Goal: Task Accomplishment & Management: Use online tool/utility

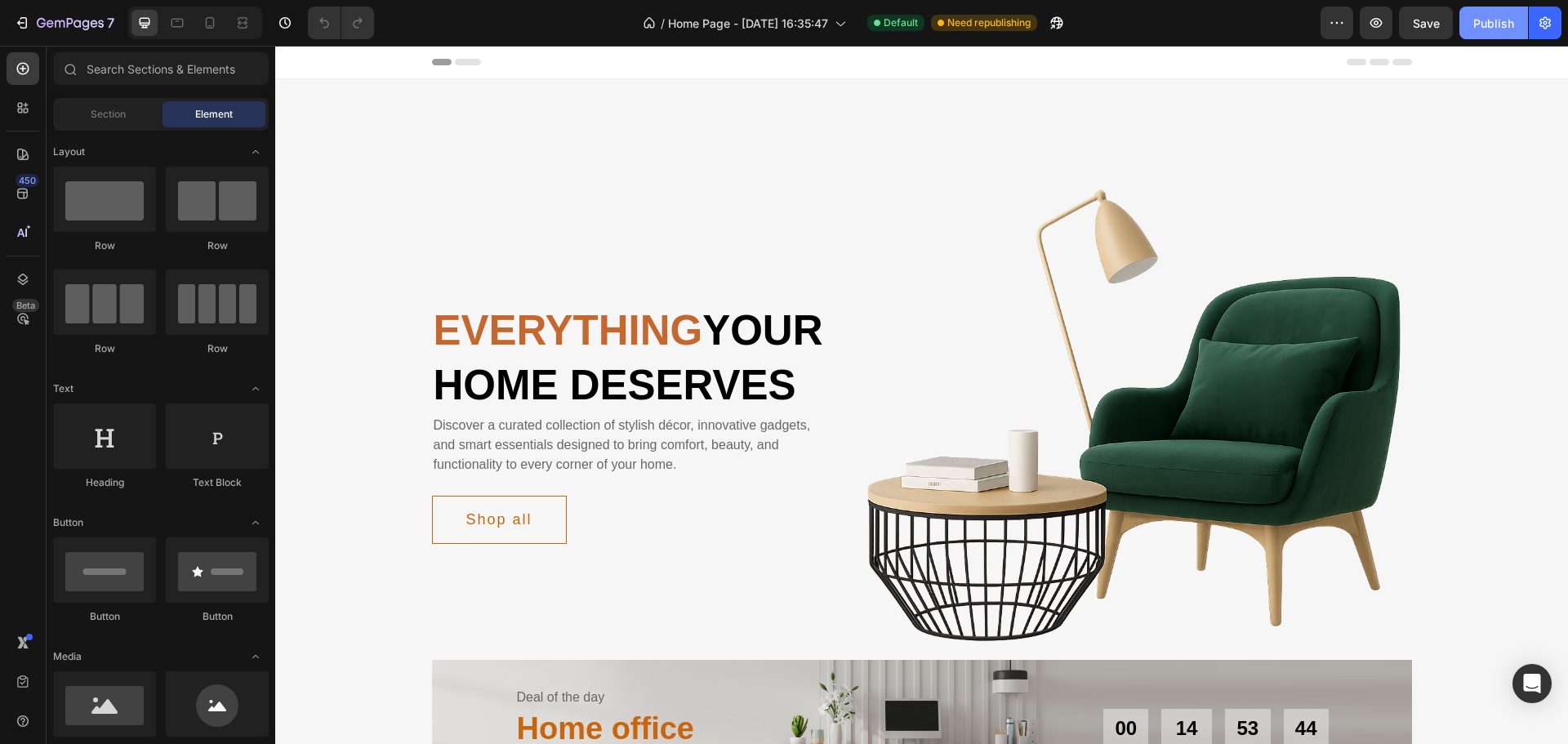
click at [1486, 23] on div "Publish" at bounding box center [1495, 23] width 41 height 18
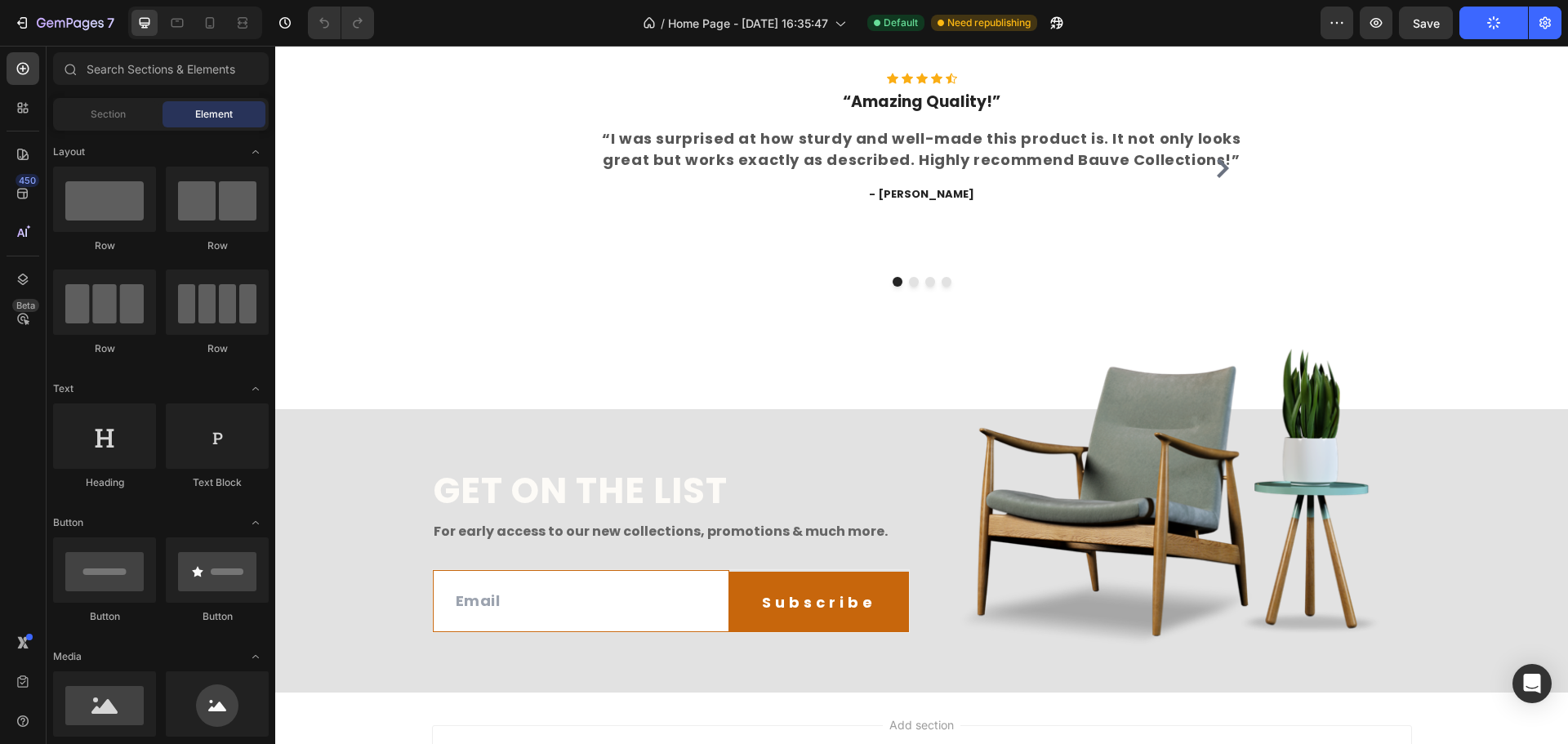
scroll to position [5129, 0]
click at [542, 469] on h2 "Get on the list" at bounding box center [671, 492] width 478 height 47
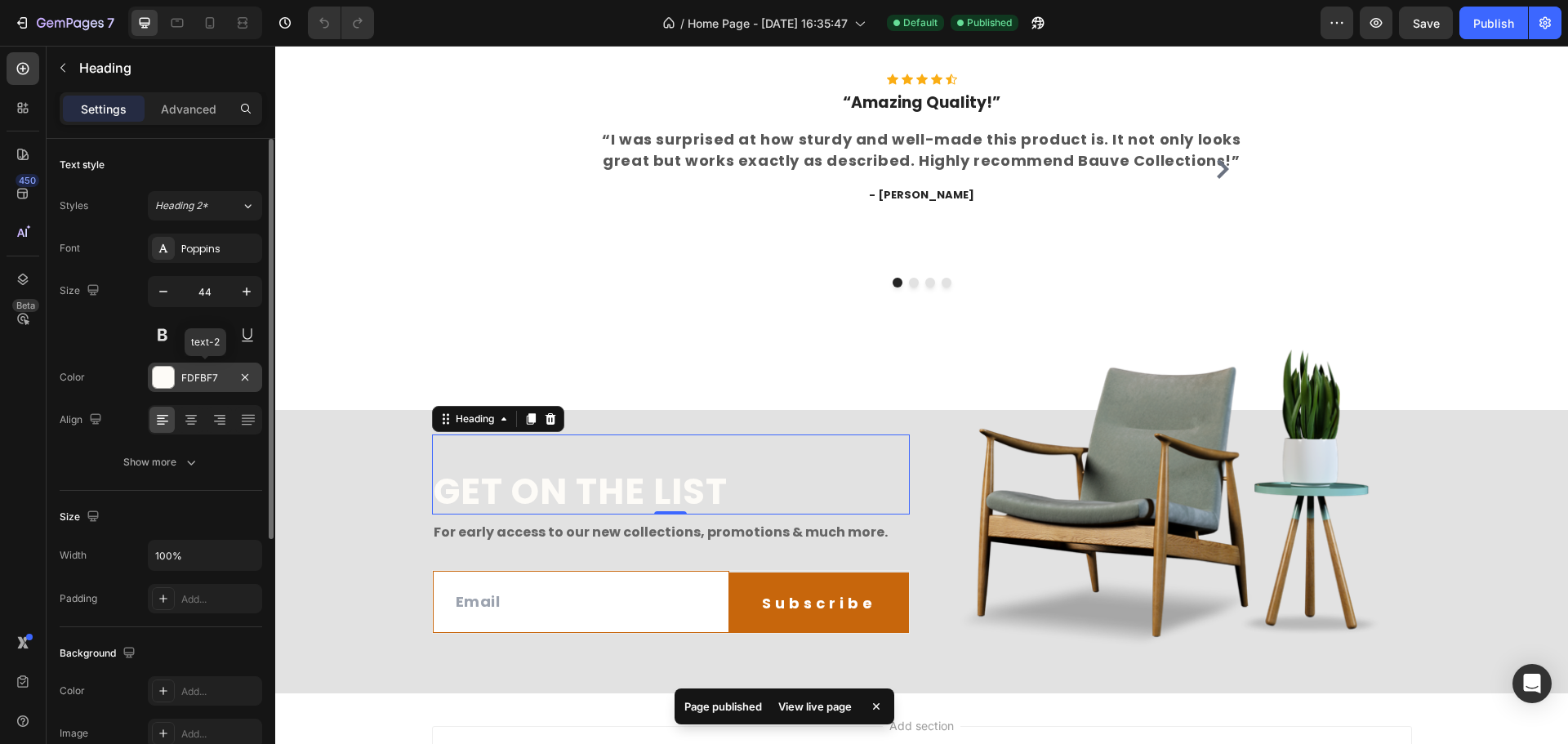
click at [166, 377] on div at bounding box center [164, 378] width 22 height 22
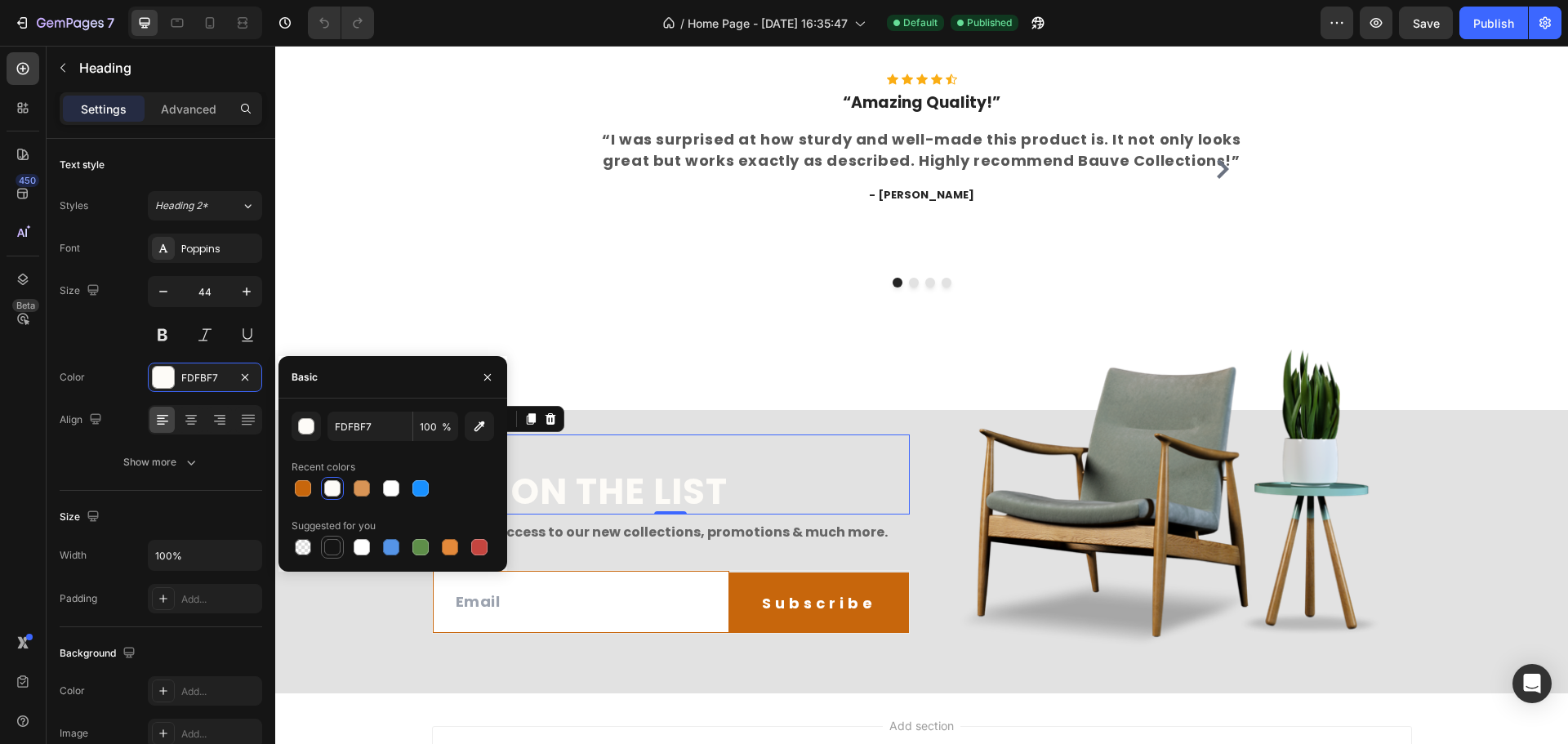
click at [328, 551] on div at bounding box center [332, 546] width 17 height 17
type input "151515"
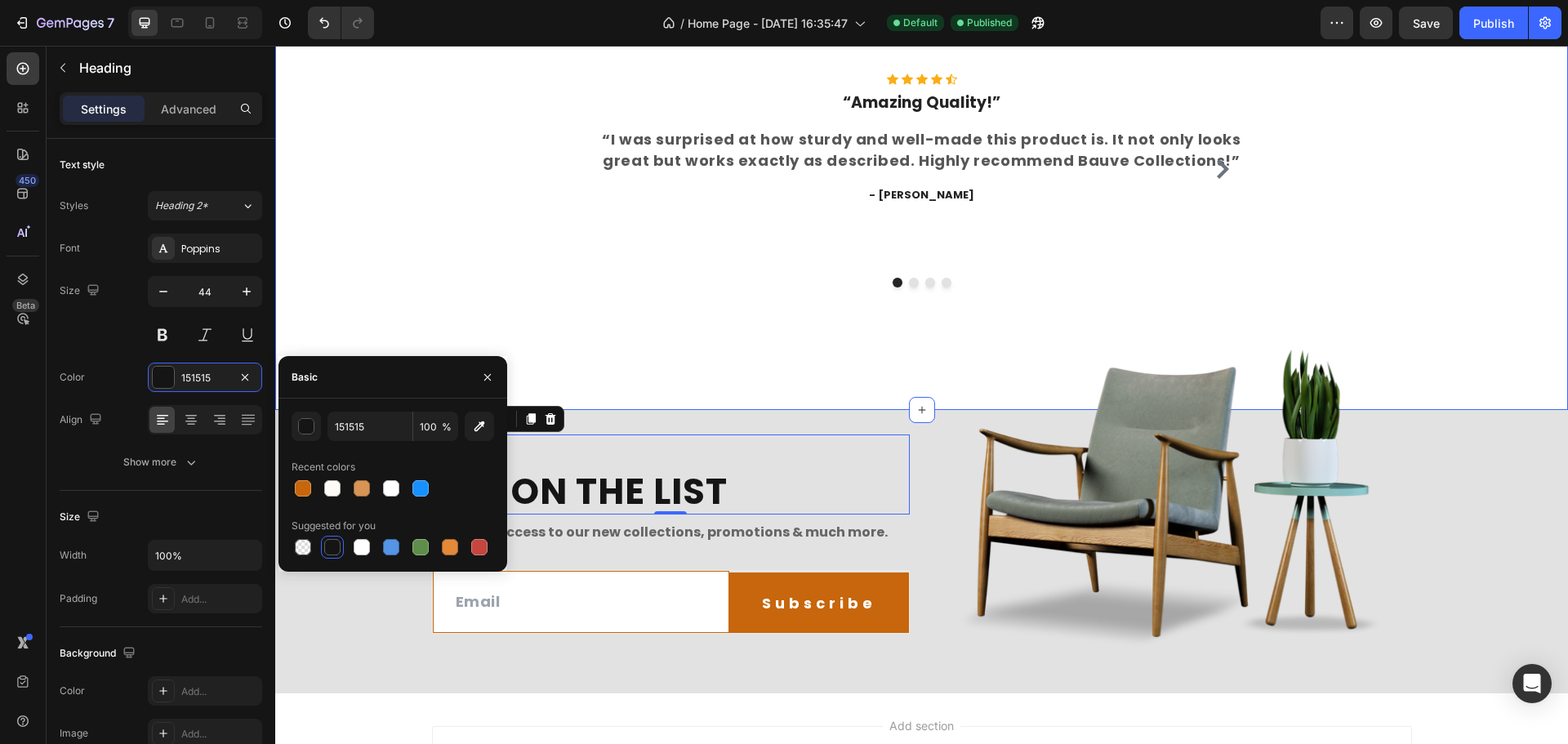
click at [362, 302] on div "What Our Customers Are Saying Heading Our customer advocates are standing by 24…" at bounding box center [922, 148] width 1293 height 524
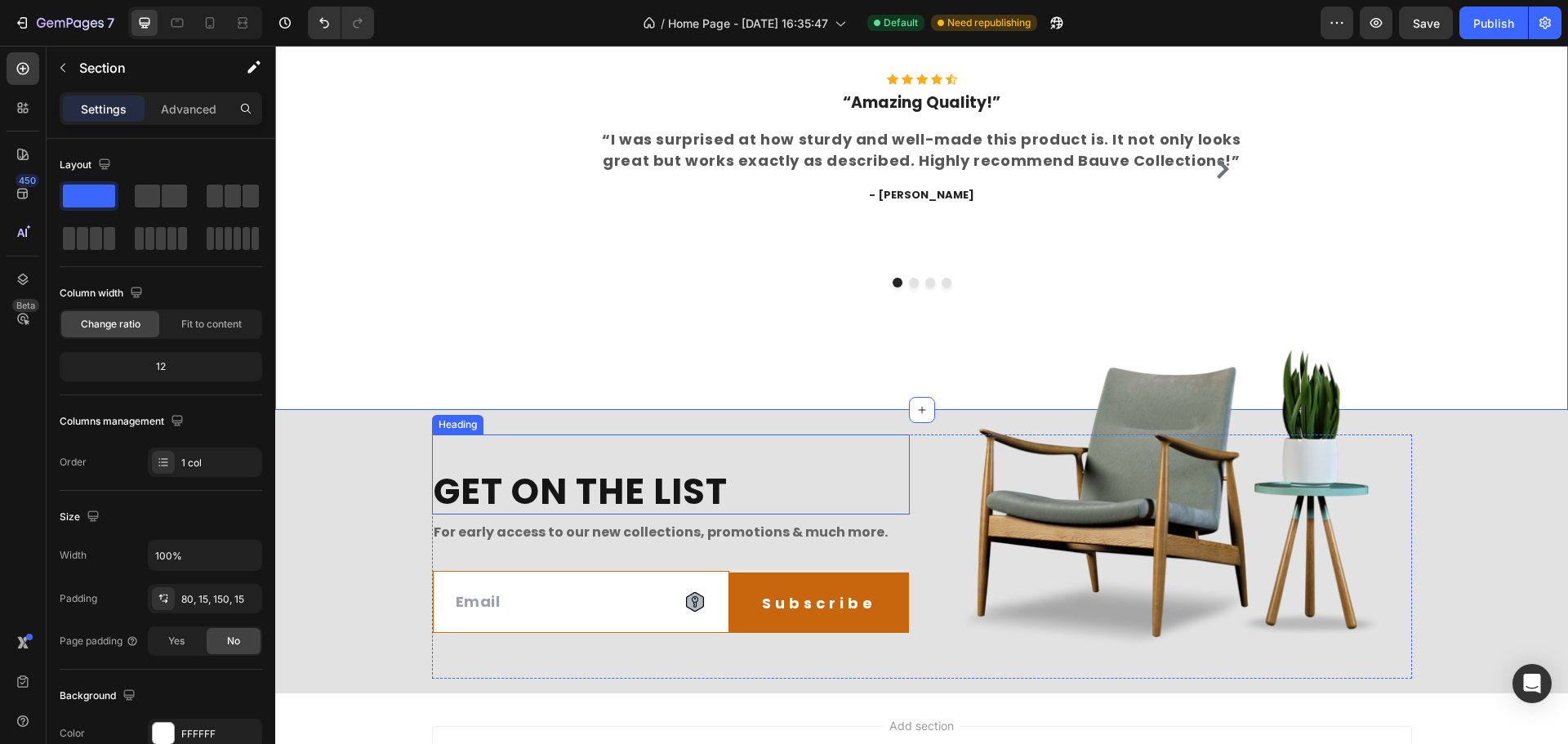
click at [559, 476] on h2 "Get on the list" at bounding box center [671, 492] width 478 height 47
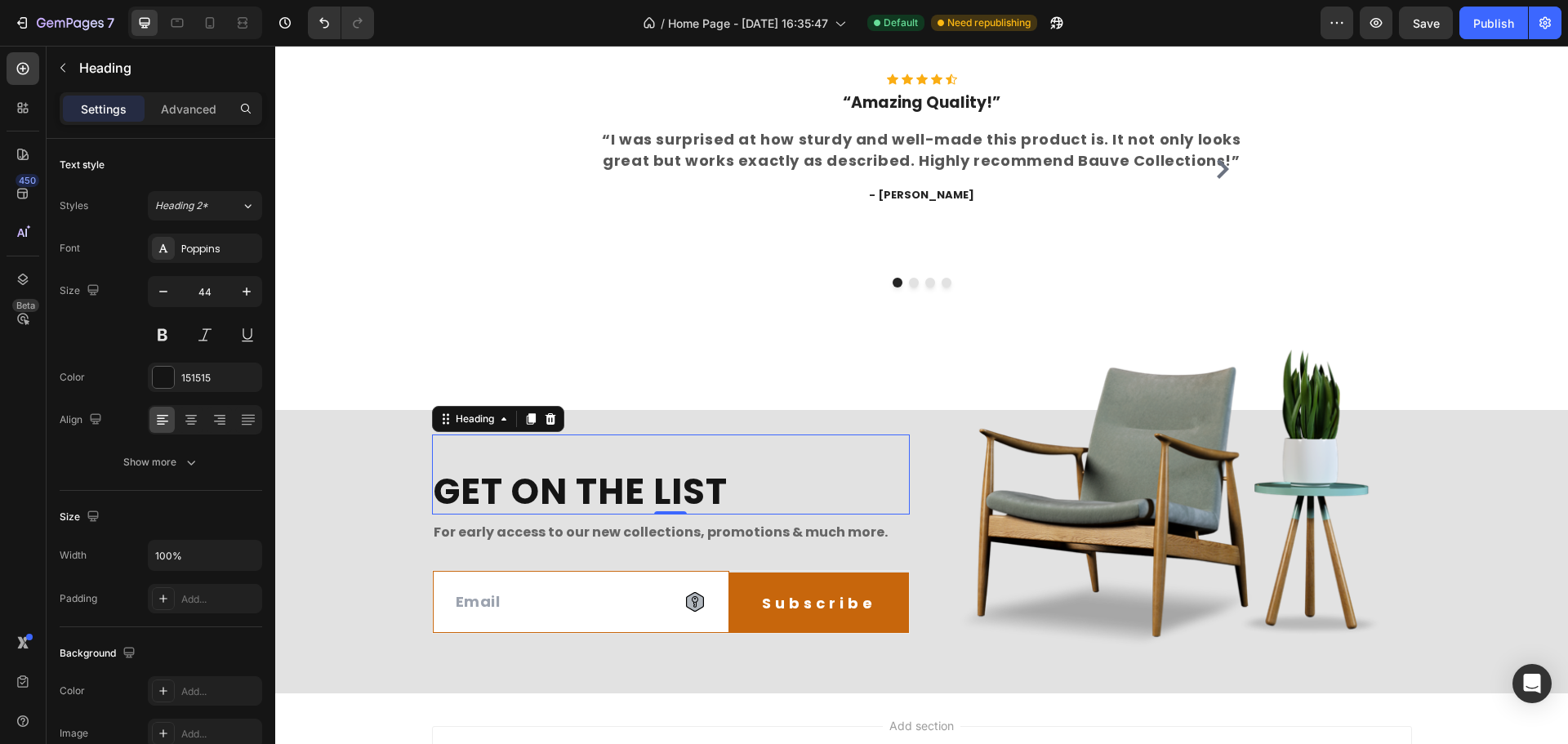
click at [559, 476] on h2 "Get on the list" at bounding box center [671, 492] width 478 height 47
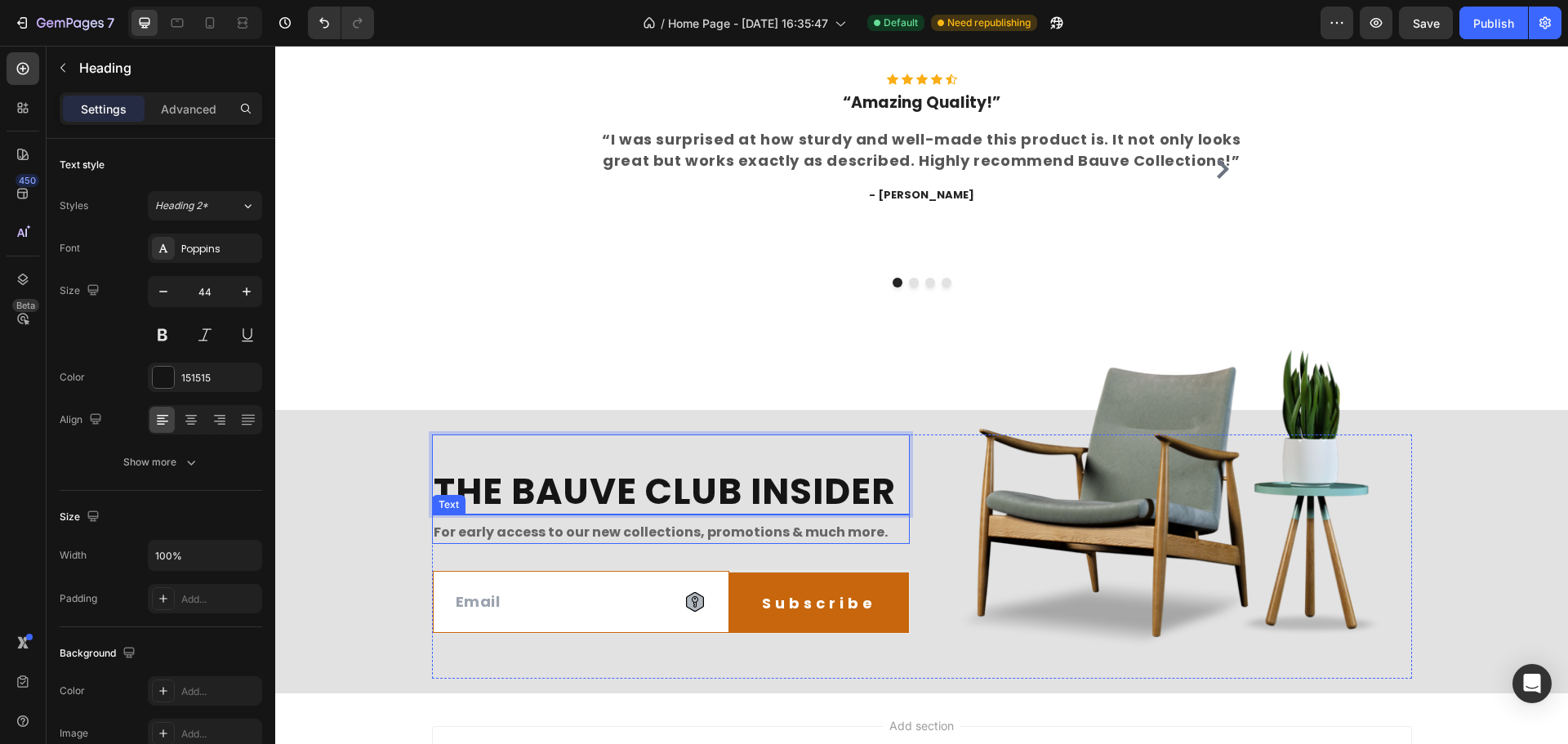
click at [641, 521] on div "For early access to our new collections, promotions & much more." at bounding box center [671, 532] width 478 height 23
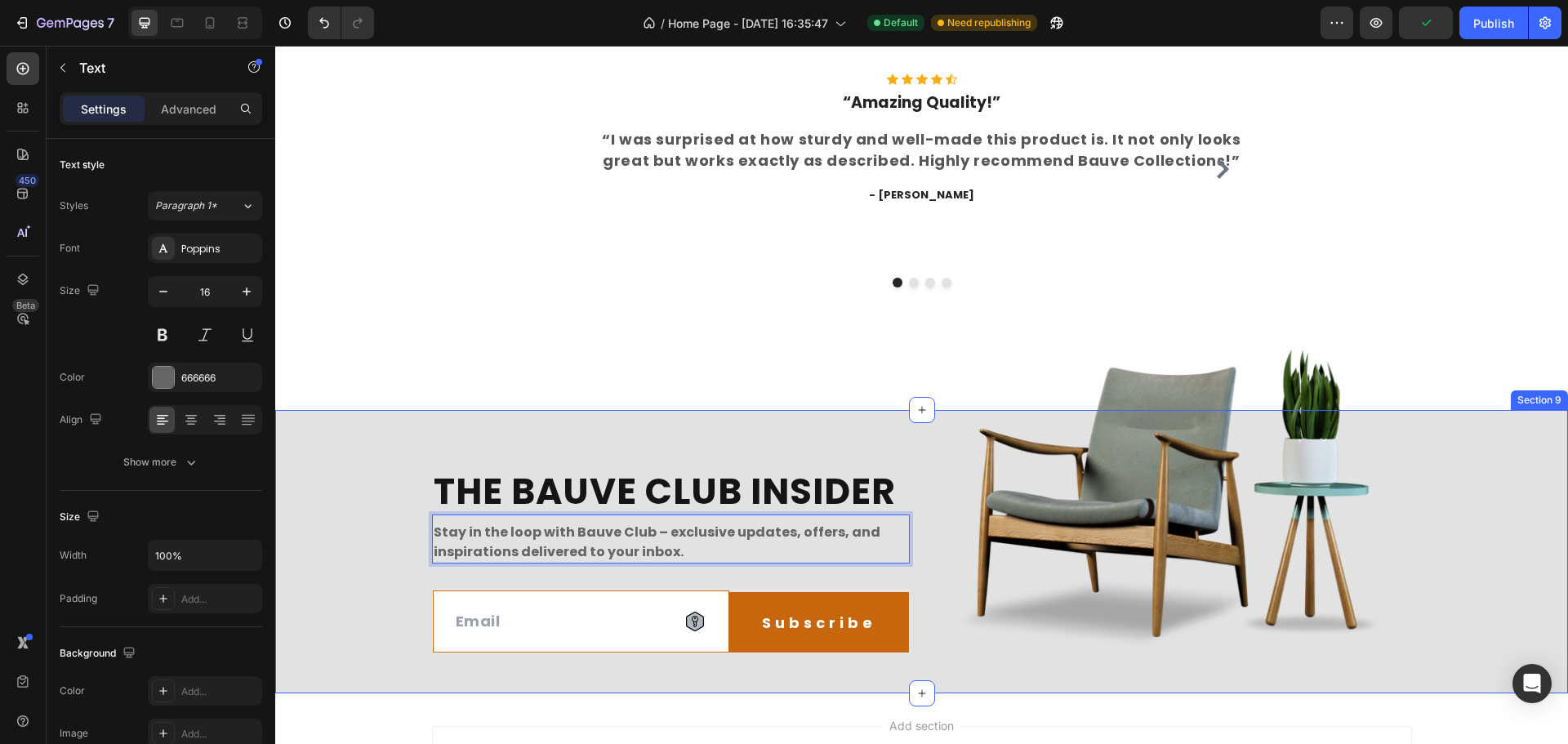
click at [1478, 567] on div "THE BAUVE CLUB INSIDER Heading Stay in the loop with Bauve Club – exclusive upd…" at bounding box center [922, 556] width 1293 height 244
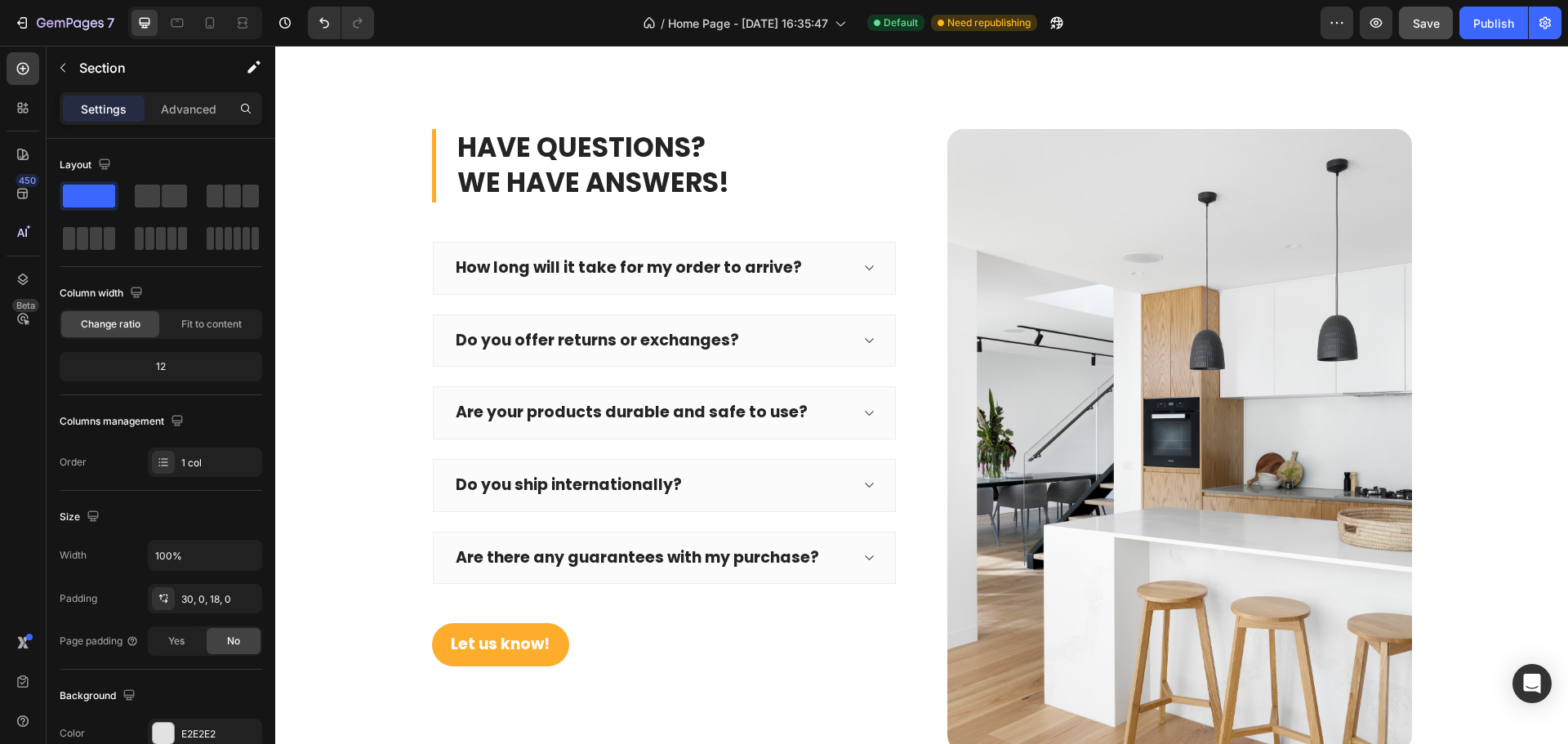
scroll to position [3308, 0]
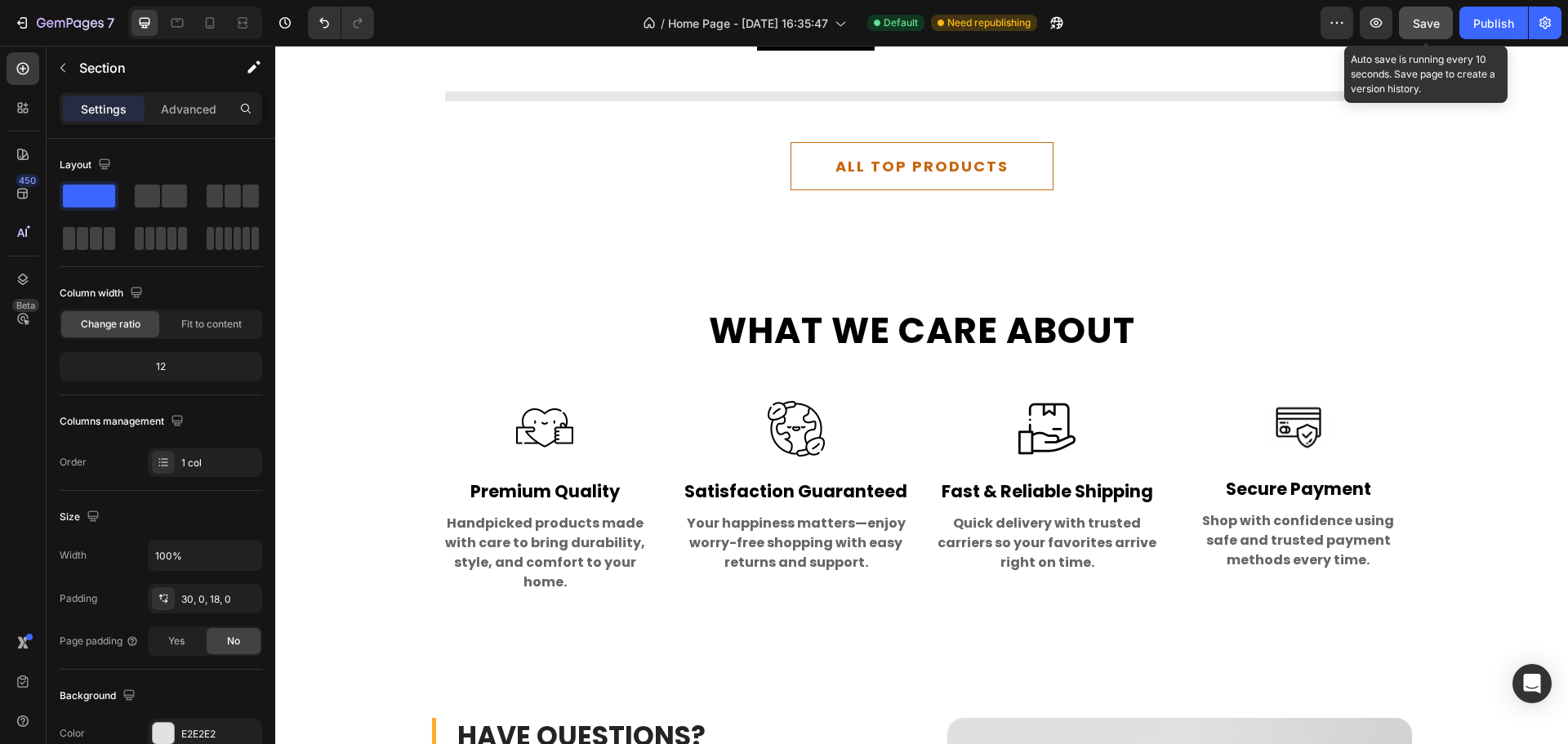
click at [1426, 15] on div "Save" at bounding box center [1427, 23] width 27 height 18
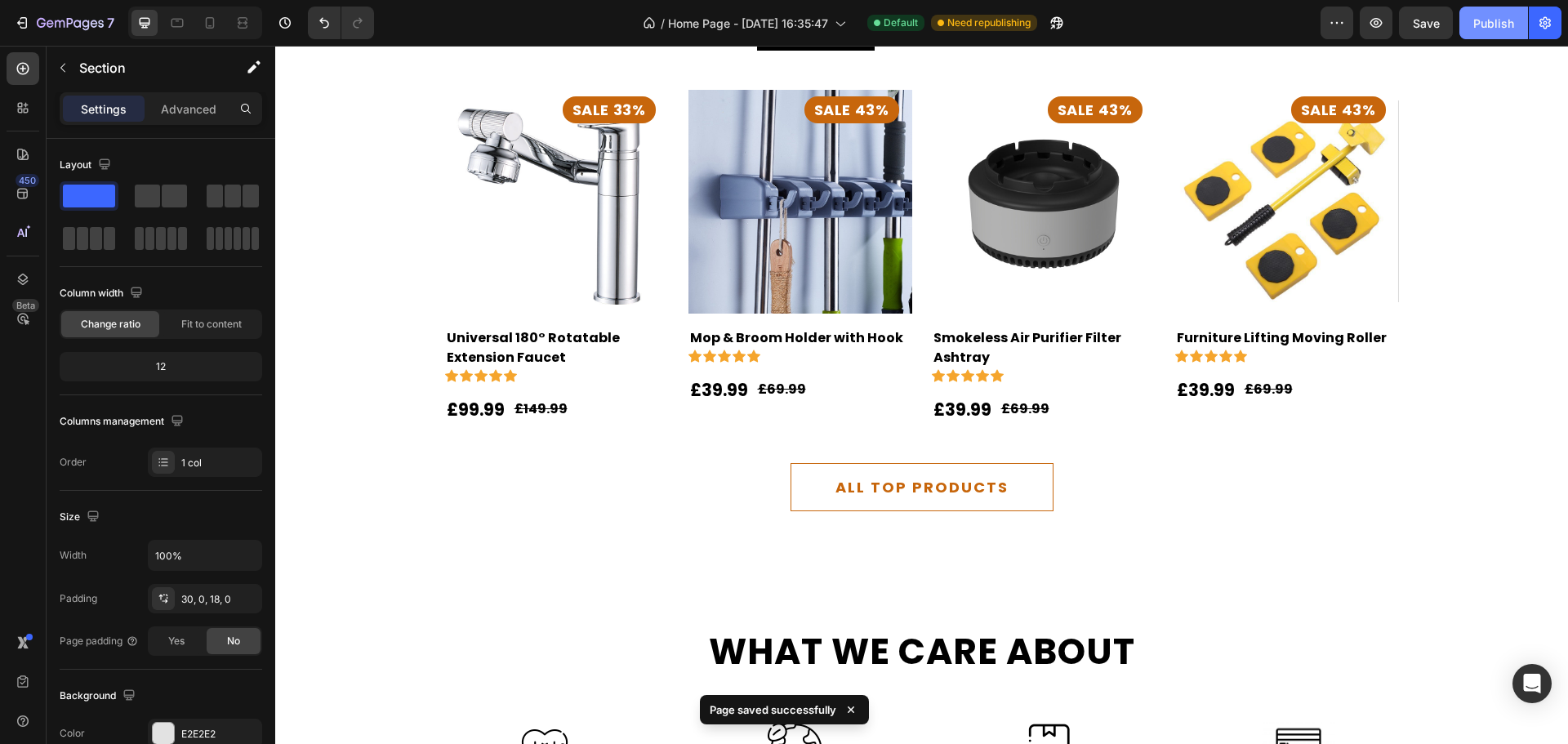
click at [1489, 29] on div "Publish" at bounding box center [1495, 23] width 41 height 18
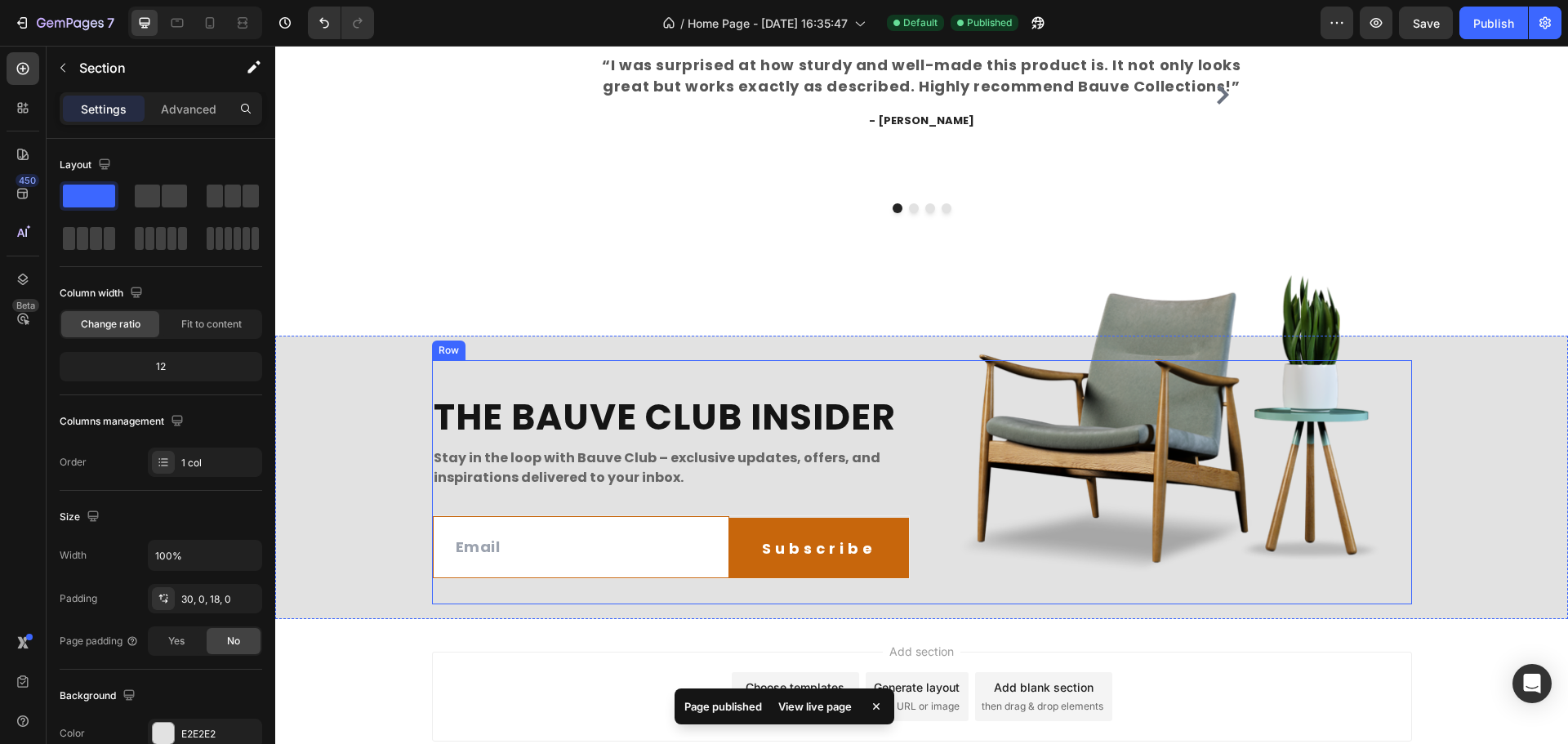
scroll to position [5047, 0]
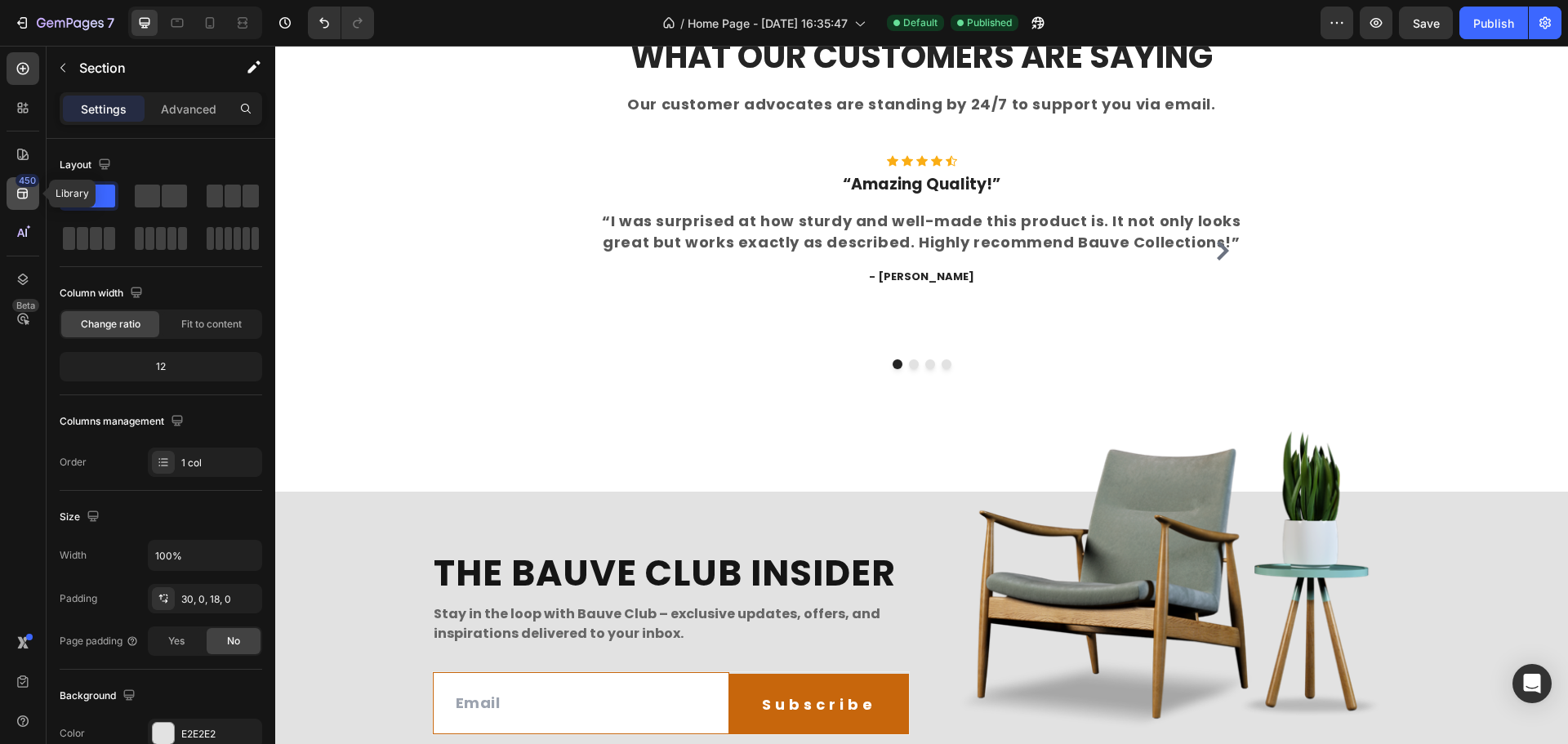
click at [20, 205] on div "450" at bounding box center [23, 193] width 32 height 32
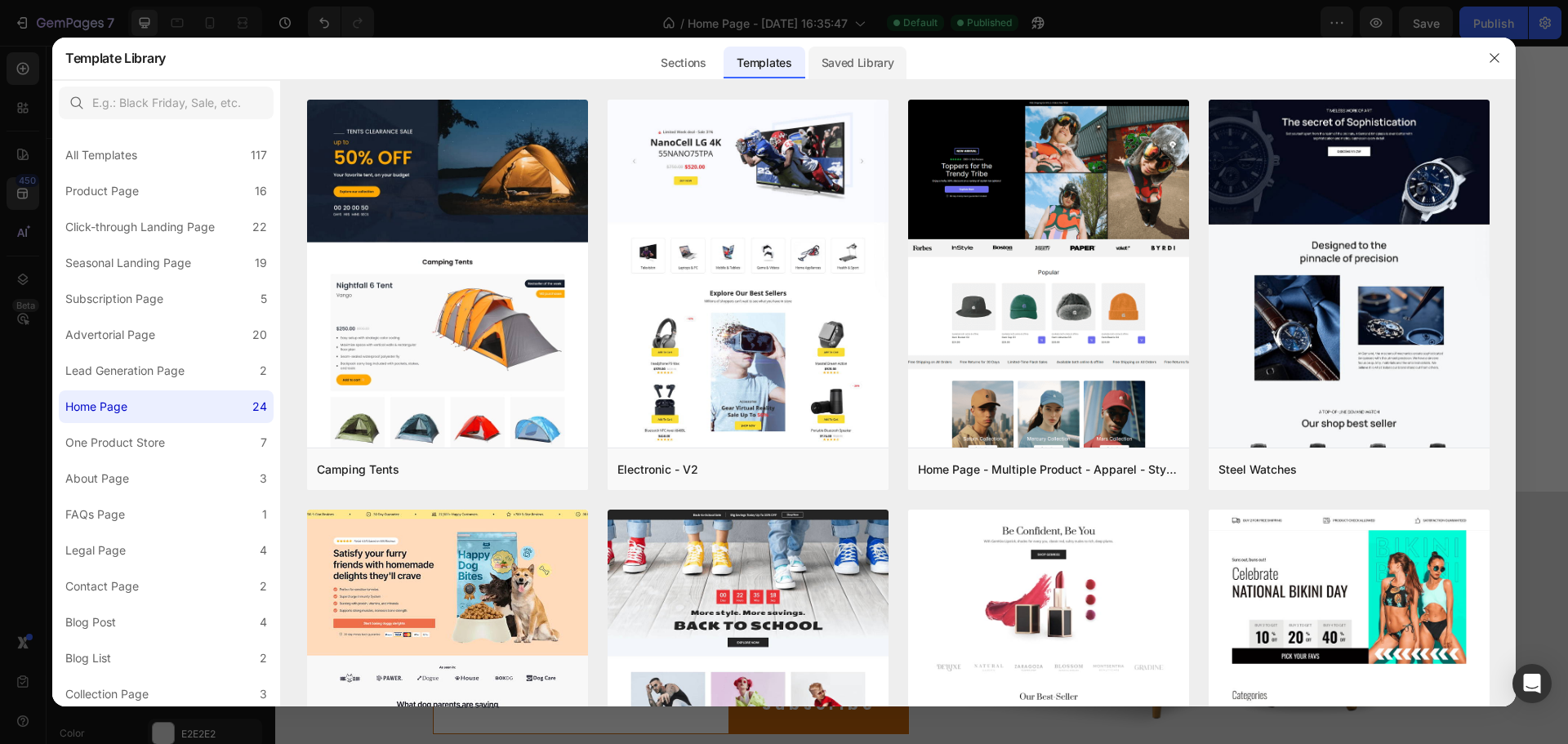
click at [849, 70] on div "Saved Library" at bounding box center [858, 63] width 99 height 32
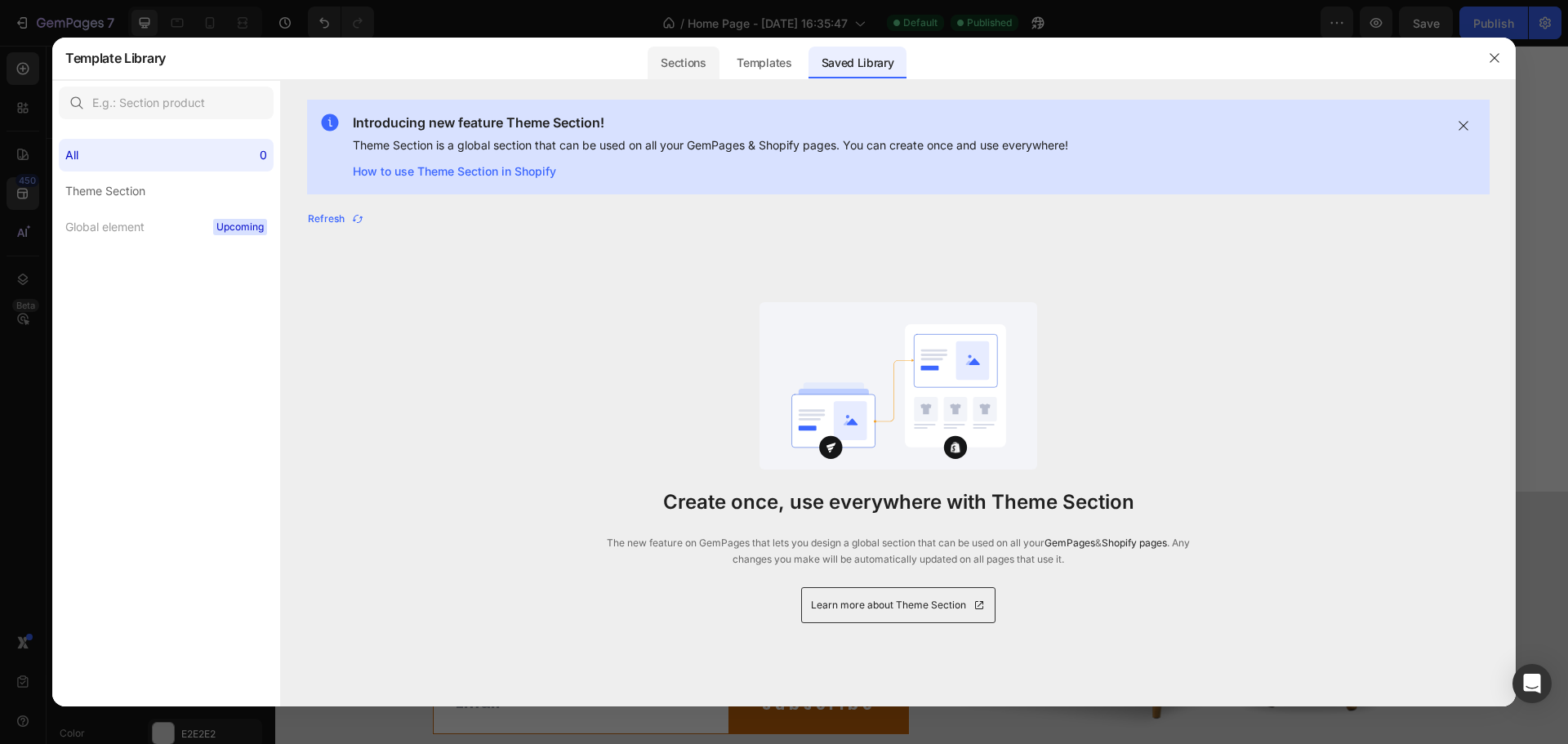
click at [691, 62] on div "Sections" at bounding box center [683, 63] width 71 height 32
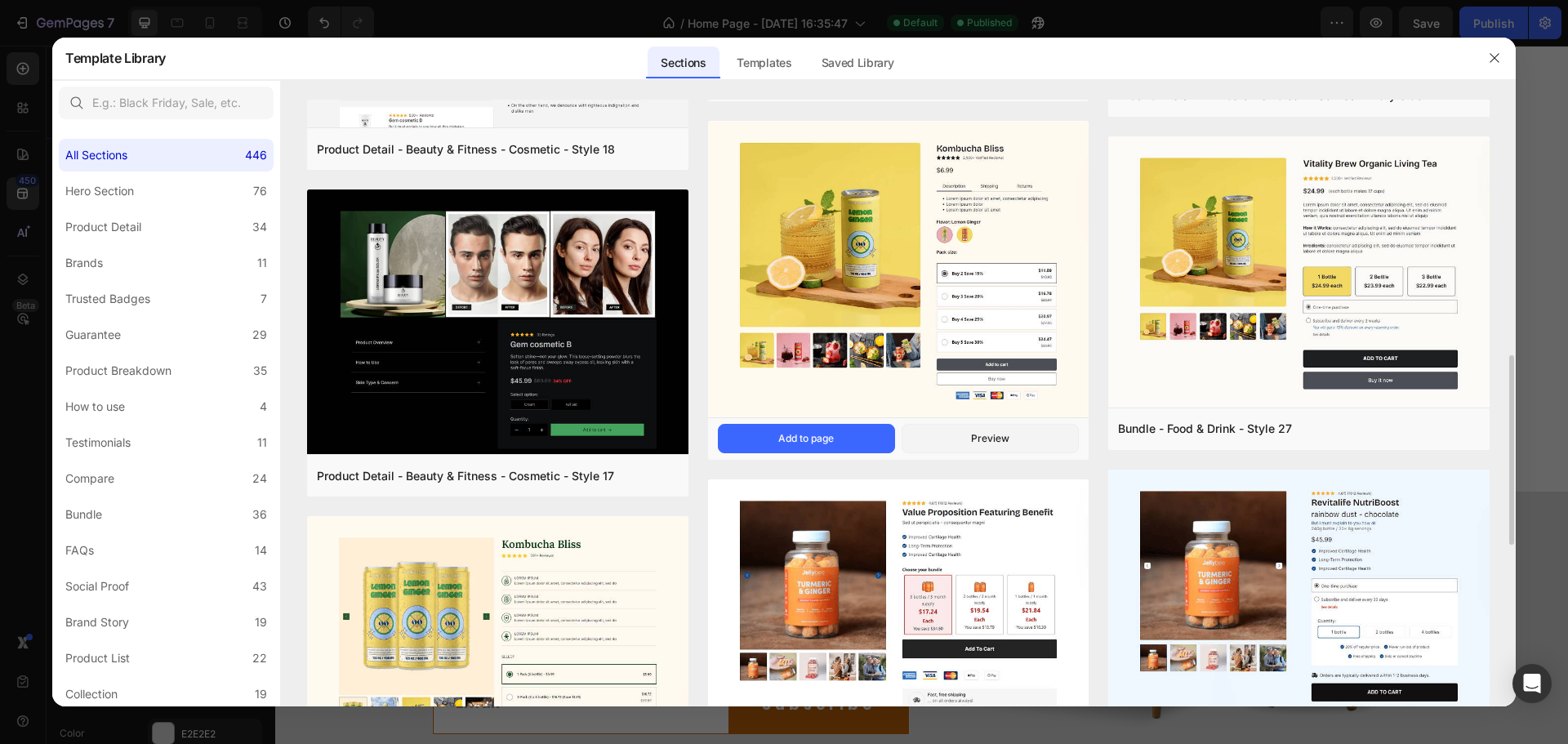
scroll to position [1143, 0]
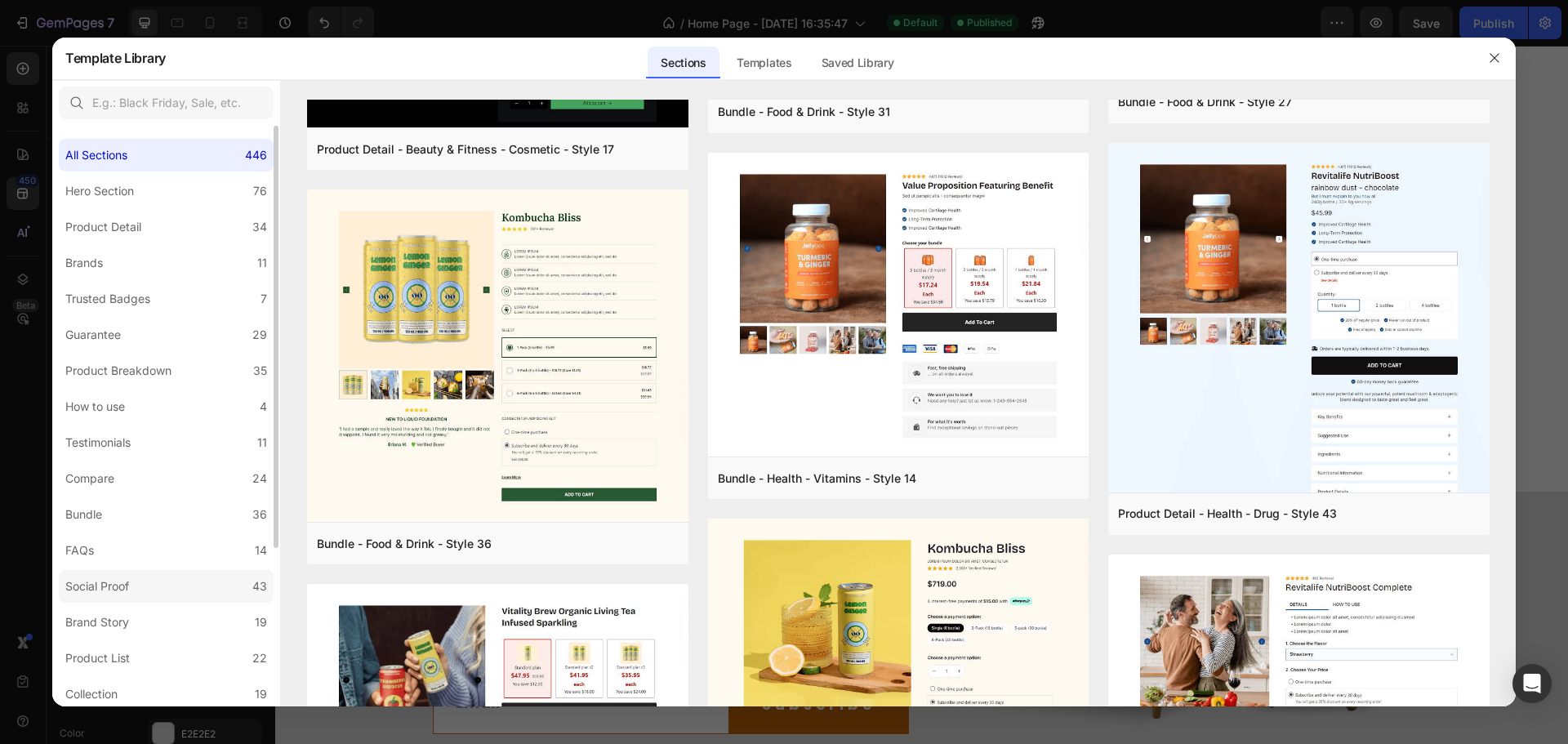
click at [121, 597] on label "Social Proof 43" at bounding box center [166, 585] width 214 height 32
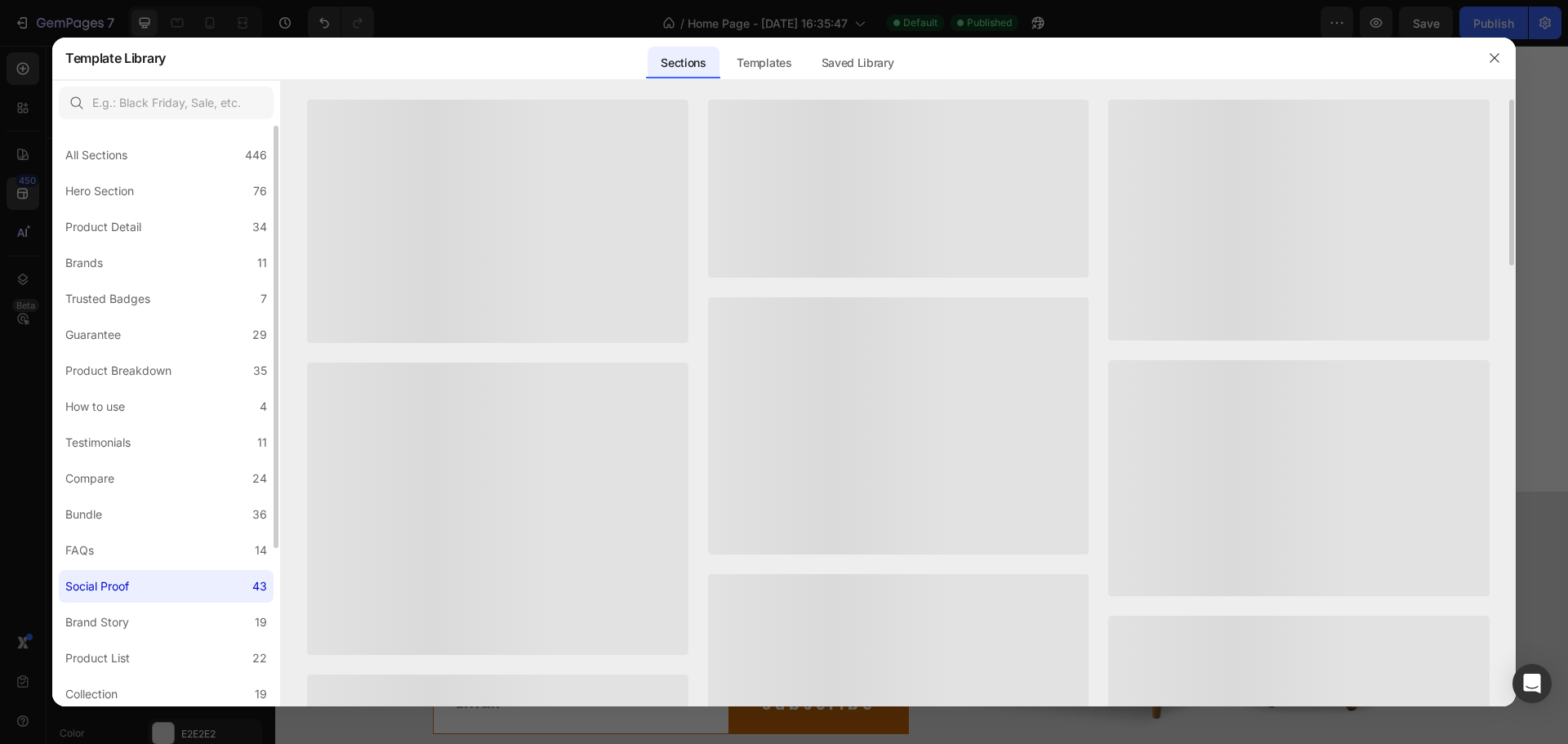
drag, startPoint x: 121, startPoint y: 597, endPoint x: 93, endPoint y: 583, distance: 31.3
click at [93, 583] on div "Social Proof" at bounding box center [97, 586] width 64 height 20
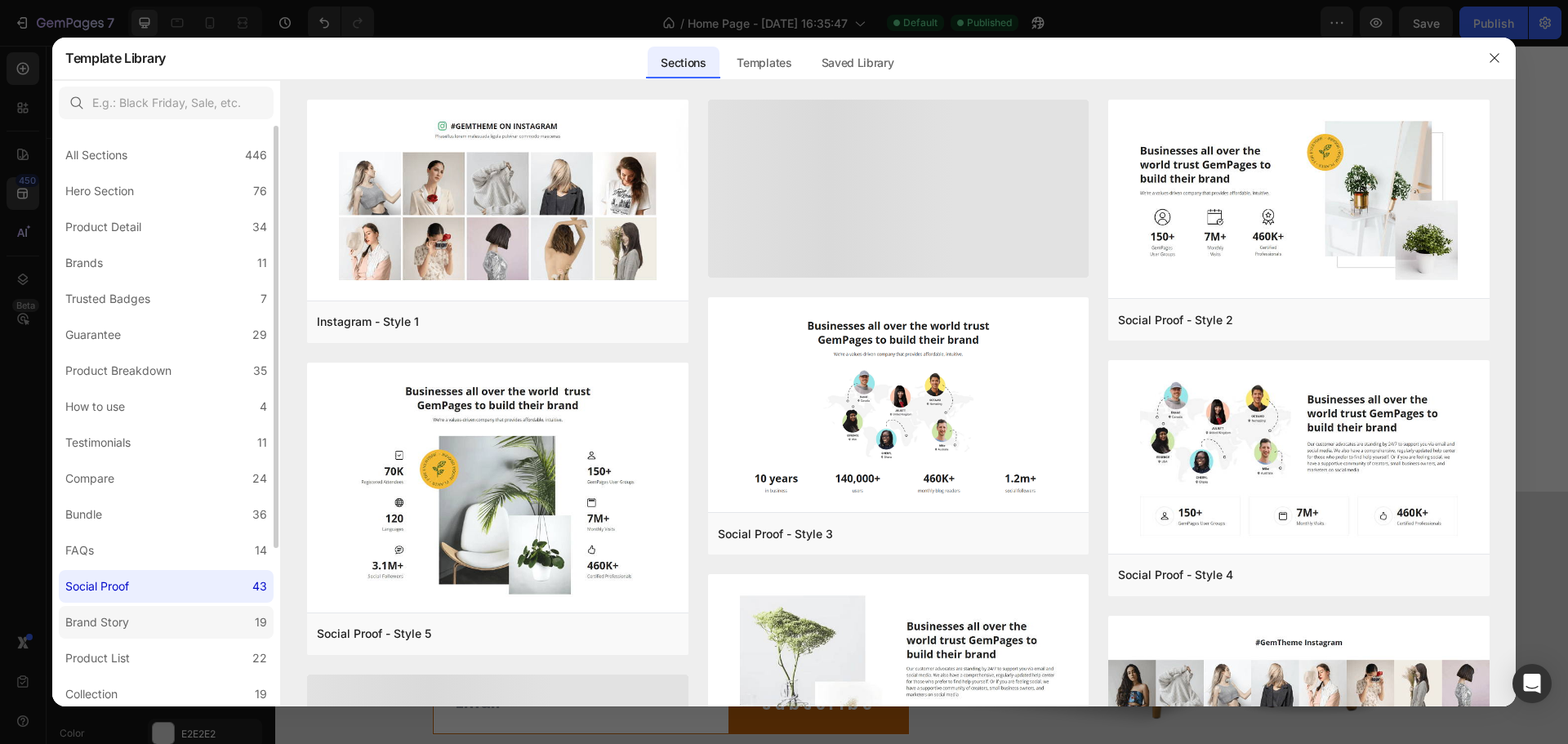
click at [107, 625] on div "Brand Story" at bounding box center [97, 623] width 64 height 20
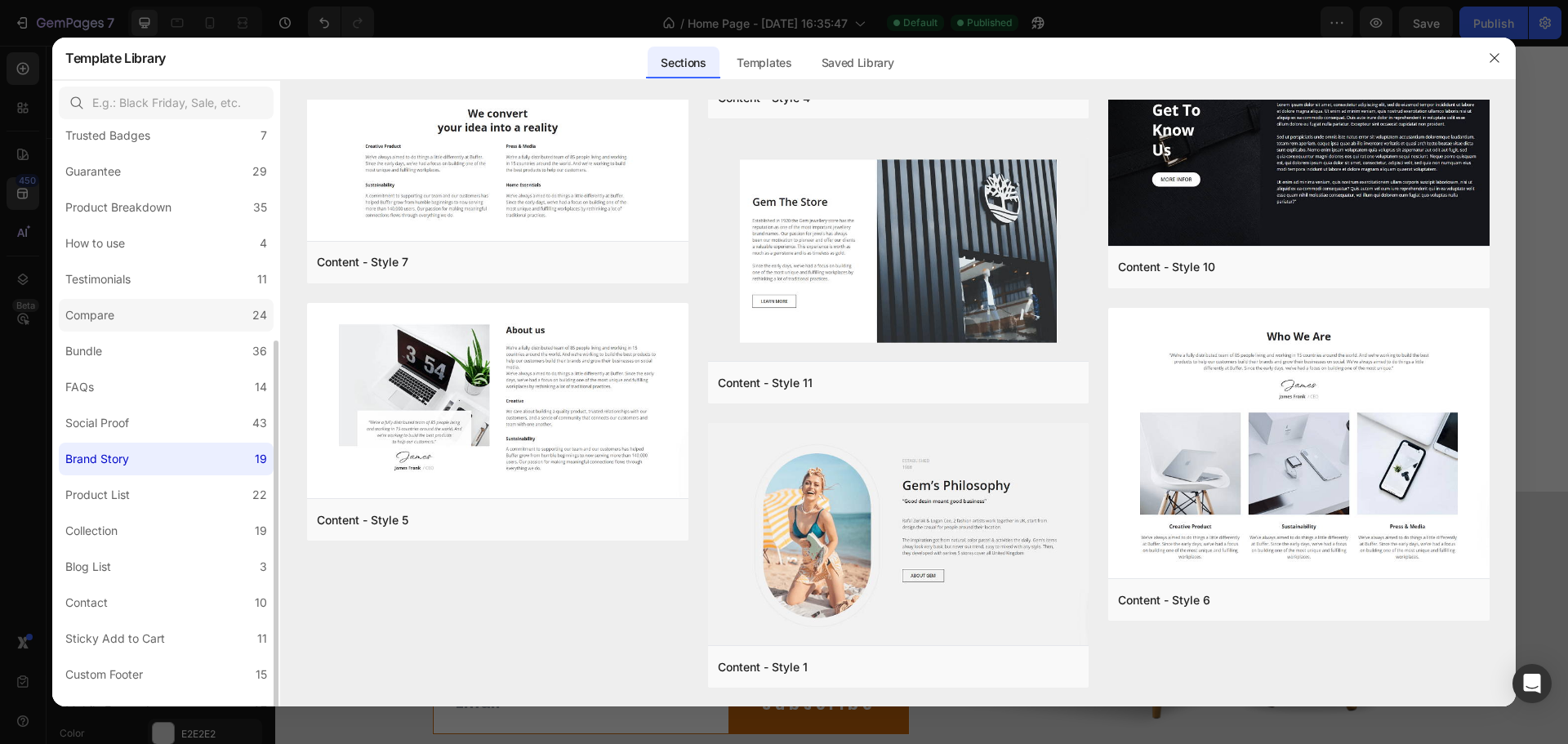
scroll to position [219, 0]
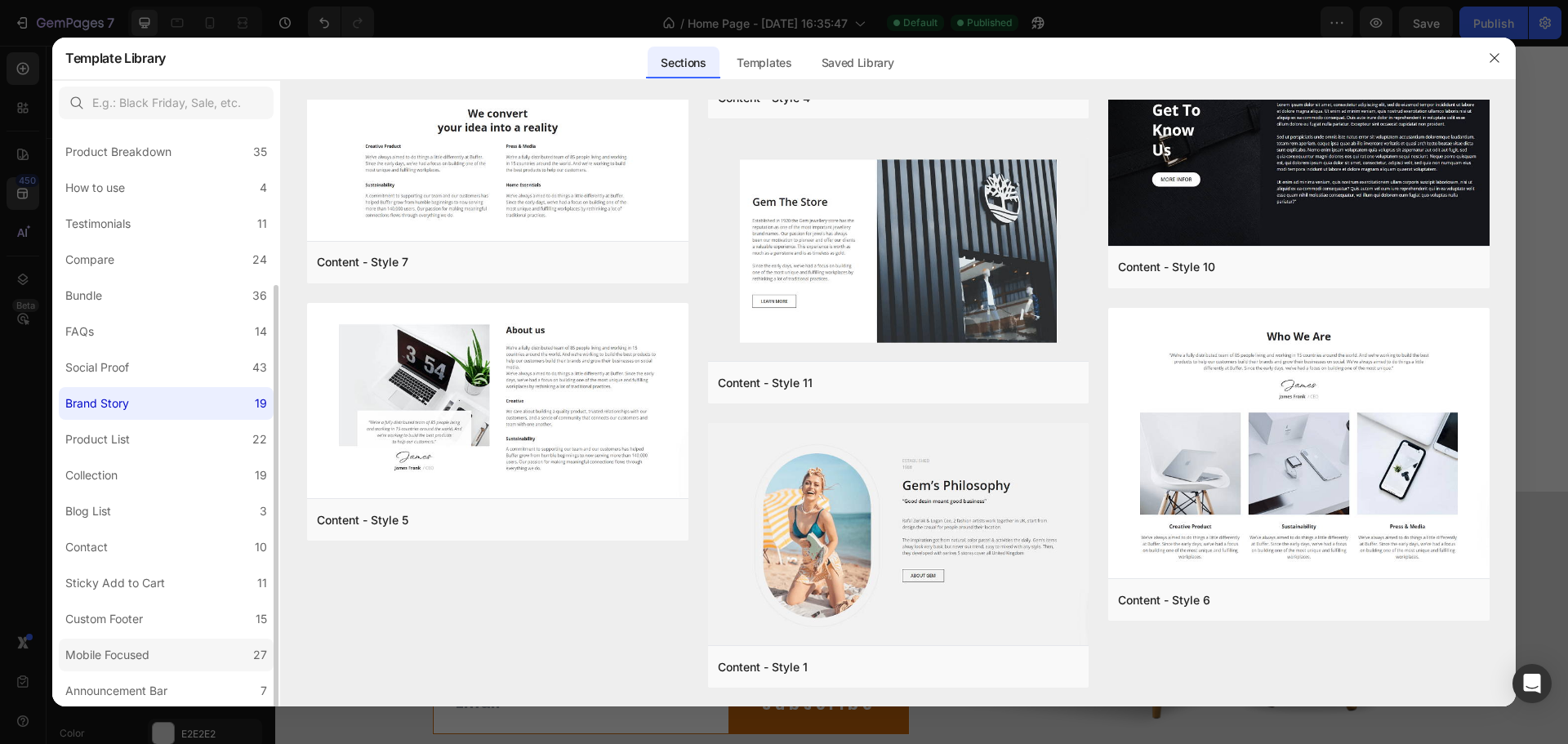
click at [126, 659] on div "Mobile Focused" at bounding box center [108, 655] width 84 height 20
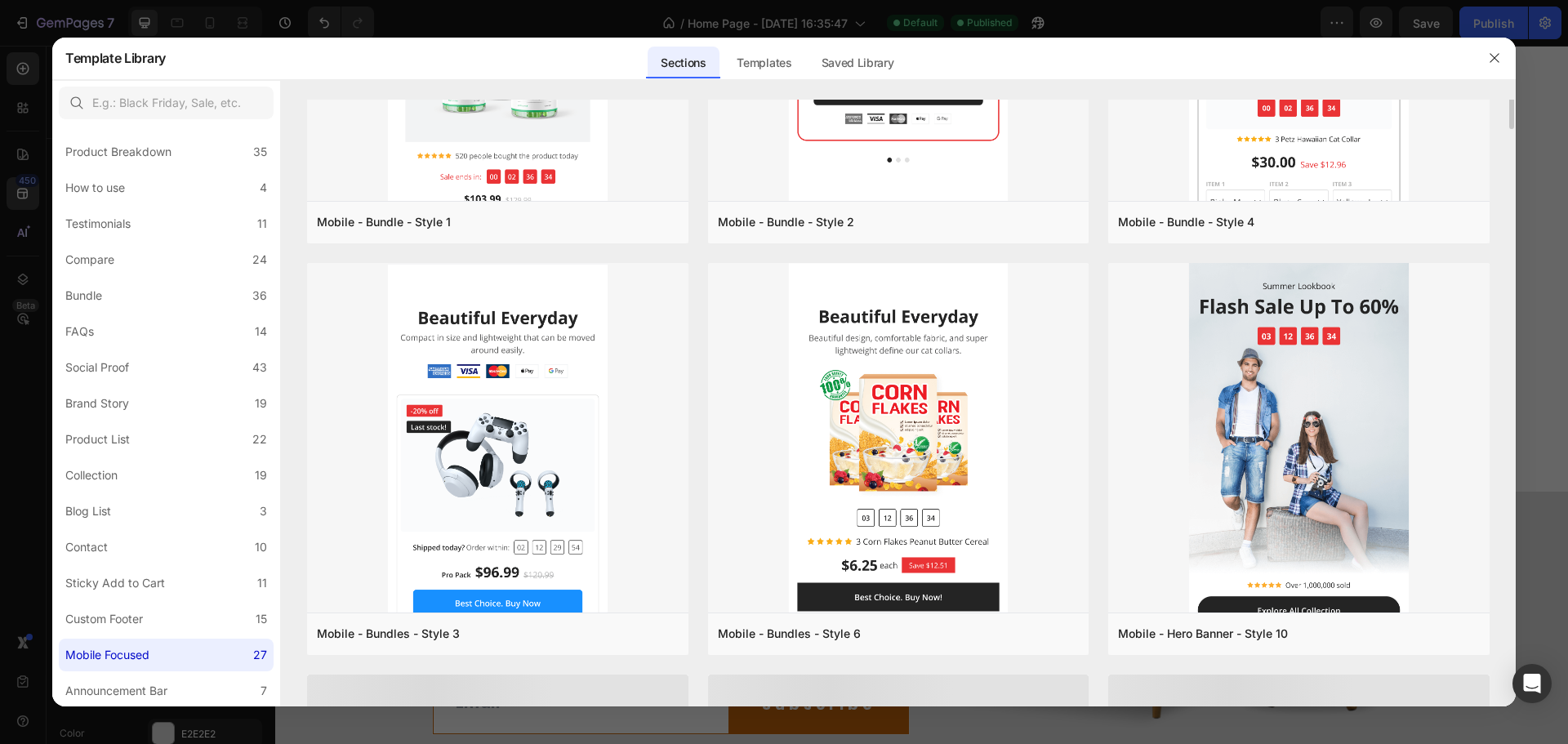
scroll to position [1567, 0]
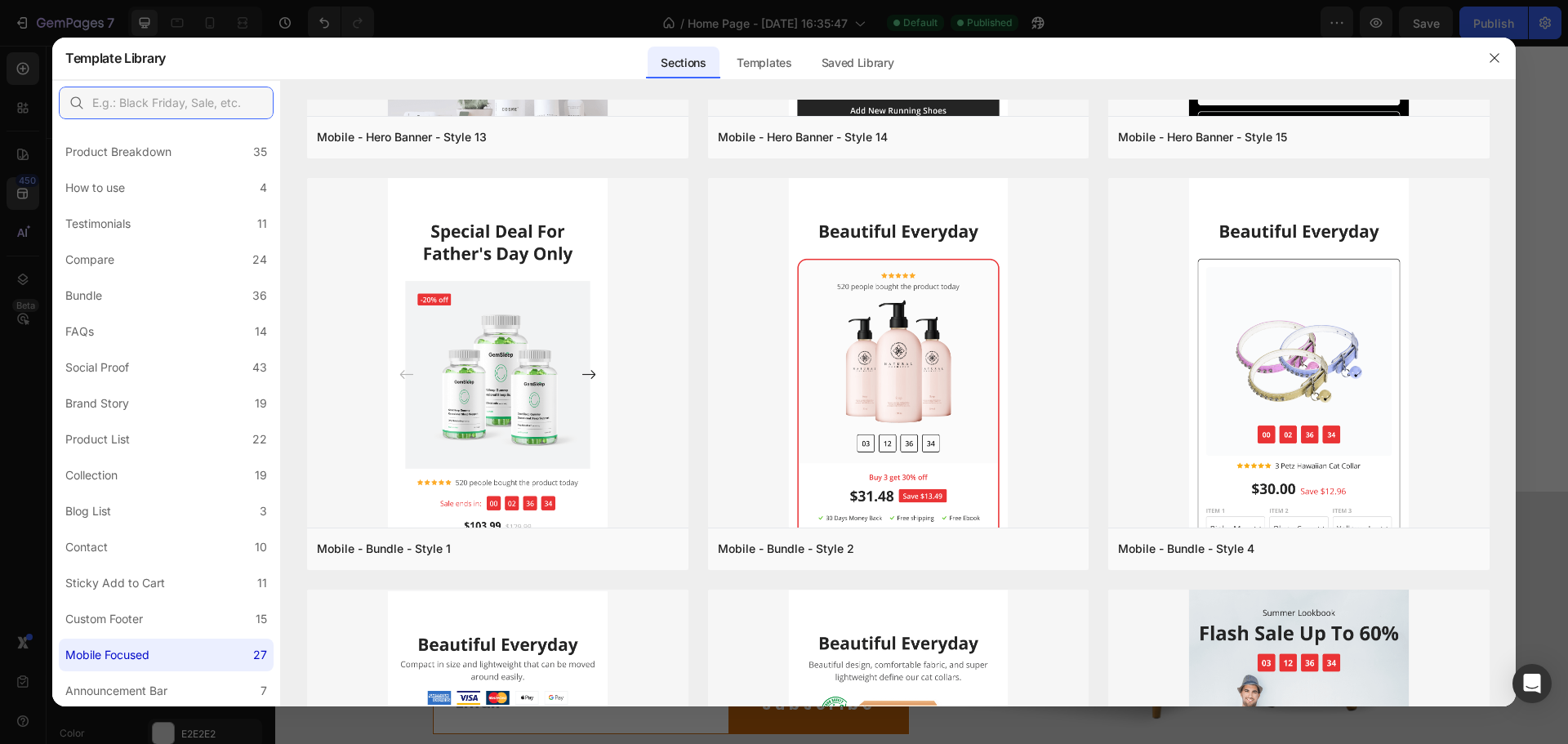
click at [167, 104] on input "text" at bounding box center [166, 102] width 214 height 32
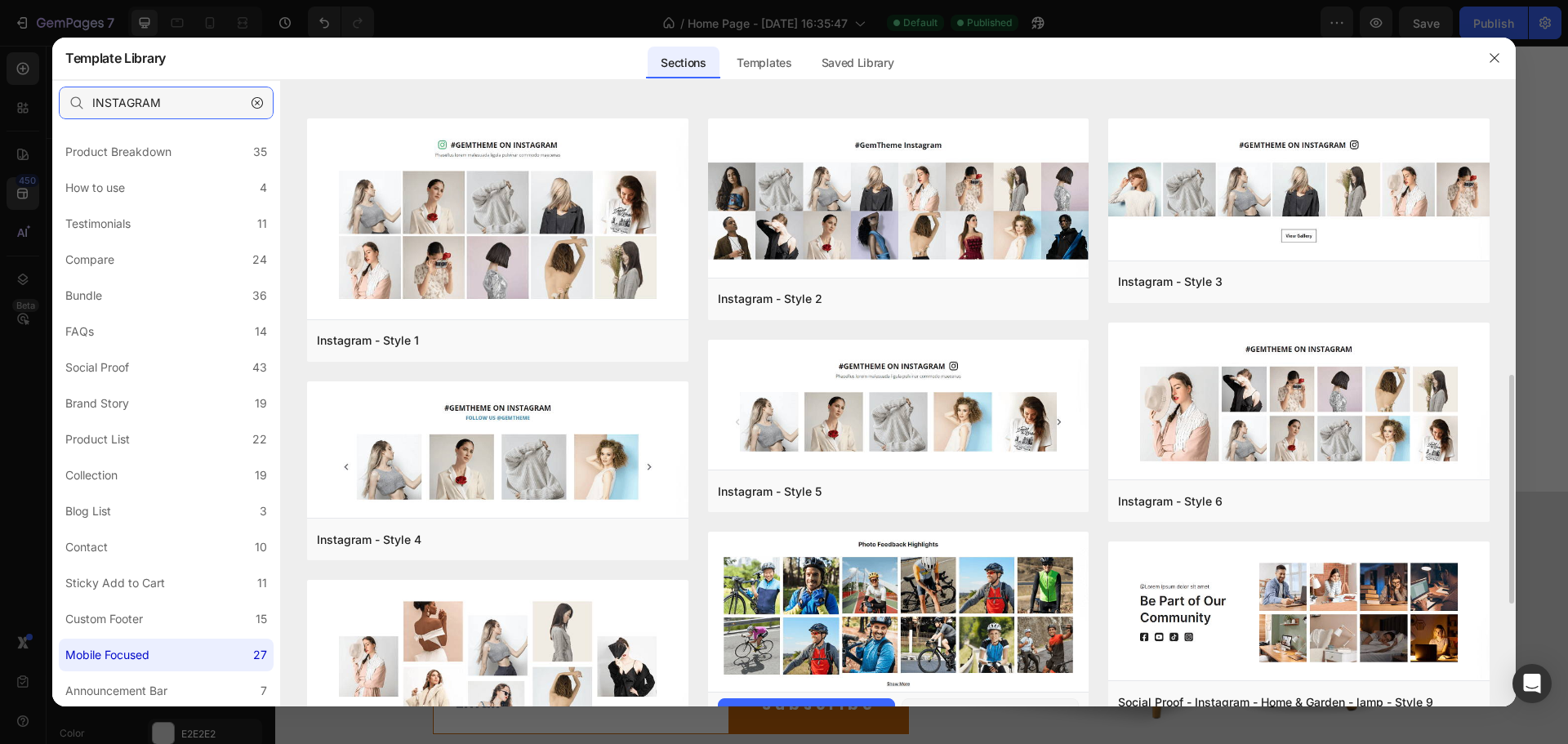
scroll to position [676, 0]
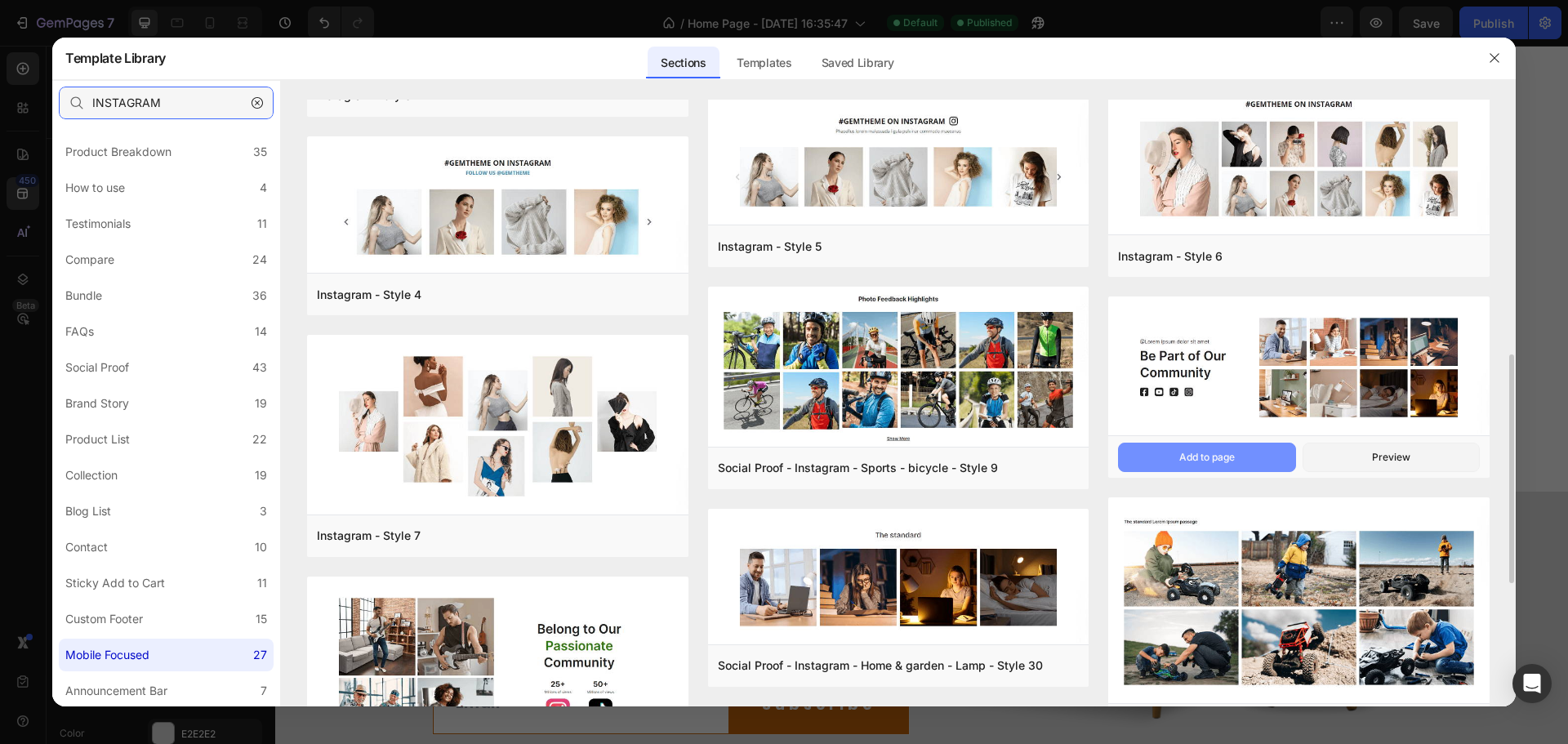
type input "INSTAGRAM"
click at [0, 0] on div "Add to page" at bounding box center [0, 0] width 0 height 0
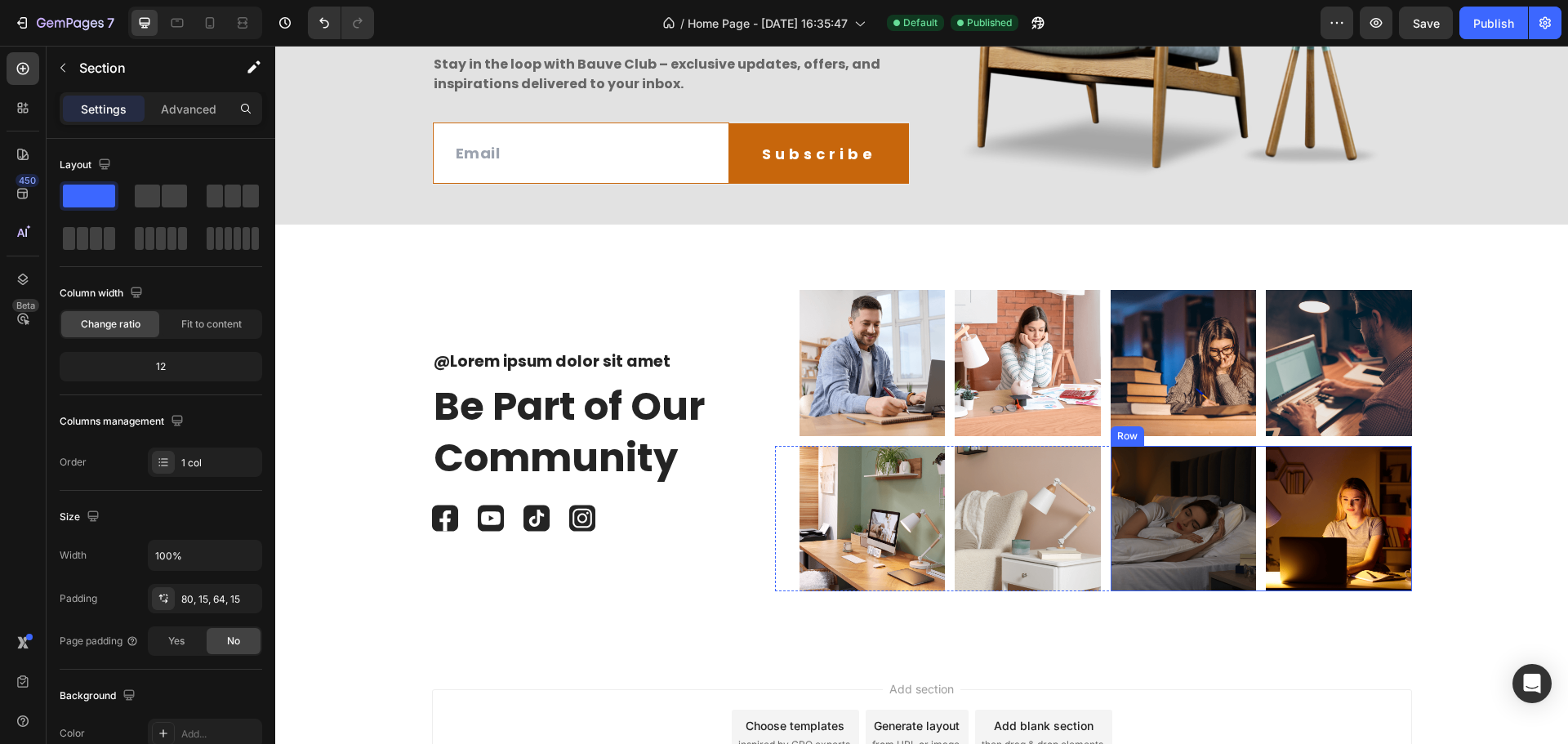
scroll to position [5578, 0]
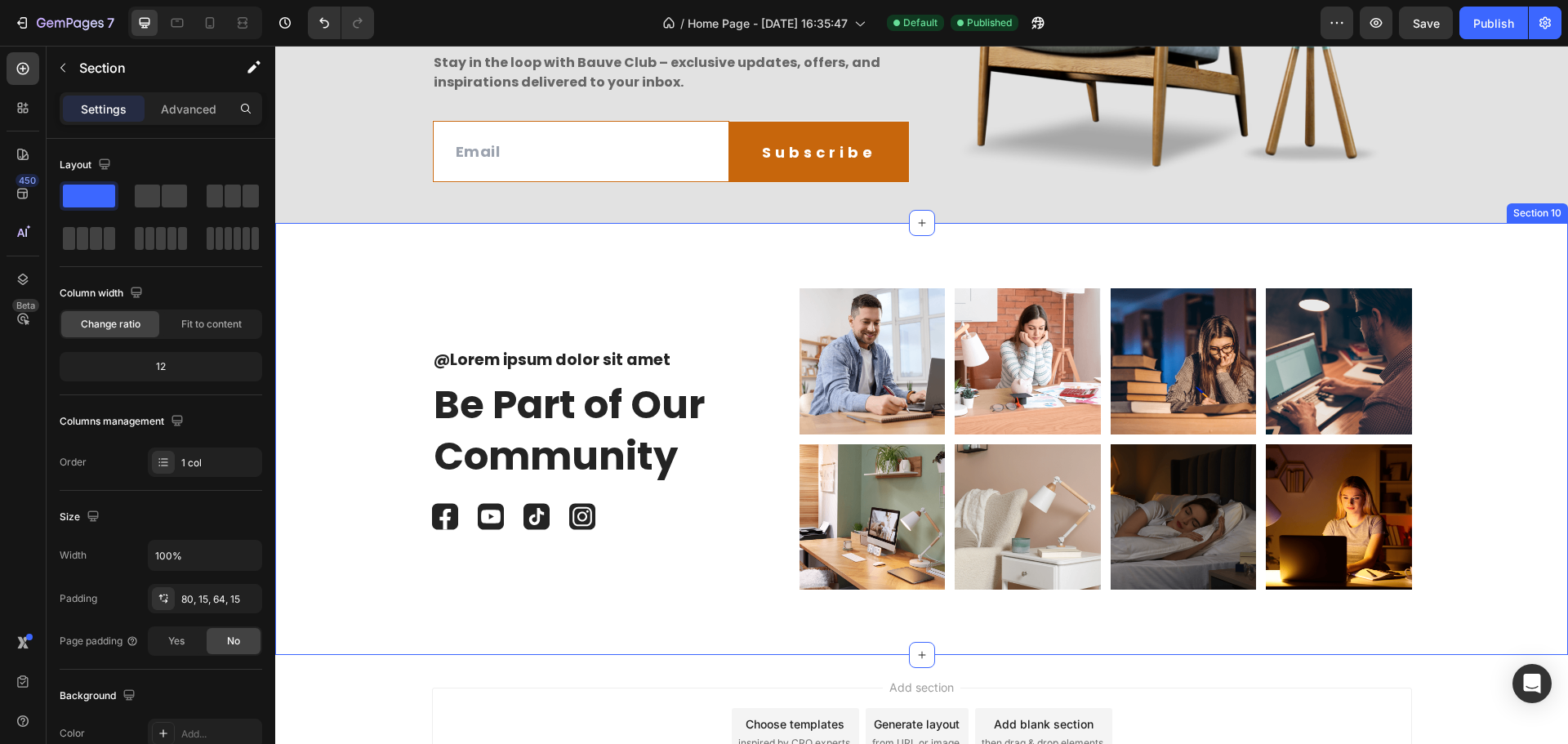
click at [1493, 263] on div "@Lorem ipsum dolor sit amet Text Block Be Part of Our Community Heading Image I…" at bounding box center [922, 439] width 1293 height 432
click at [1494, 288] on div "@Lorem ipsum dolor sit amet Text Block Be Part of Our Community Heading Image I…" at bounding box center [922, 444] width 1268 height 314
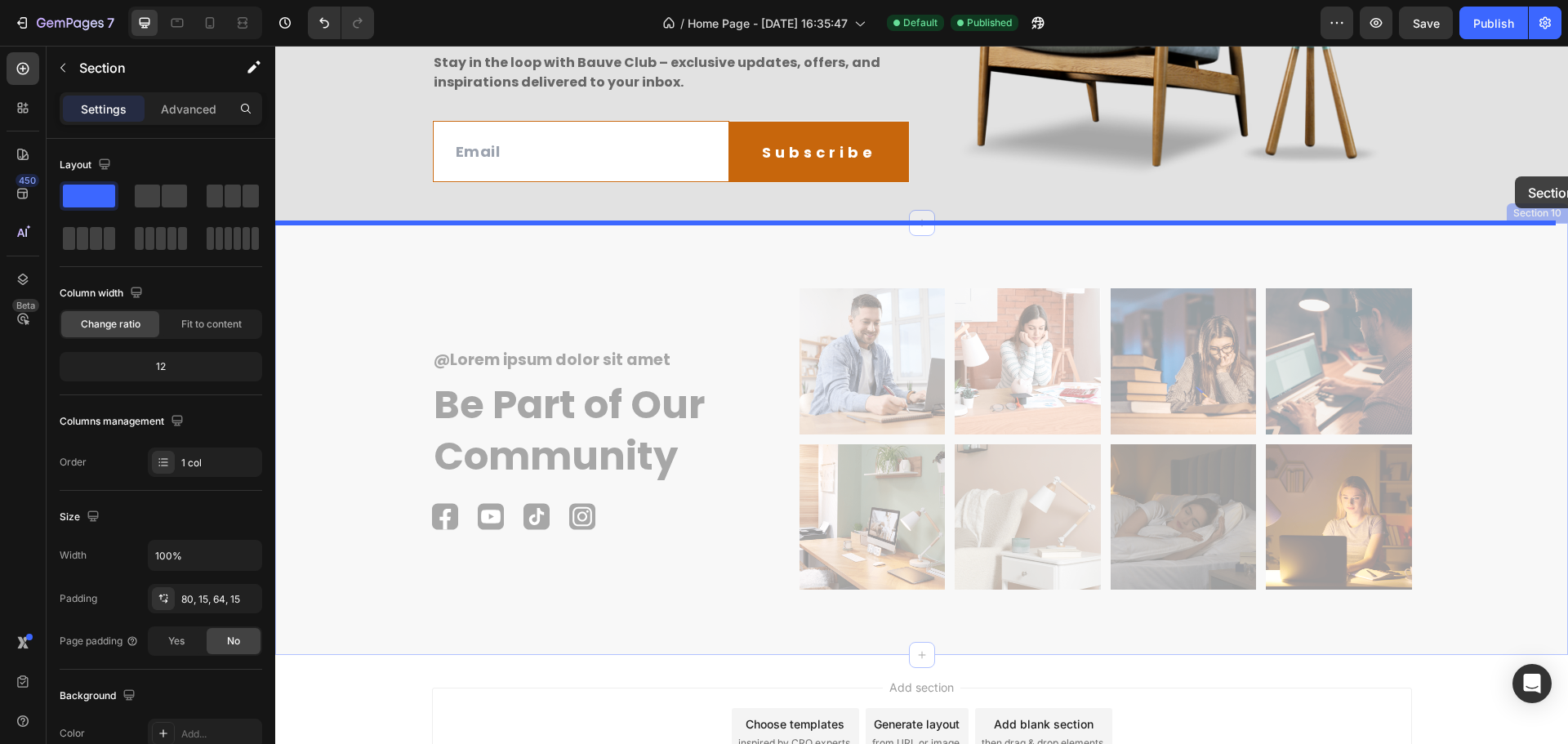
drag, startPoint x: 1517, startPoint y: 212, endPoint x: 1514, endPoint y: 169, distance: 43.1
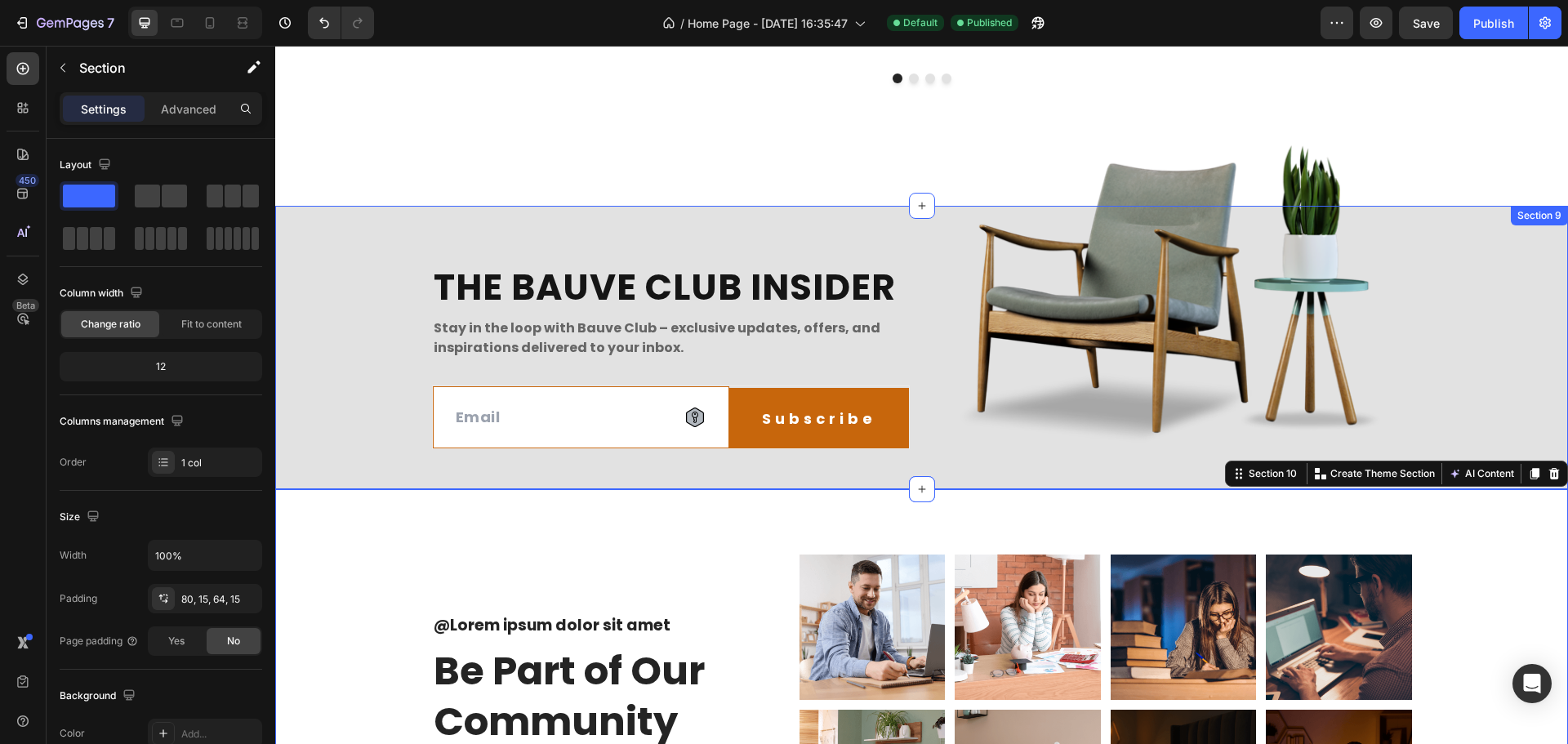
scroll to position [5170, 0]
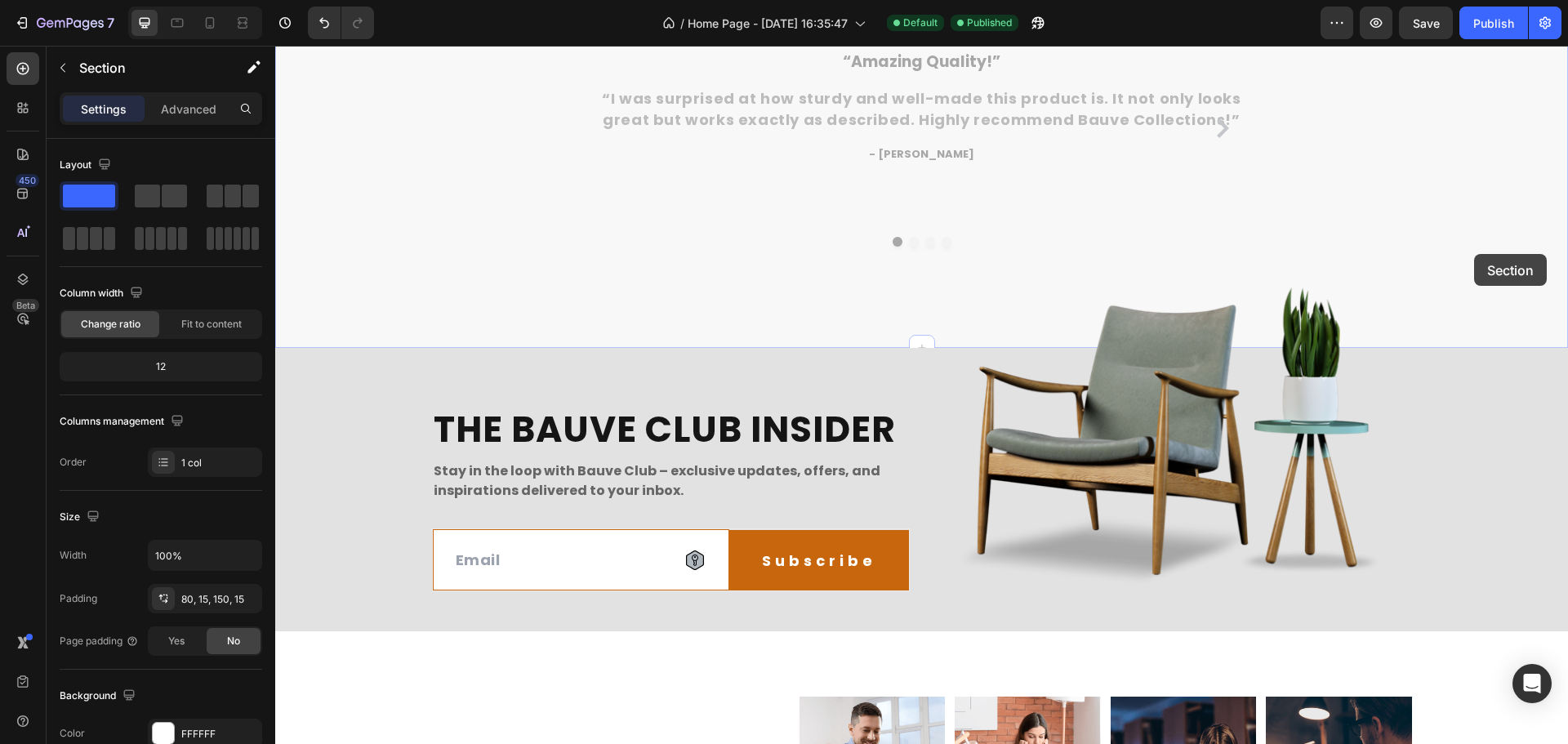
drag, startPoint x: 1514, startPoint y: 169, endPoint x: 1494, endPoint y: 214, distance: 49.2
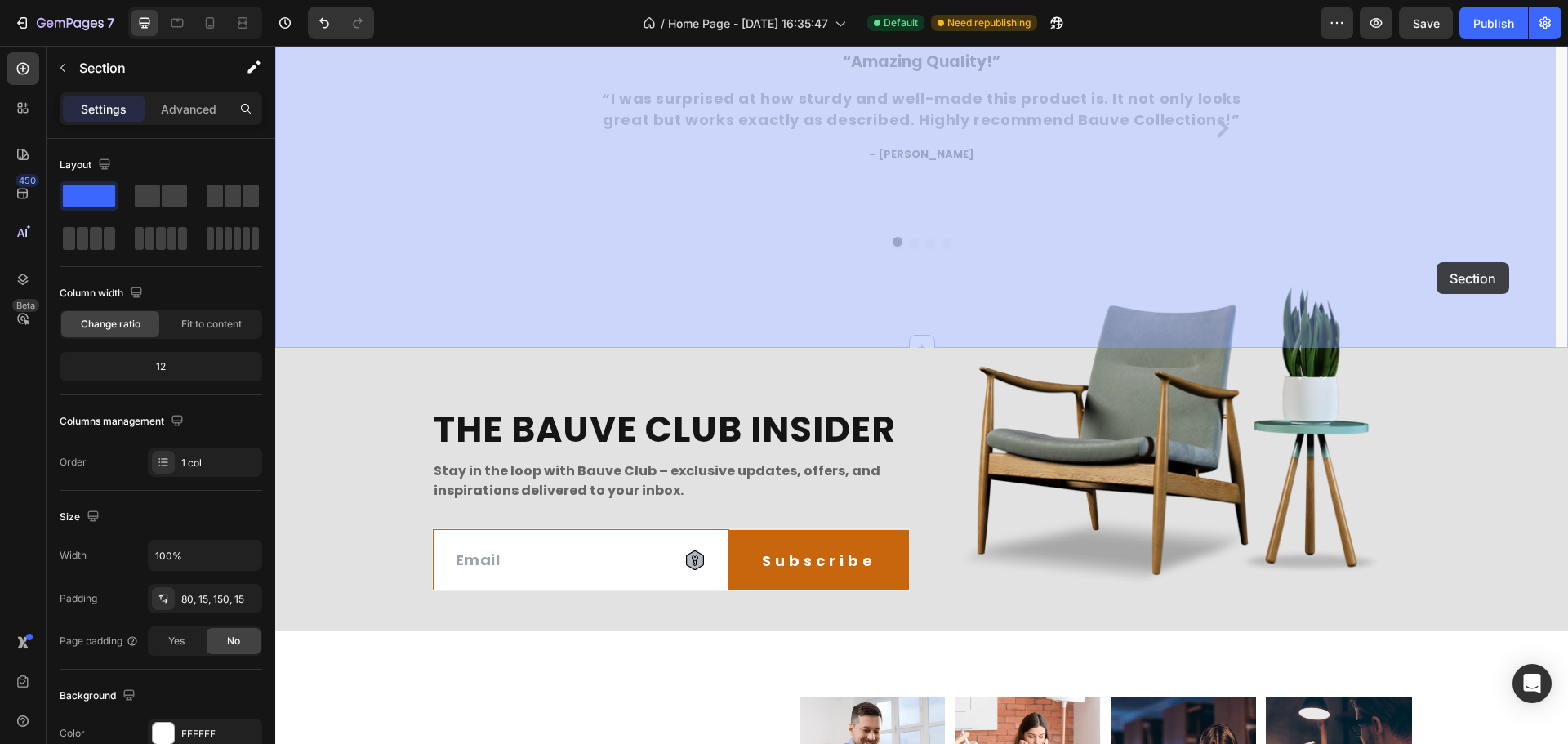
drag, startPoint x: 1428, startPoint y: 284, endPoint x: 1433, endPoint y: 220, distance: 64.2
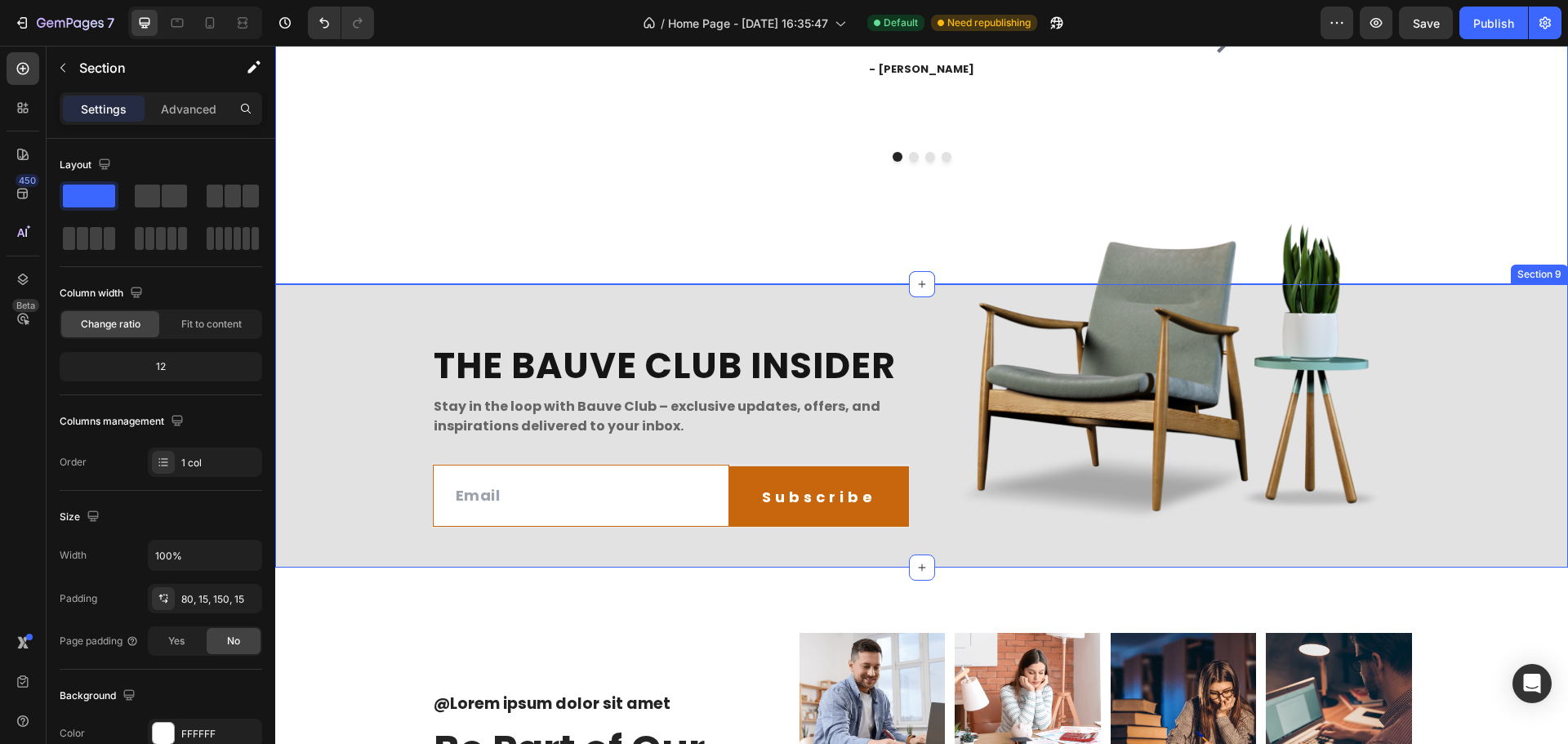
click at [1466, 308] on div "THE BAUVE CLUB INSIDER Heading Stay in the loop with Bauve Club – exclusive upd…" at bounding box center [922, 430] width 1293 height 244
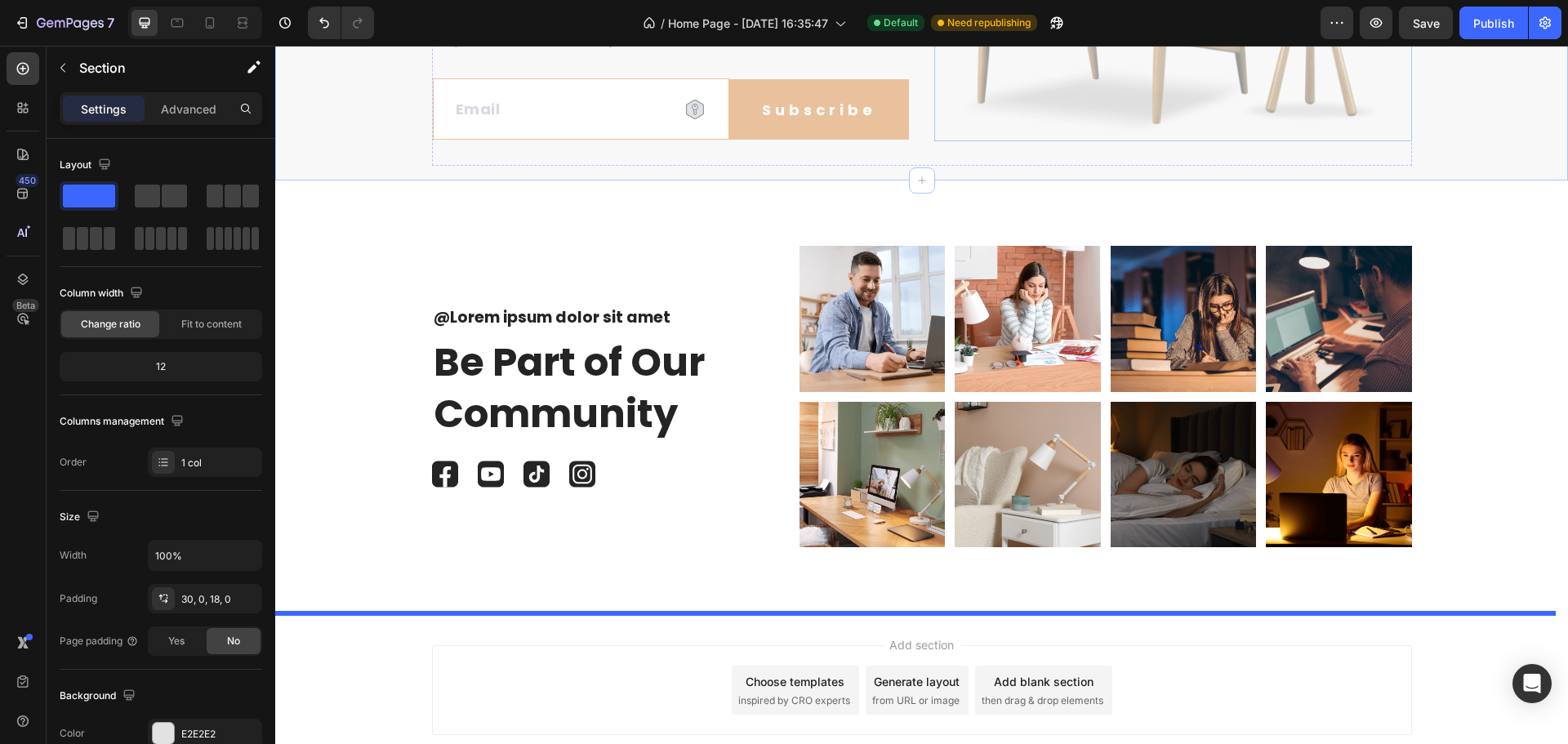
scroll to position [5640, 0]
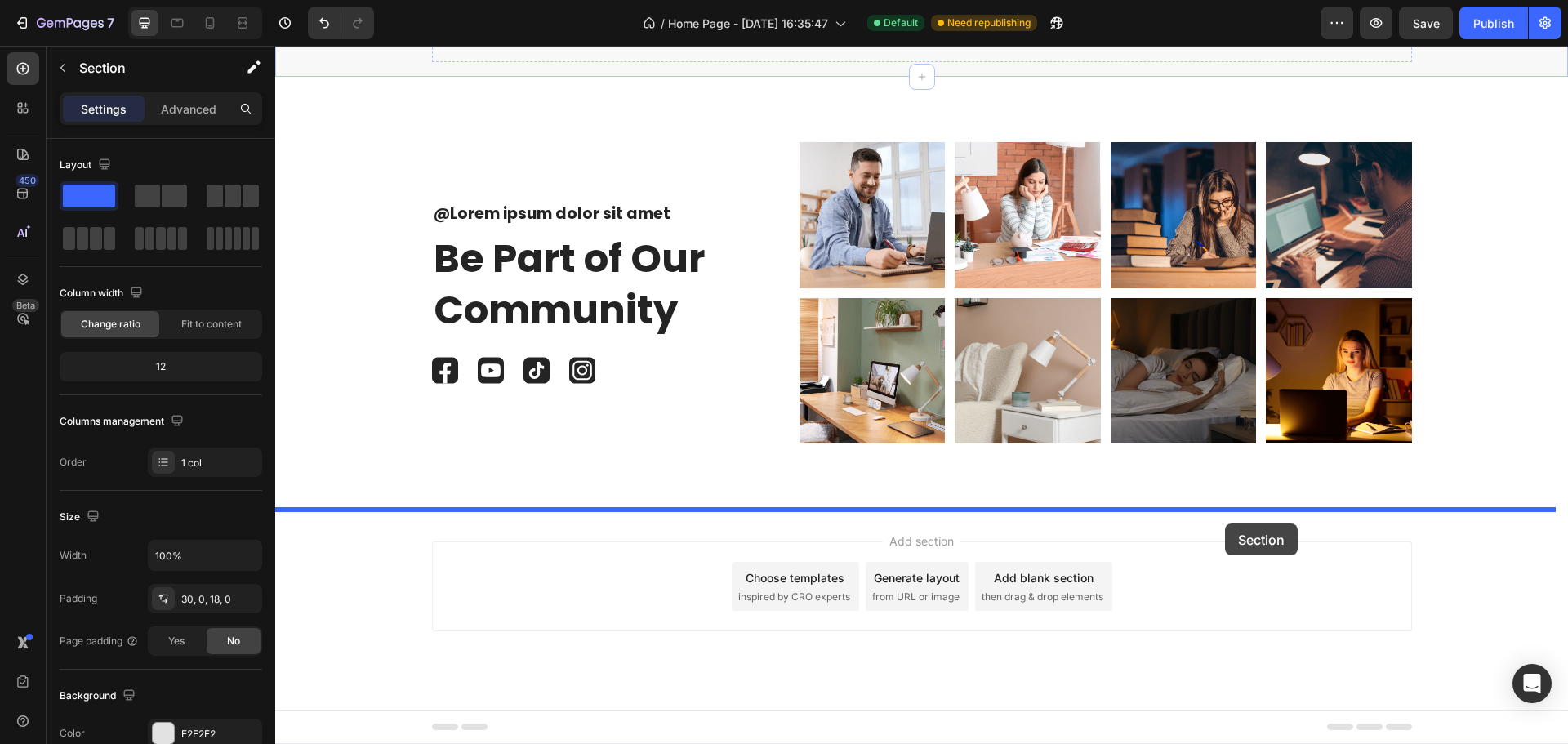
drag, startPoint x: 1233, startPoint y: 261, endPoint x: 1225, endPoint y: 522, distance: 261.1
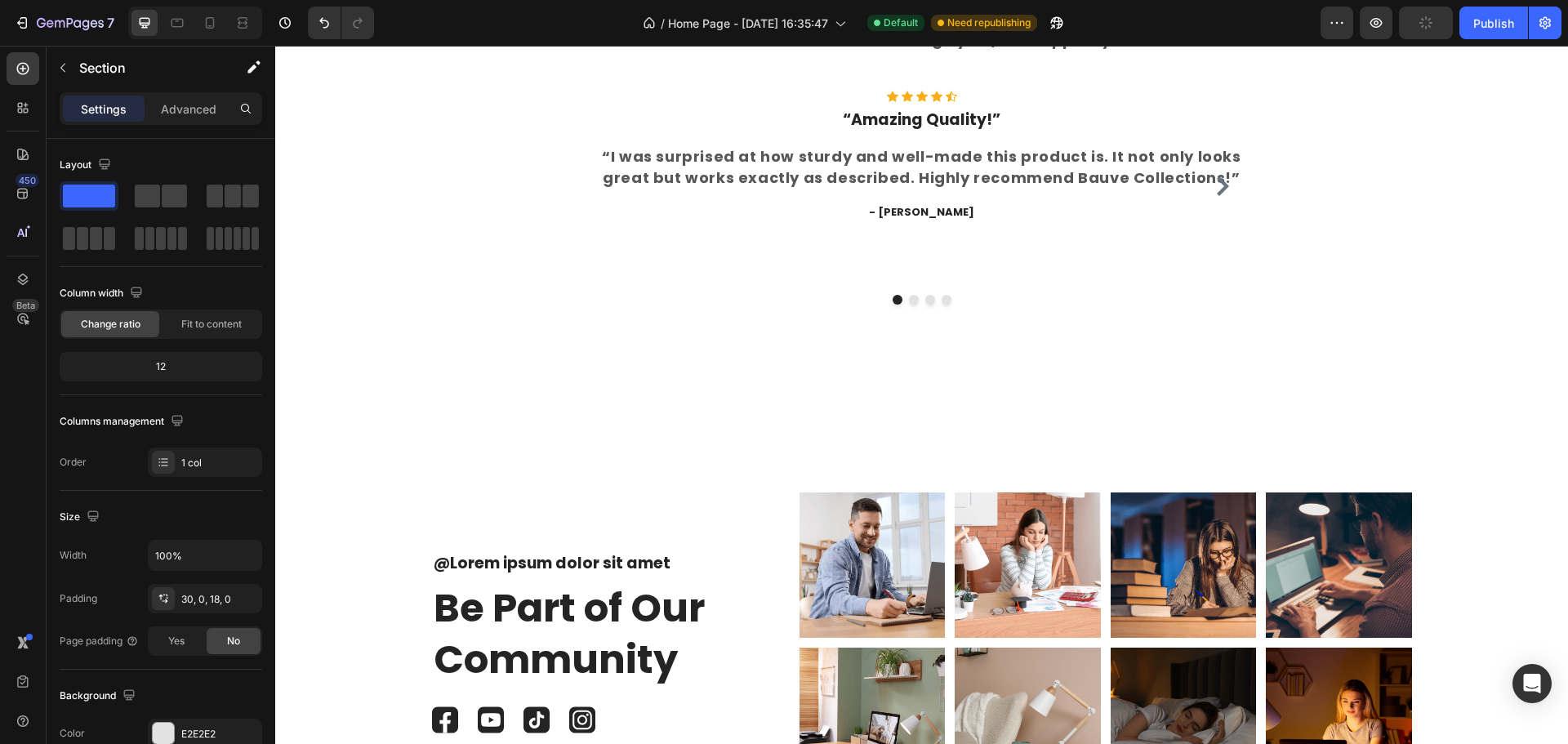
scroll to position [4948, 0]
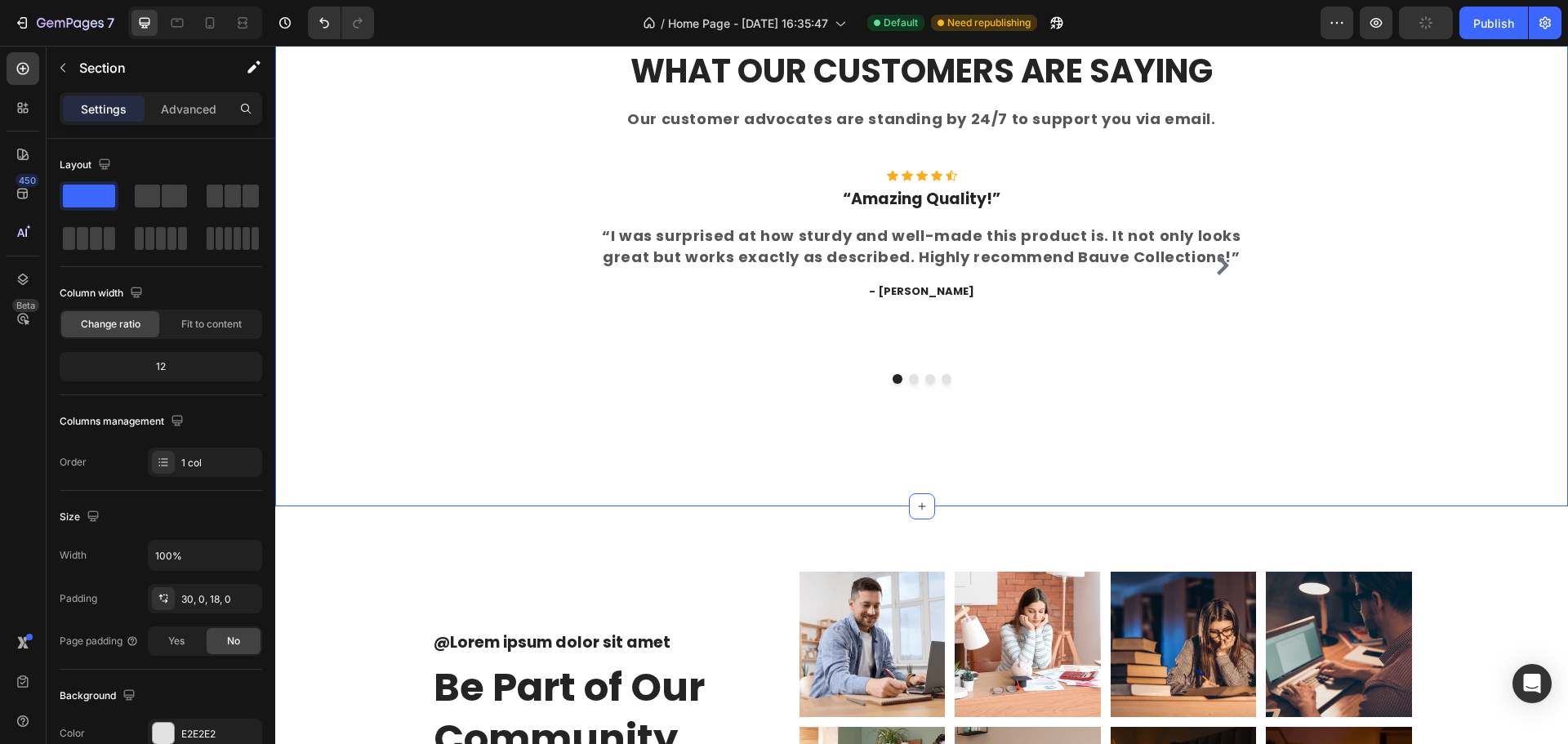
click at [1217, 424] on div "What Our Customers Are Saying Heading Our customer advocates are standing by 24…" at bounding box center [922, 244] width 1293 height 524
click at [190, 102] on p "Advanced" at bounding box center [188, 110] width 56 height 18
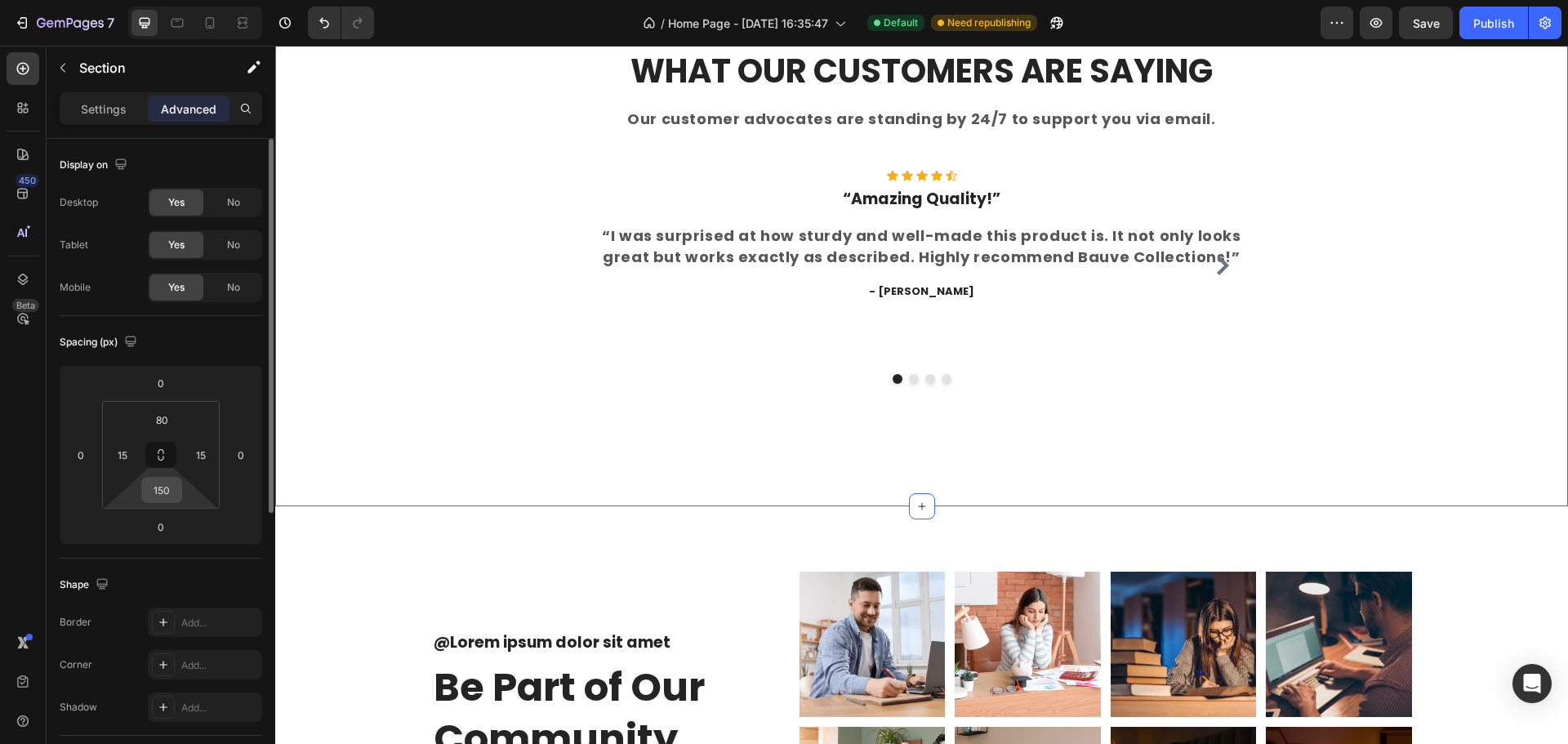
click at [173, 489] on input "150" at bounding box center [161, 489] width 32 height 24
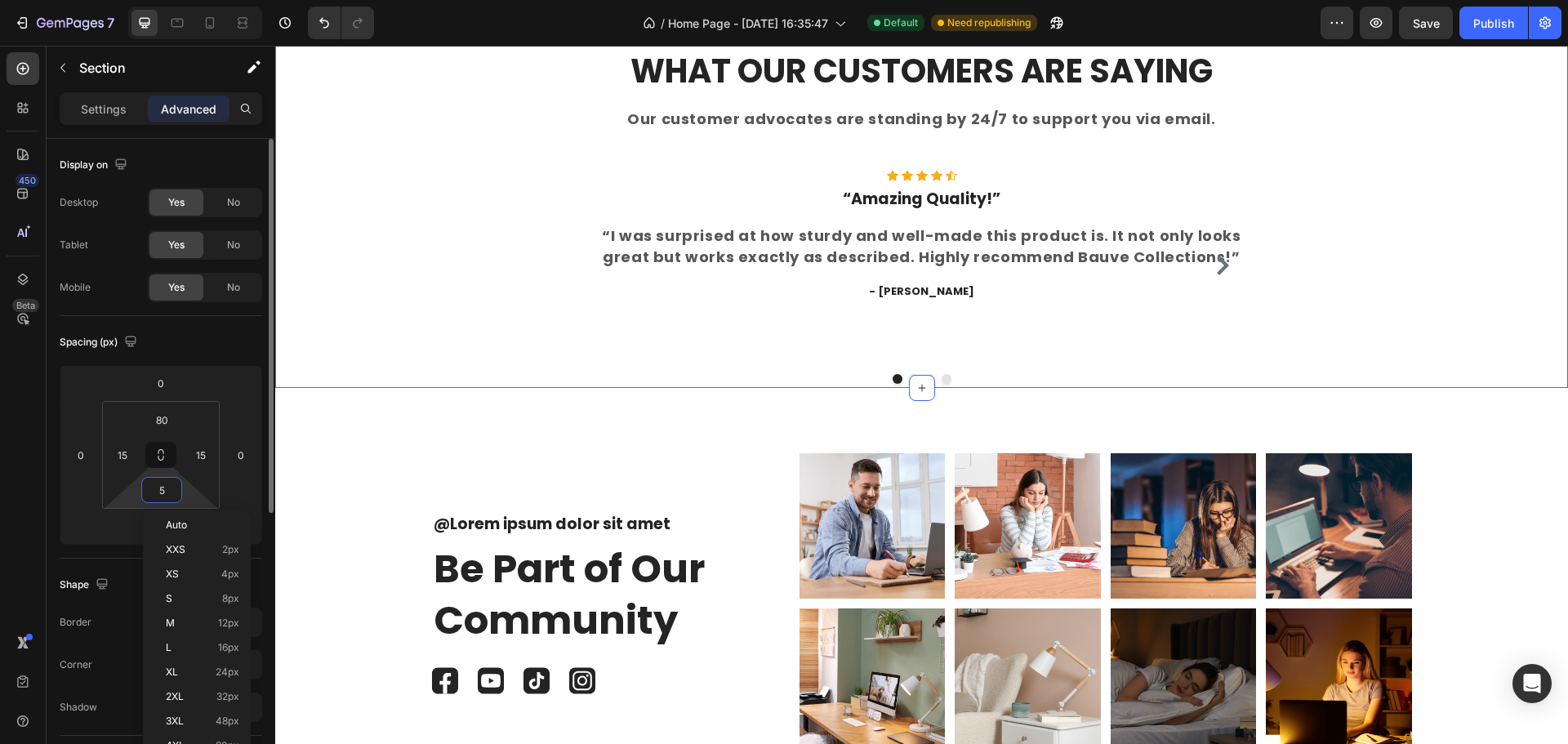
type input "50"
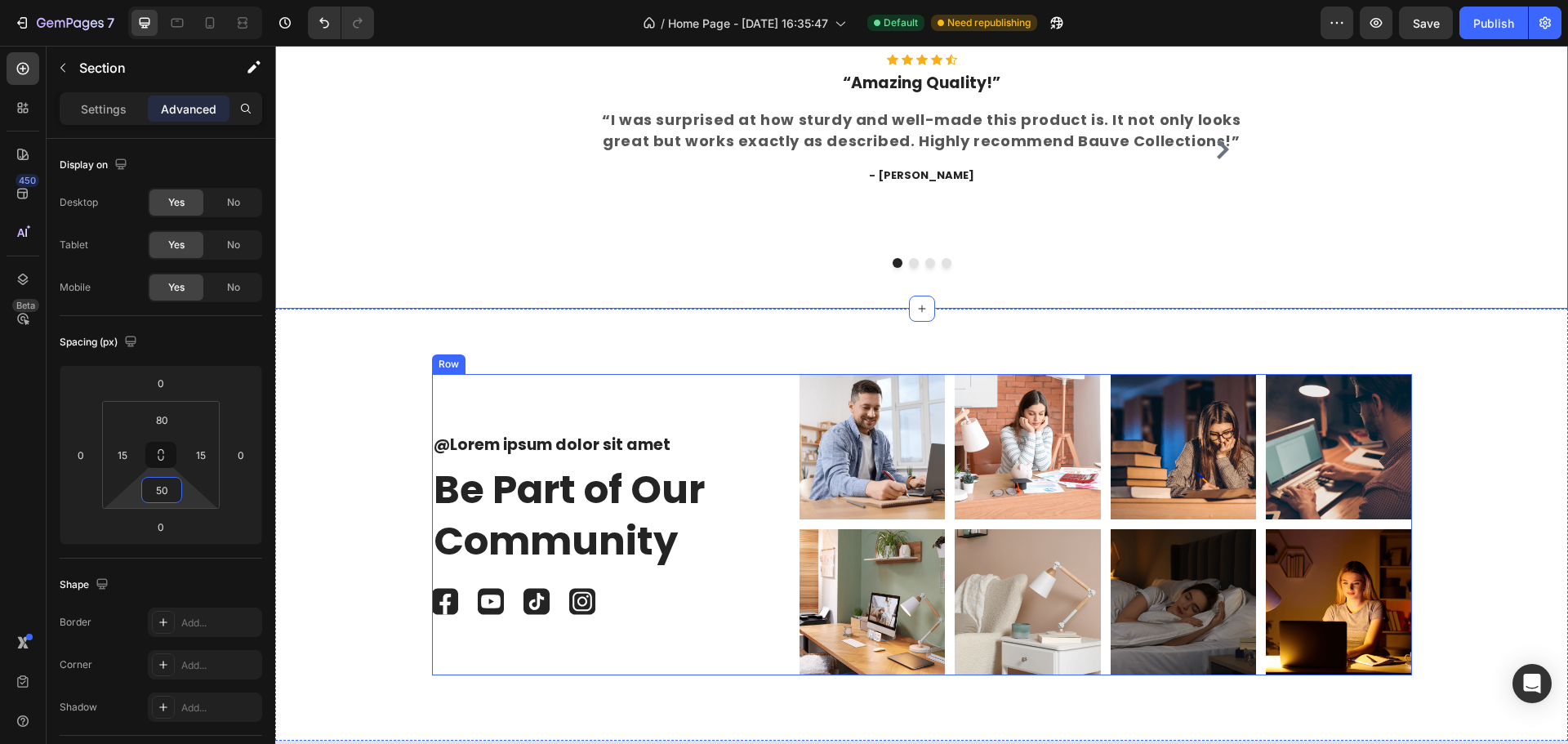
scroll to position [5356, 0]
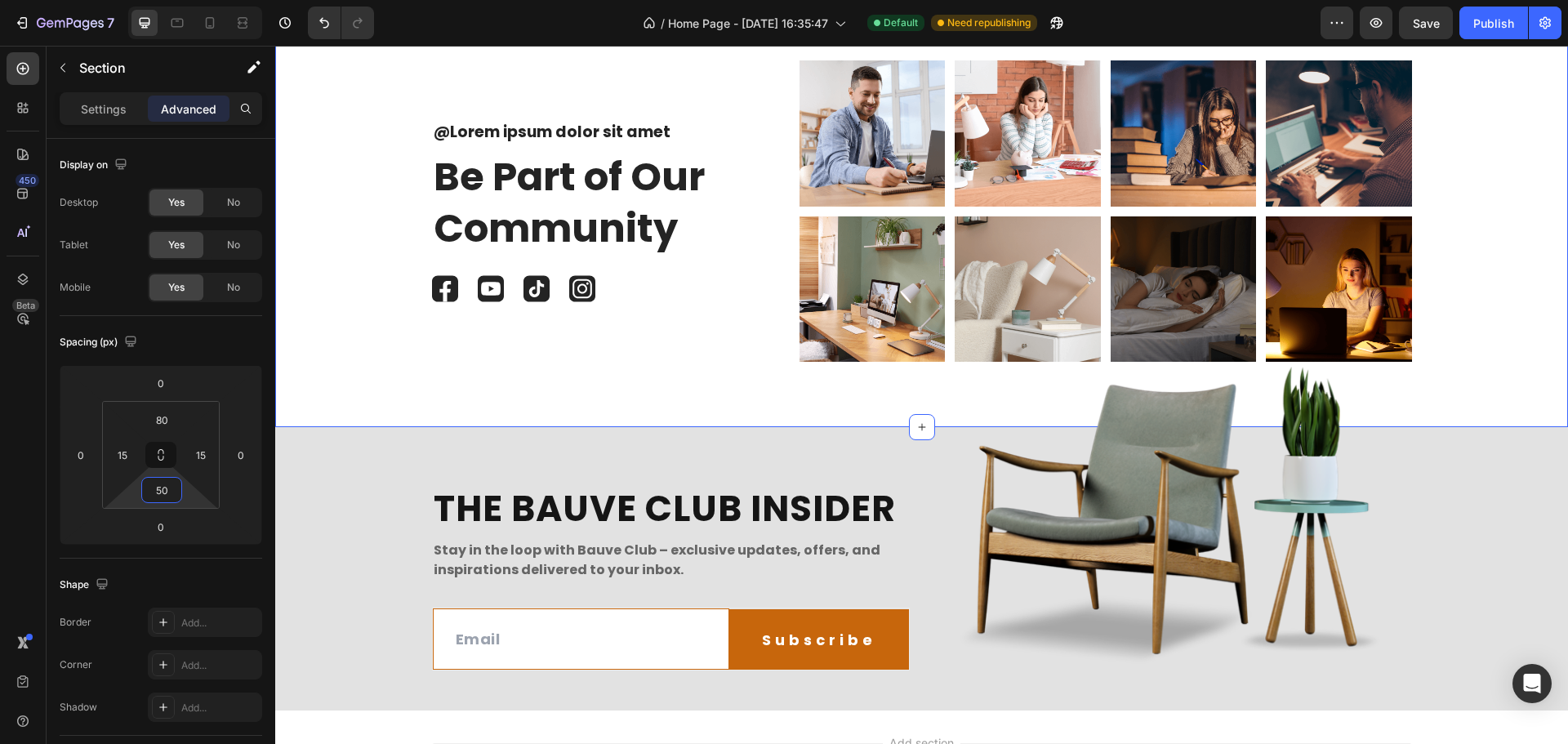
click at [369, 355] on div "@Lorem ipsum dolor sit amet Text Block Be Part of Our Community Heading Image I…" at bounding box center [922, 217] width 1268 height 314
click at [167, 490] on input "64" at bounding box center [161, 489] width 32 height 24
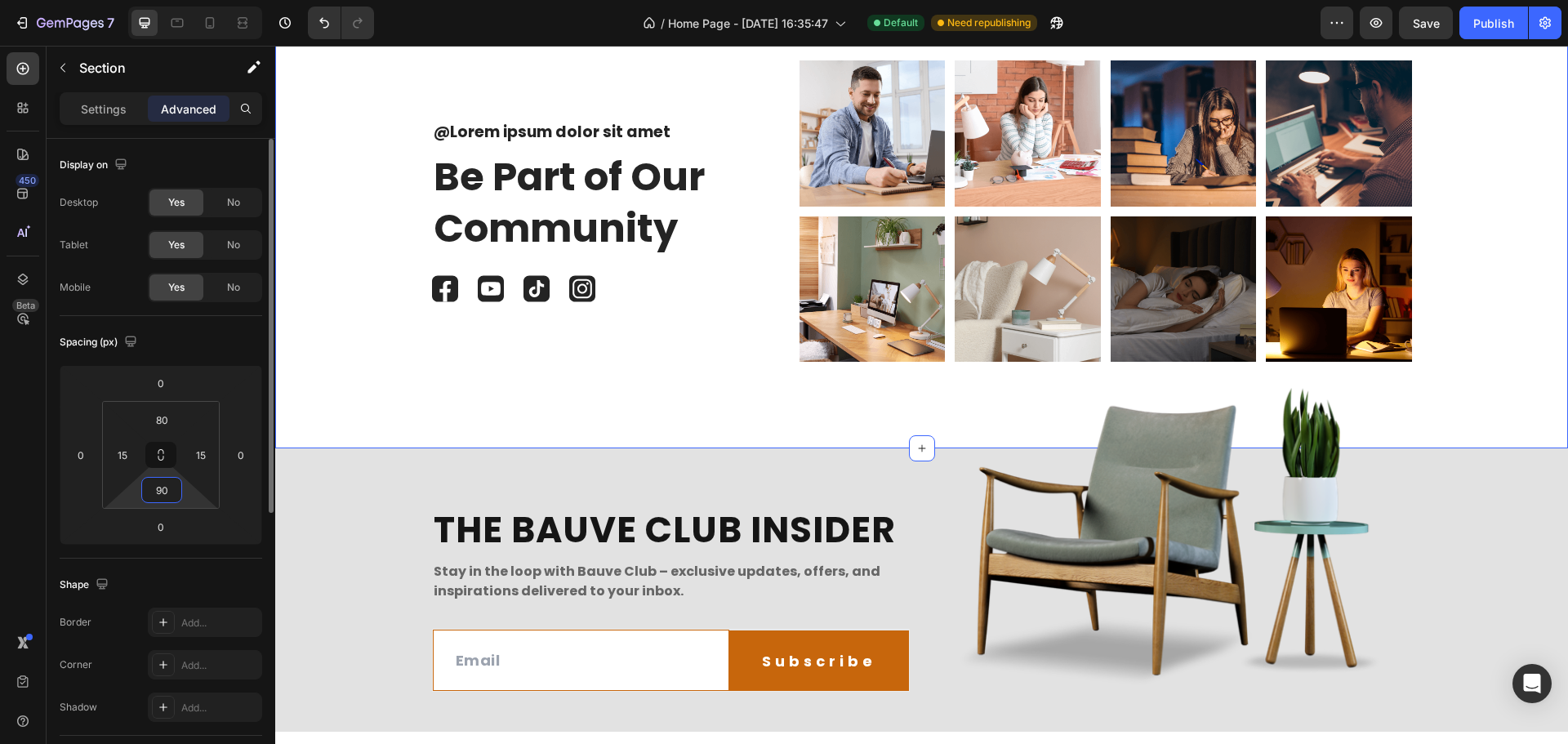
type input "9"
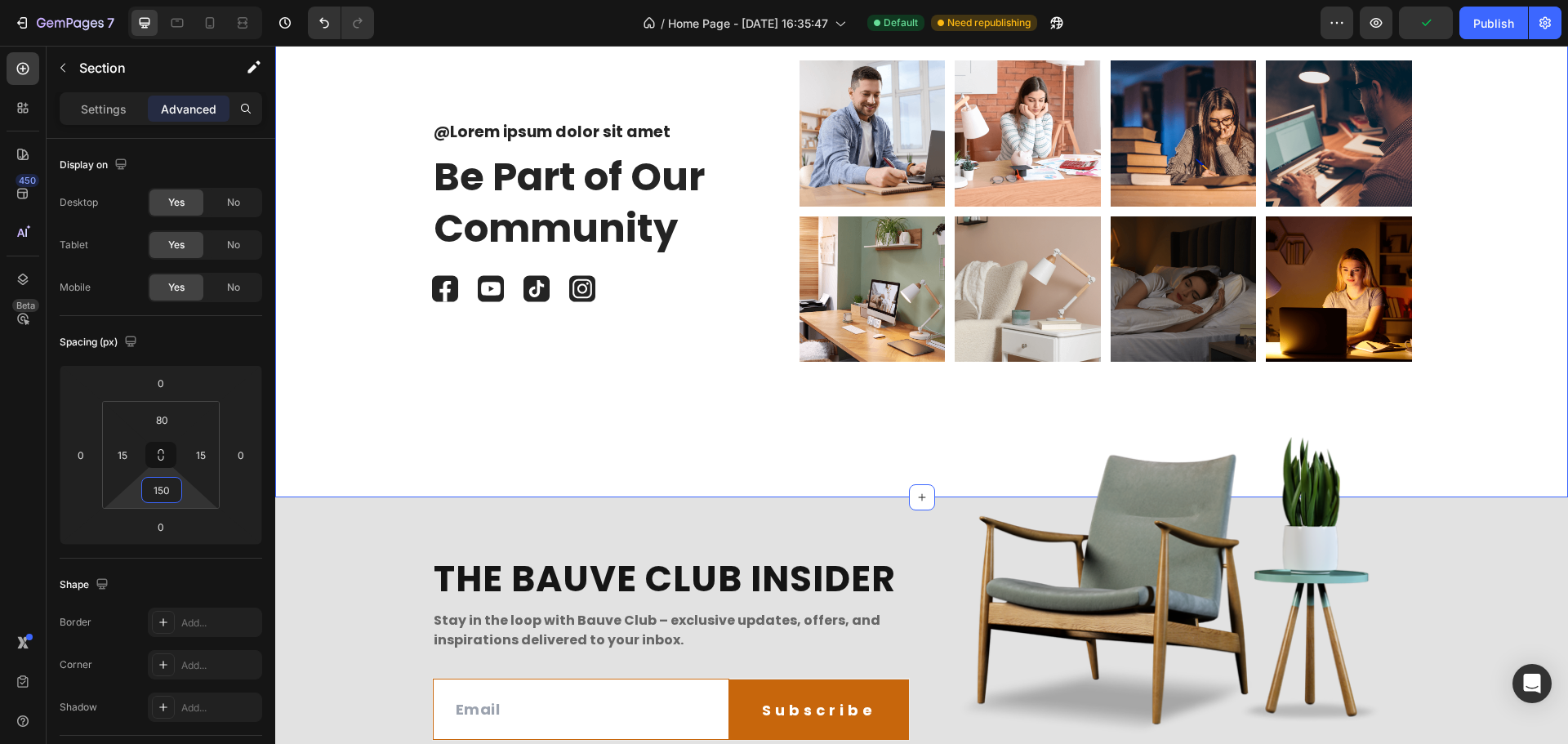
type input "150"
click at [452, 421] on div "@Lorem ipsum dolor sit amet Text Block Be Part of Our Community Heading Image I…" at bounding box center [922, 246] width 1293 height 502
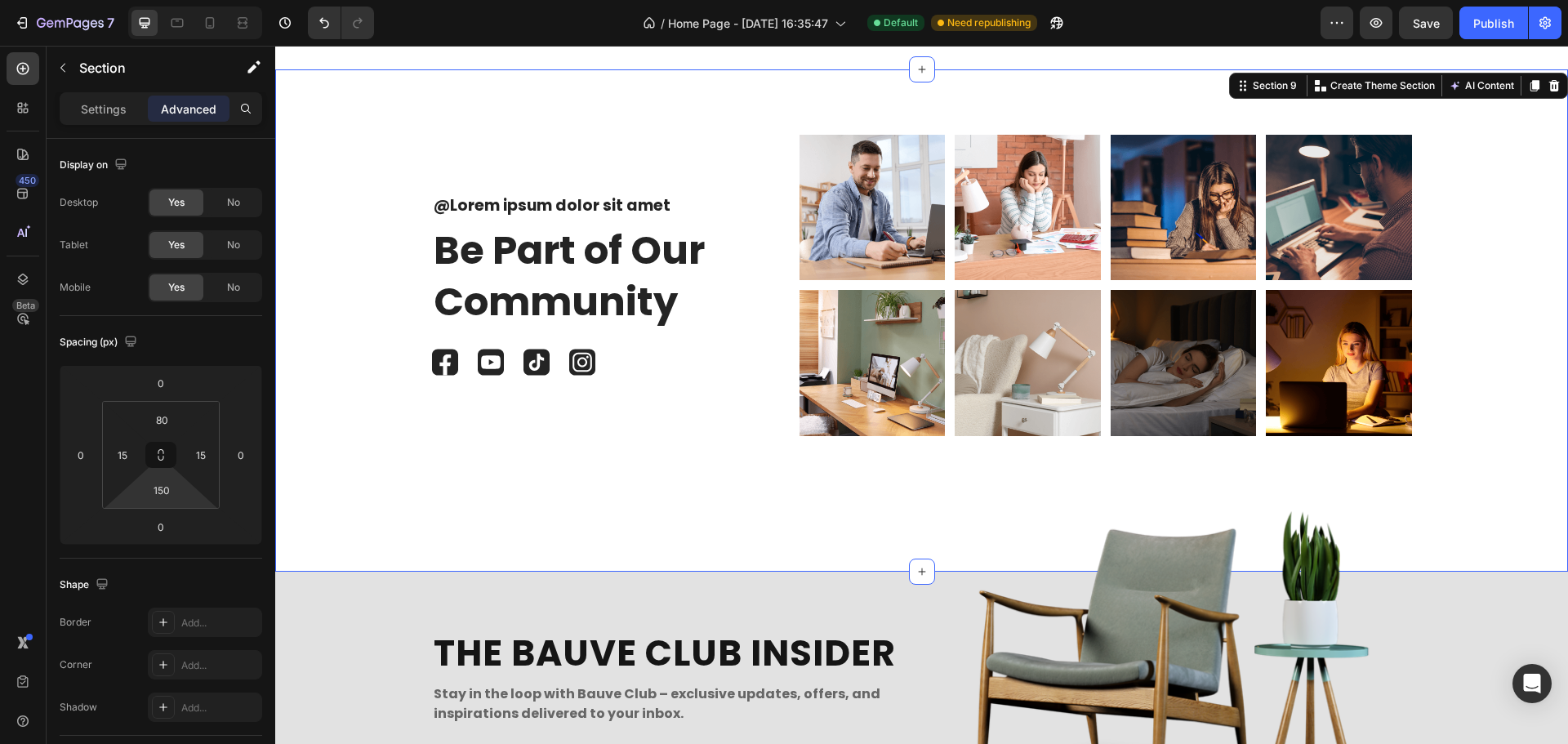
scroll to position [5111, 0]
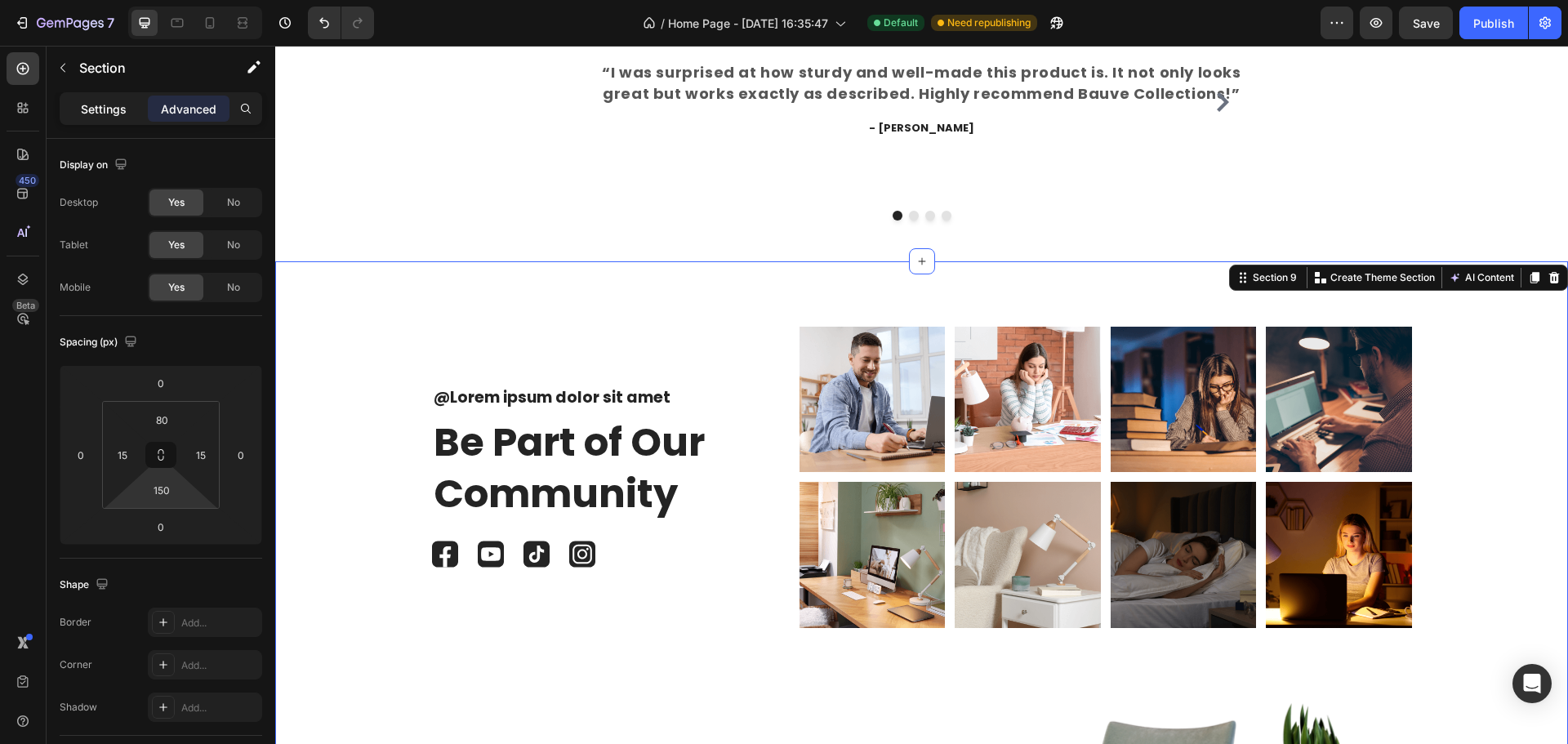
click at [102, 108] on p "Settings" at bounding box center [104, 110] width 46 height 18
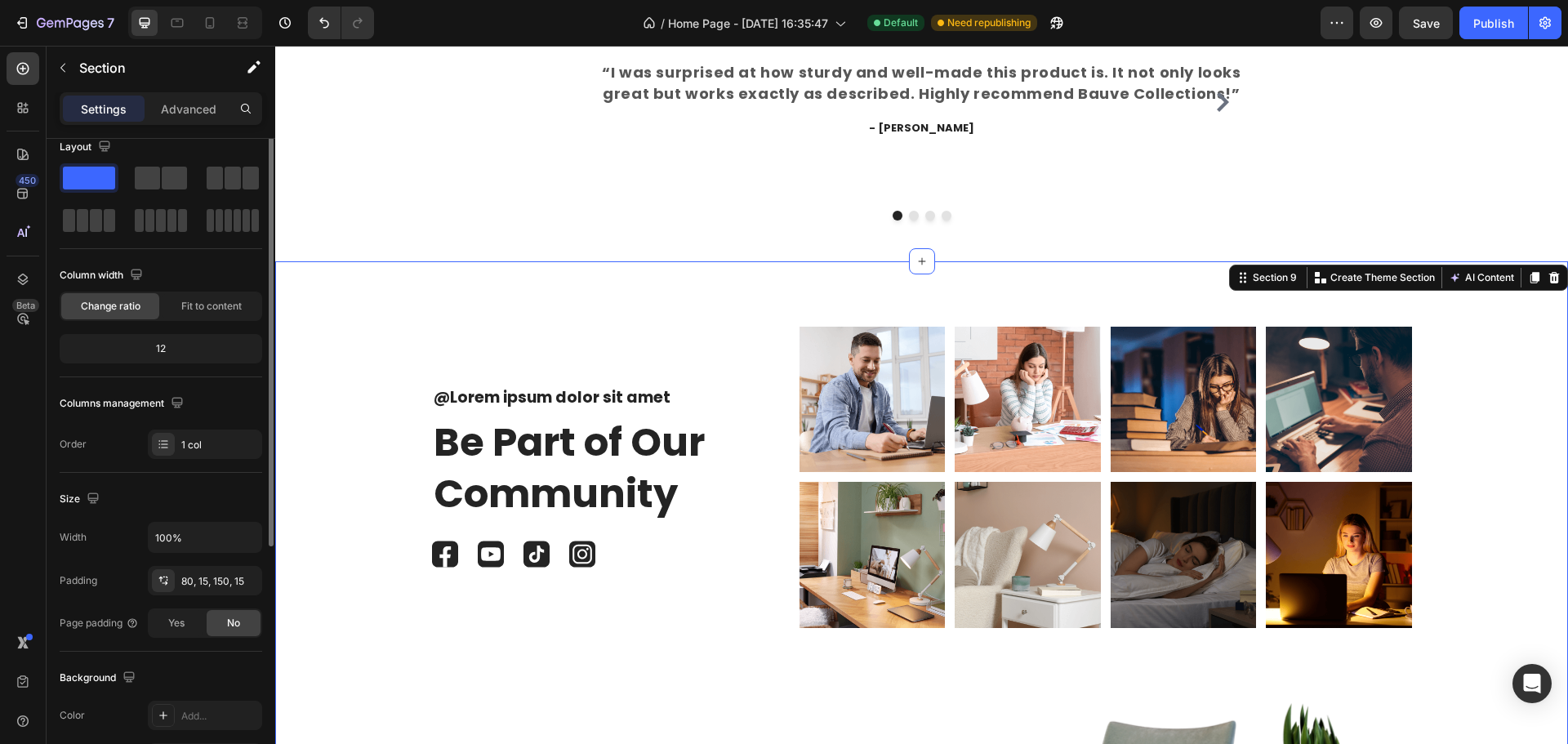
scroll to position [0, 0]
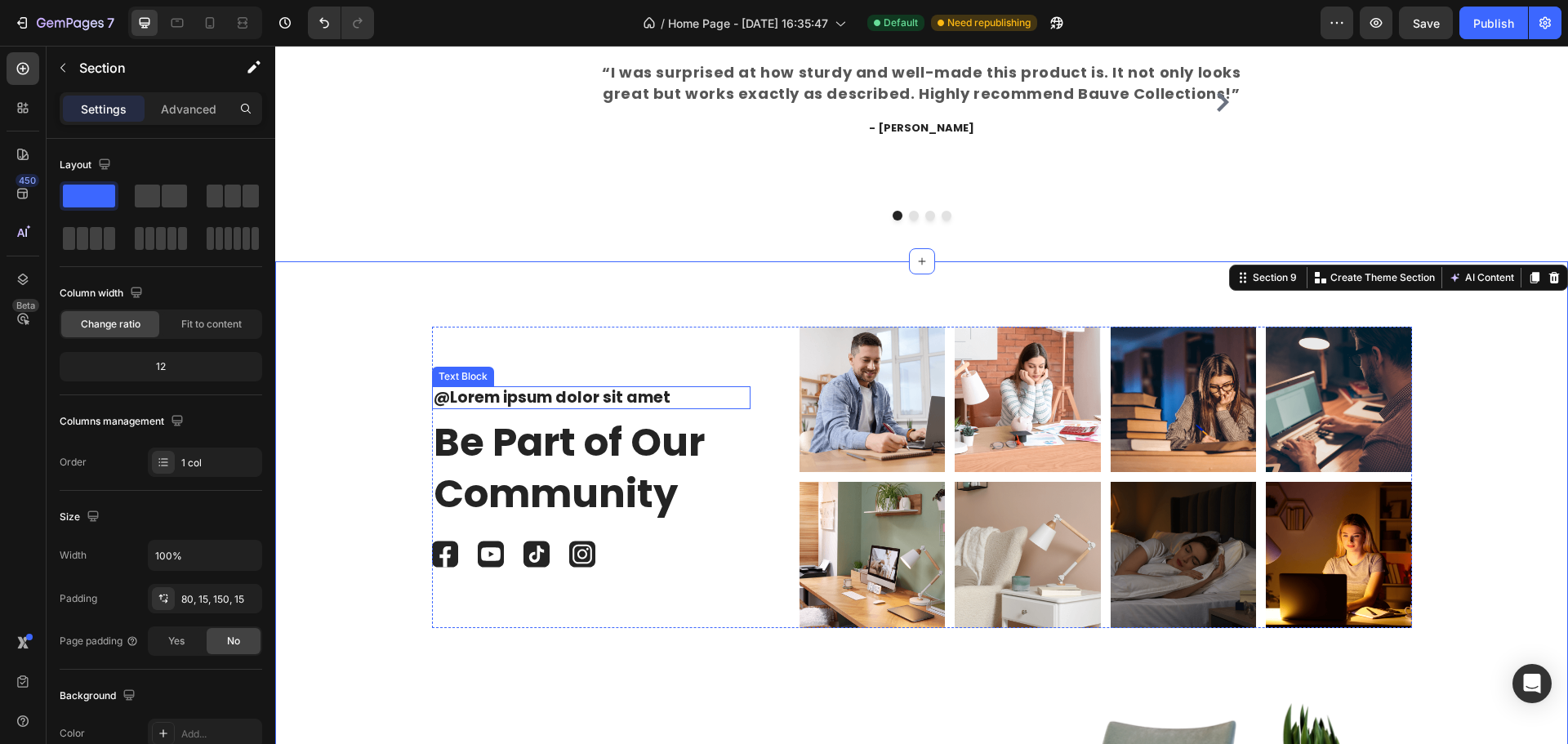
click at [520, 388] on p "@Lorem ipsum dolor sit amet" at bounding box center [592, 397] width 315 height 21
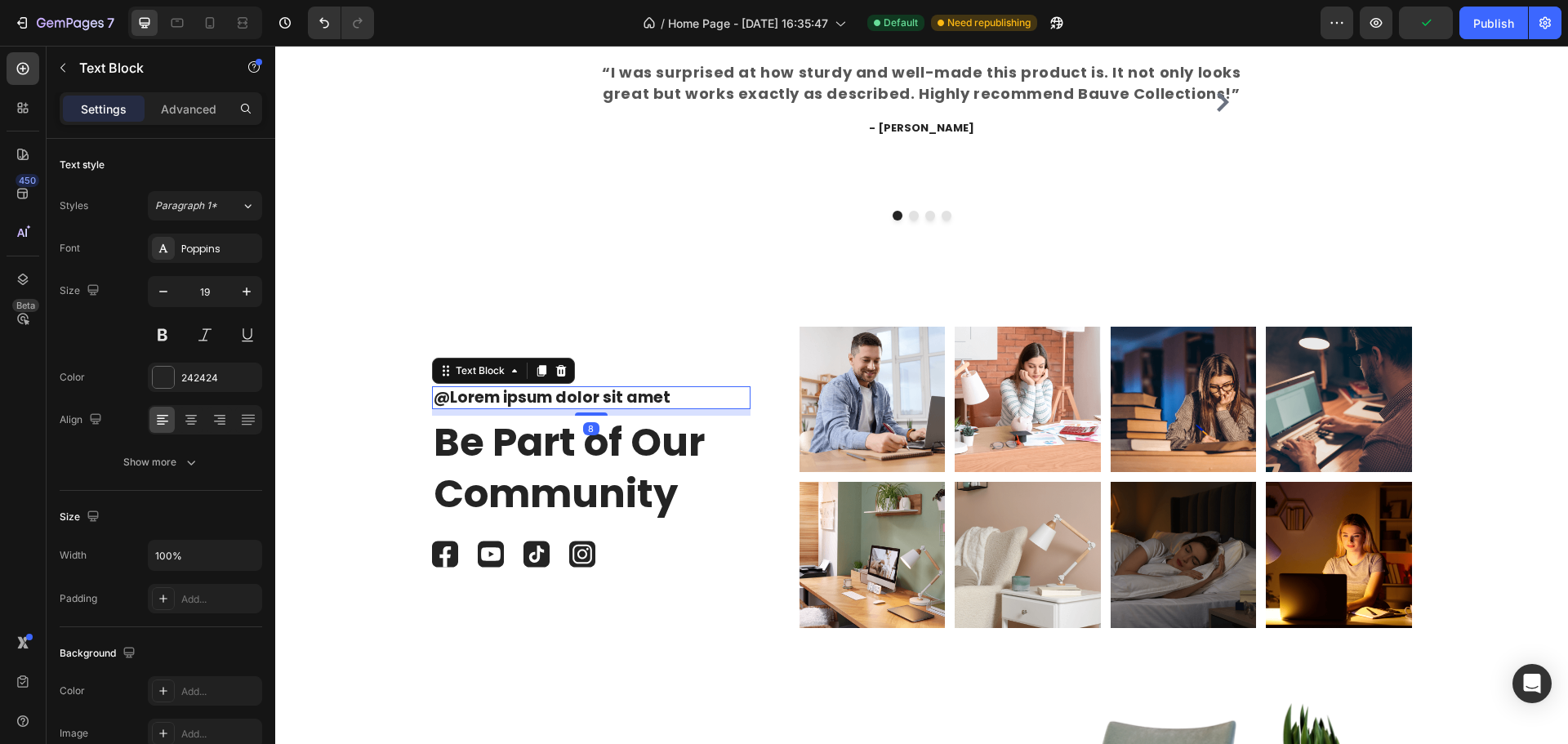
click at [662, 388] on p "@Lorem ipsum dolor sit amet" at bounding box center [592, 397] width 315 height 21
click at [647, 388] on p "@Lorem ipsum dolor sit amet" at bounding box center [592, 397] width 315 height 21
click at [657, 388] on p "@Lorem ipsum dolor sit amet" at bounding box center [592, 397] width 315 height 21
click at [661, 388] on p "@Lorem ipsum dolor sit amet" at bounding box center [592, 397] width 315 height 21
click at [662, 388] on p "@Lorem ipsum dolor sit amet" at bounding box center [592, 397] width 315 height 21
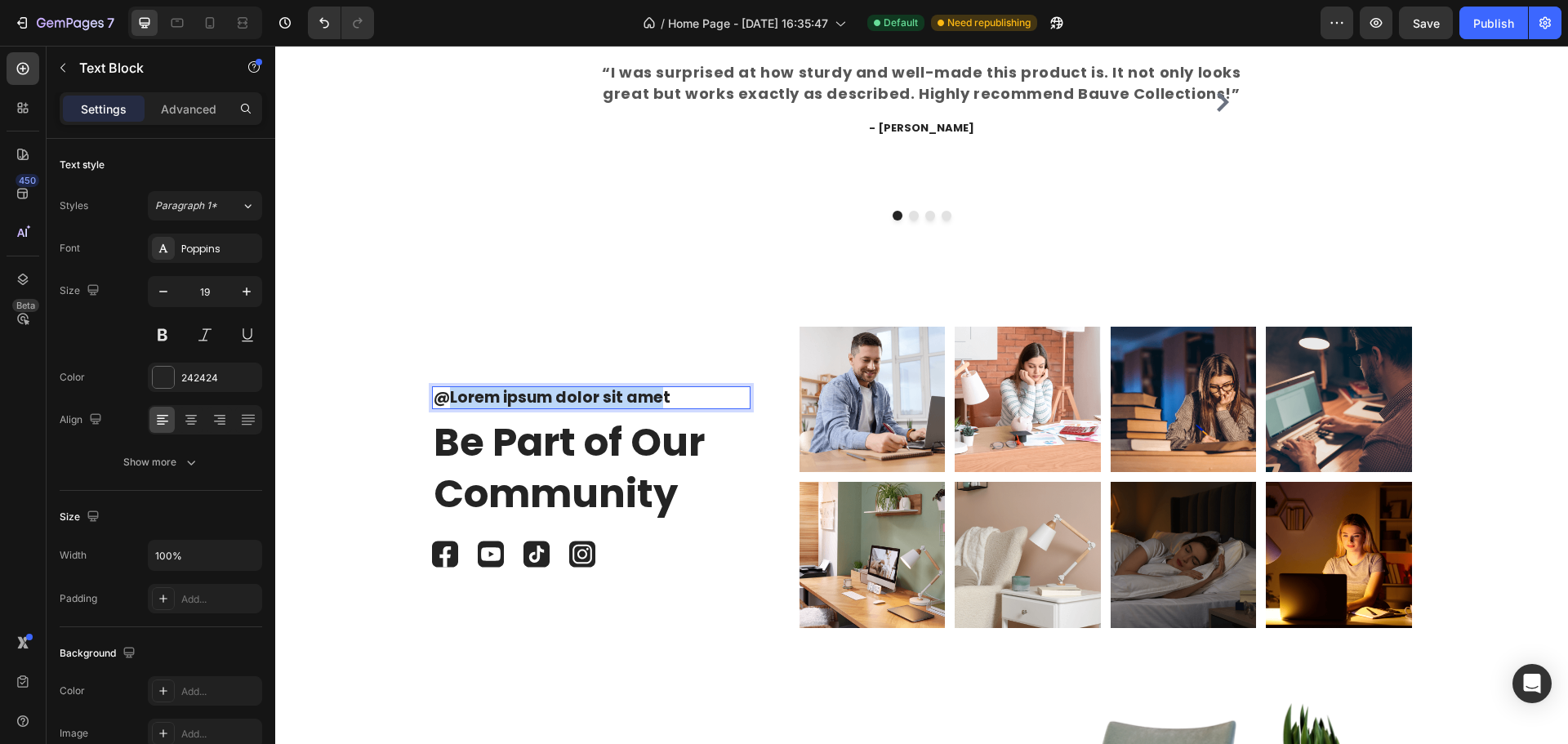
drag, startPoint x: 652, startPoint y: 374, endPoint x: 442, endPoint y: 382, distance: 210.2
click at [442, 388] on p "@Lorem ipsum dolor sit amet" at bounding box center [592, 397] width 315 height 21
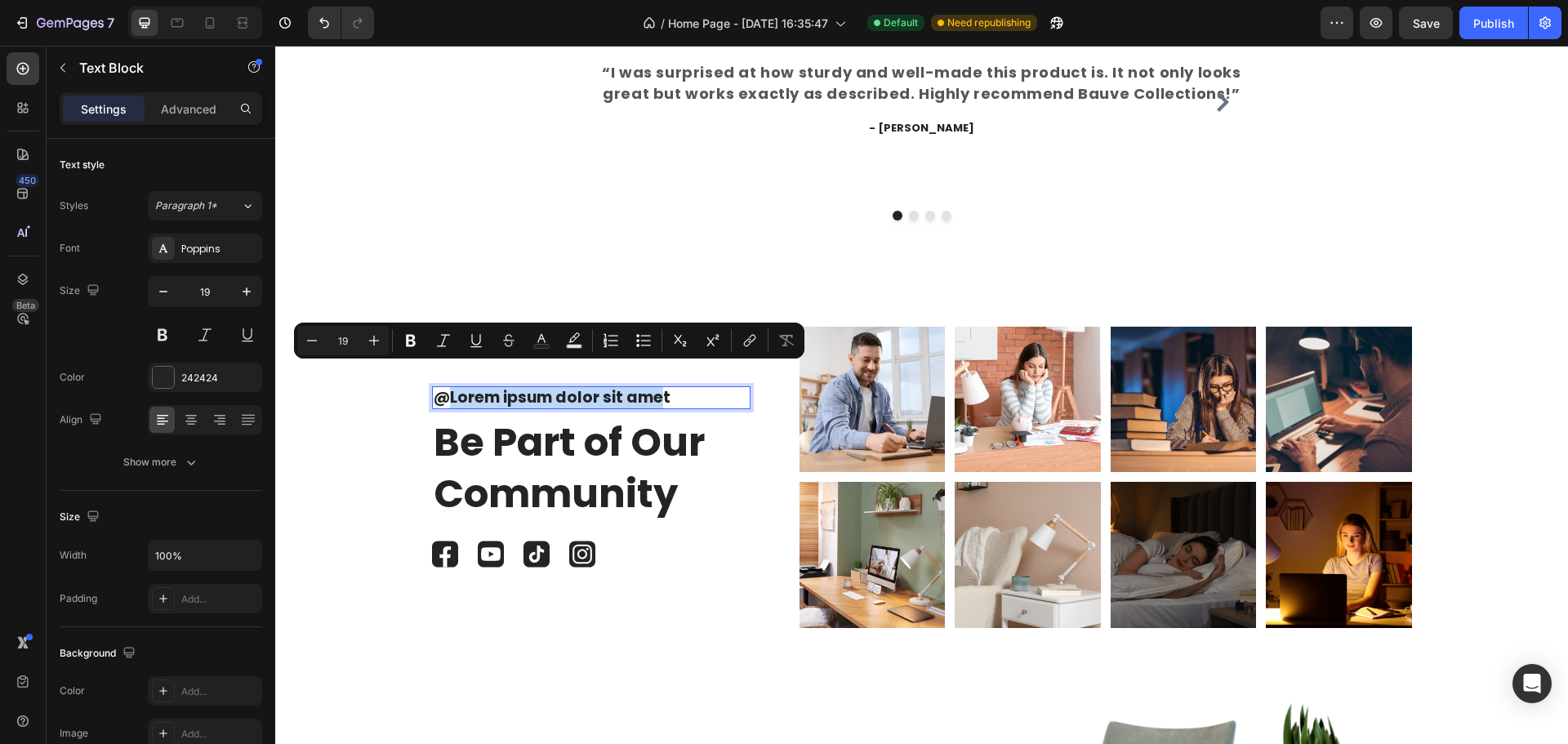
click at [442, 388] on p "@Lorem ipsum dolor sit amet" at bounding box center [592, 397] width 315 height 21
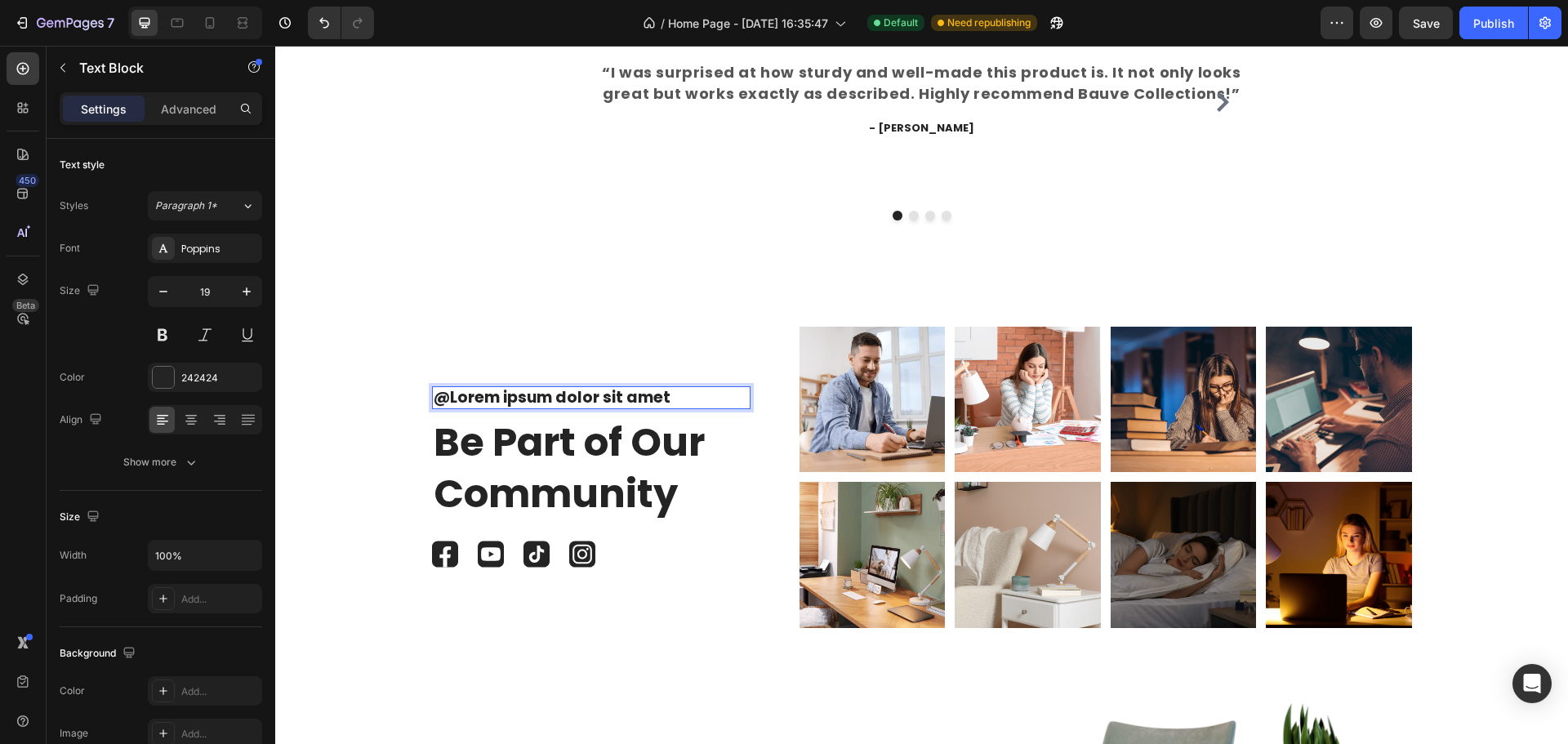
click at [668, 388] on p "@Lorem ipsum dolor sit amet" at bounding box center [592, 397] width 315 height 21
click at [686, 327] on div "@BAUVE_CLUB Text Block 8 Be Part of Our Community Heading Image Image Image Ima…" at bounding box center [591, 478] width 318 height 302
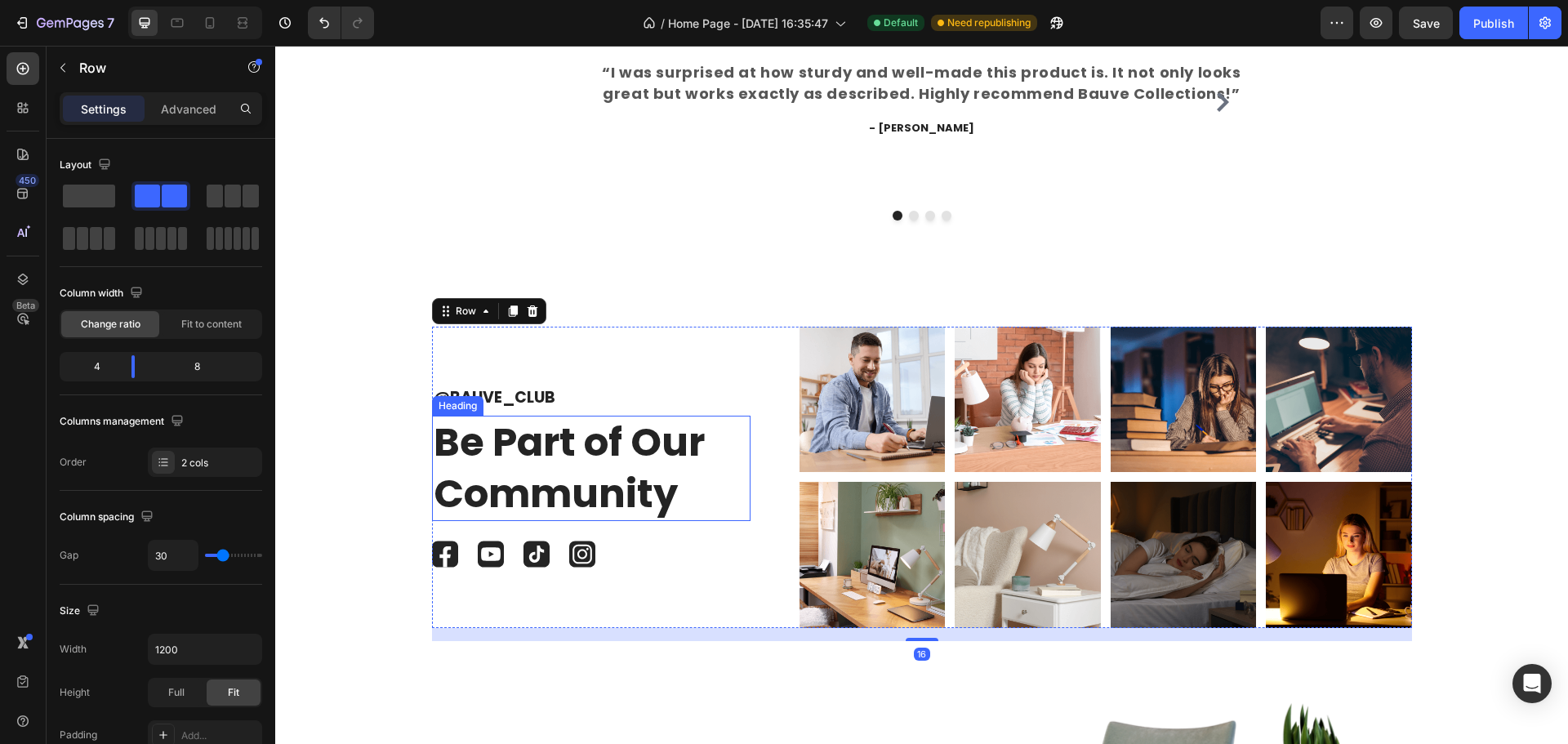
click at [622, 421] on h2 "Be Part of Our Community" at bounding box center [591, 469] width 318 height 106
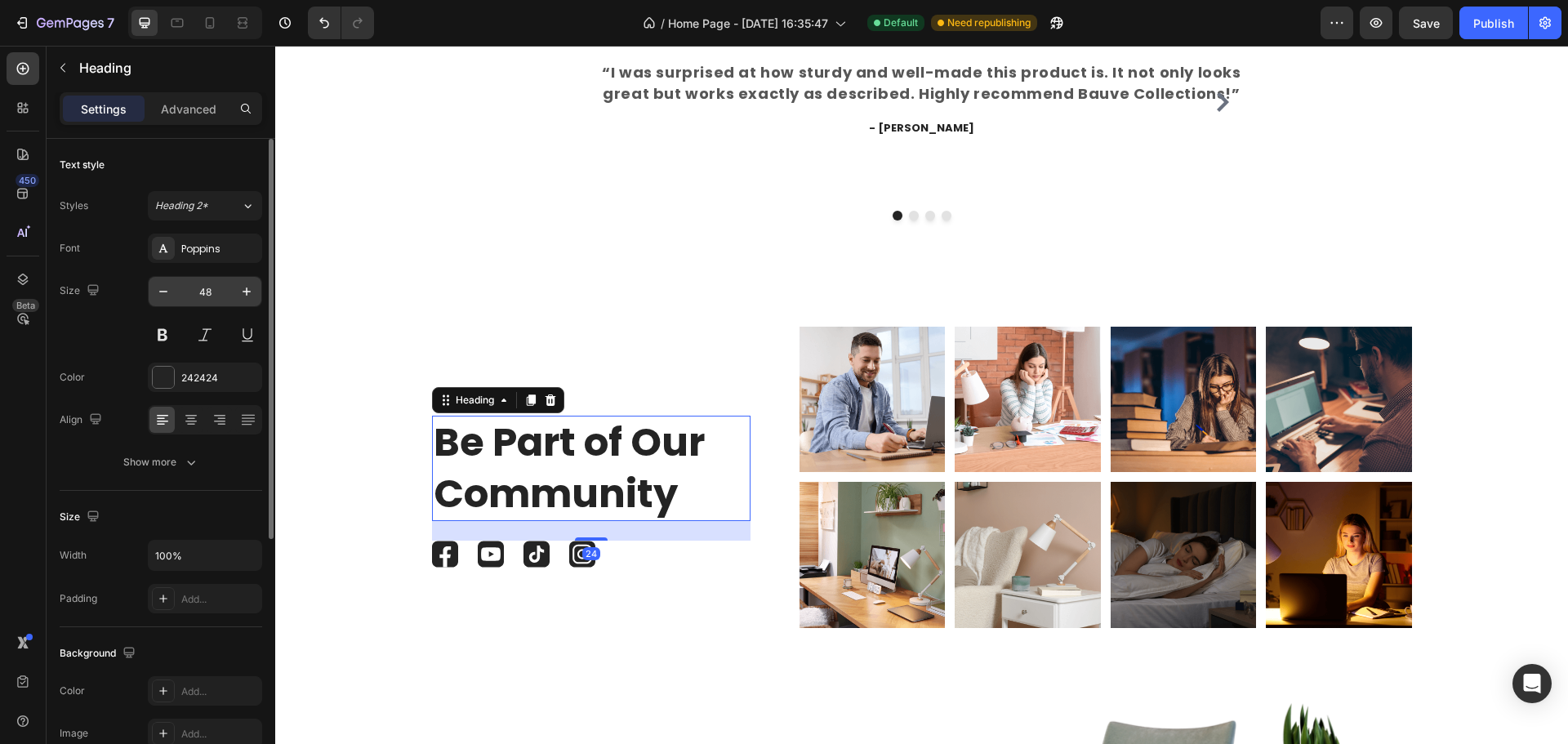
click at [218, 284] on input "48" at bounding box center [205, 292] width 54 height 29
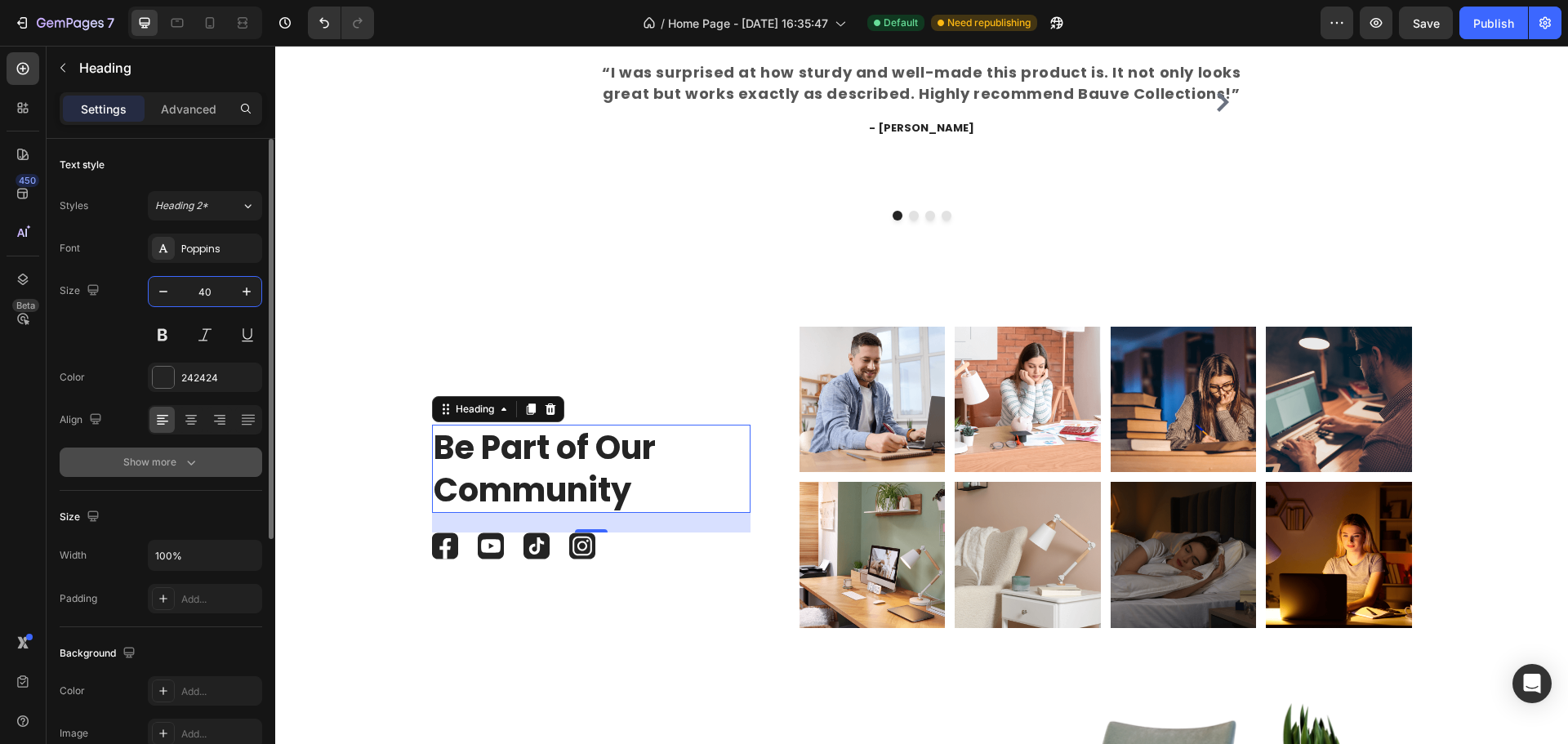
type input "40"
click at [185, 457] on icon "button" at bounding box center [191, 462] width 17 height 17
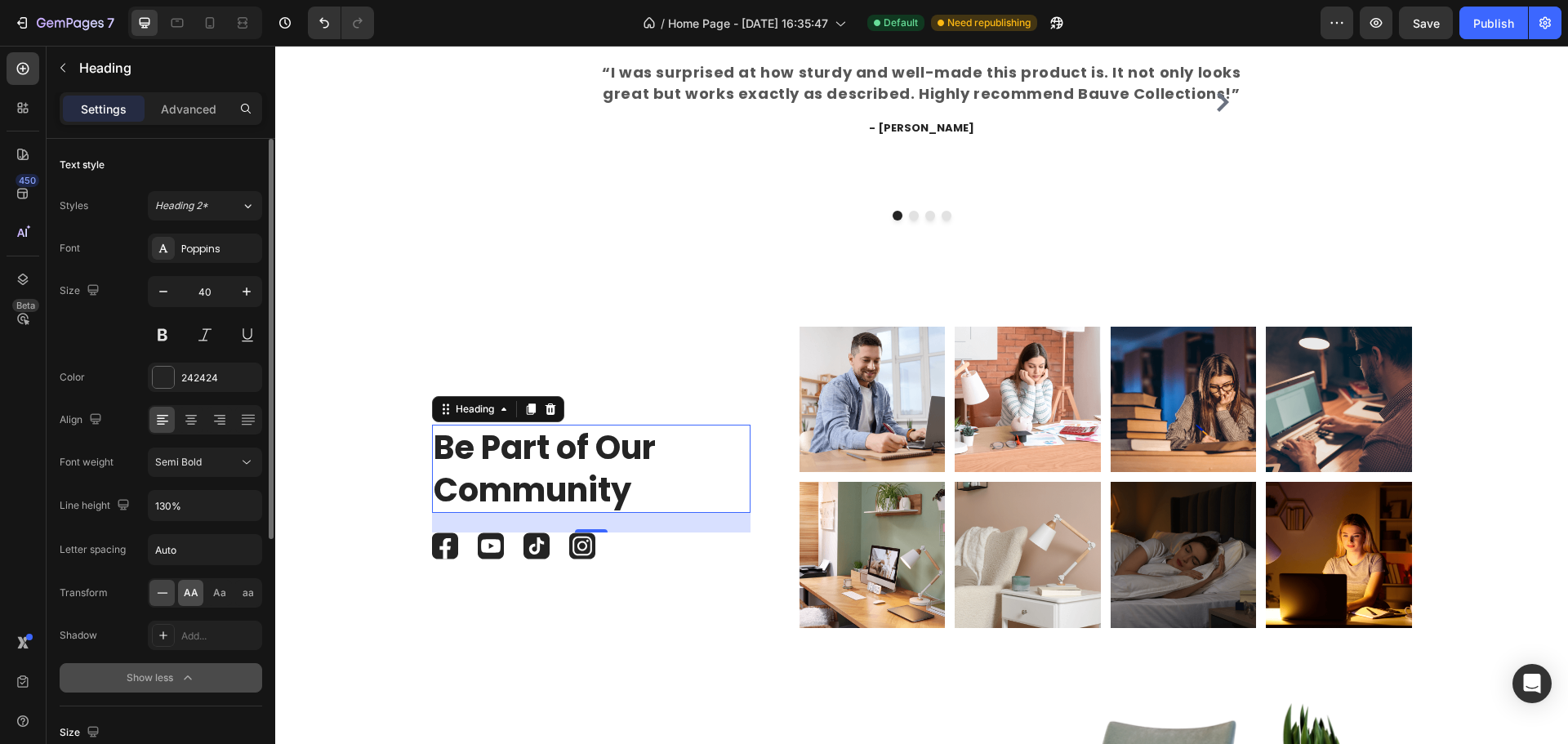
click at [191, 594] on span "AA" at bounding box center [191, 592] width 15 height 15
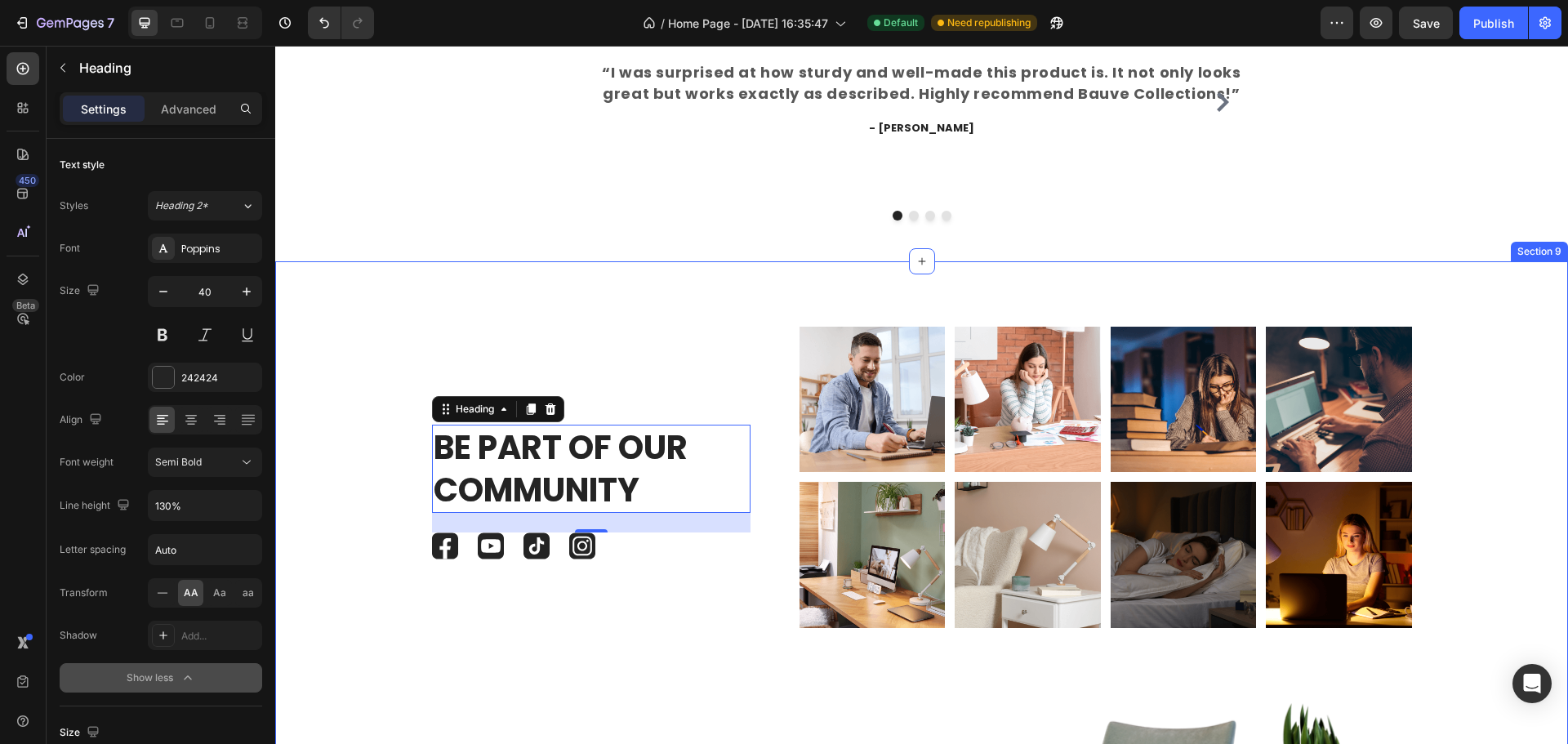
click at [348, 538] on div "@BAUVE_CLUB Text Block Be Part of Our Community Heading 24 Image Image Image Im…" at bounding box center [922, 484] width 1268 height 314
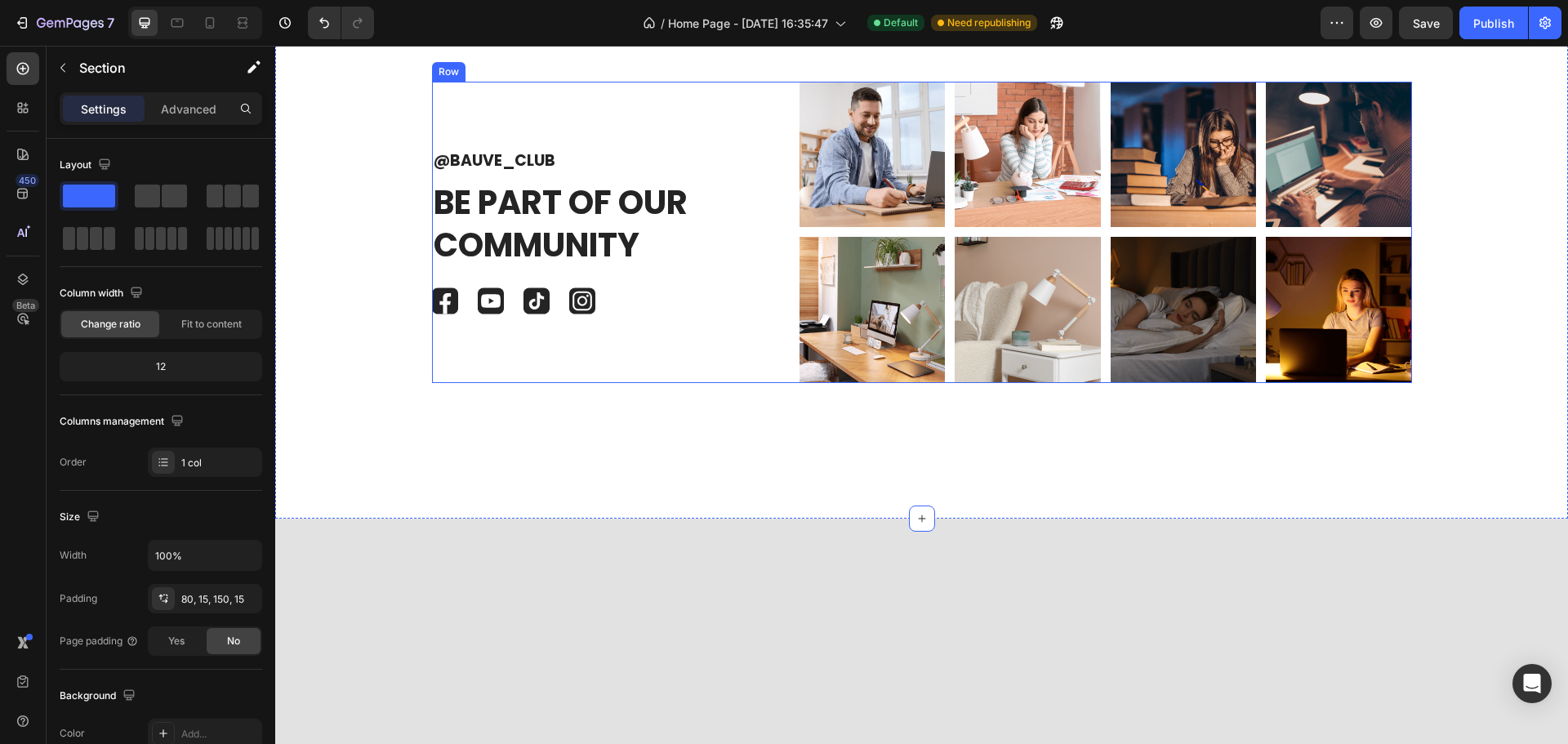
scroll to position [5029, 0]
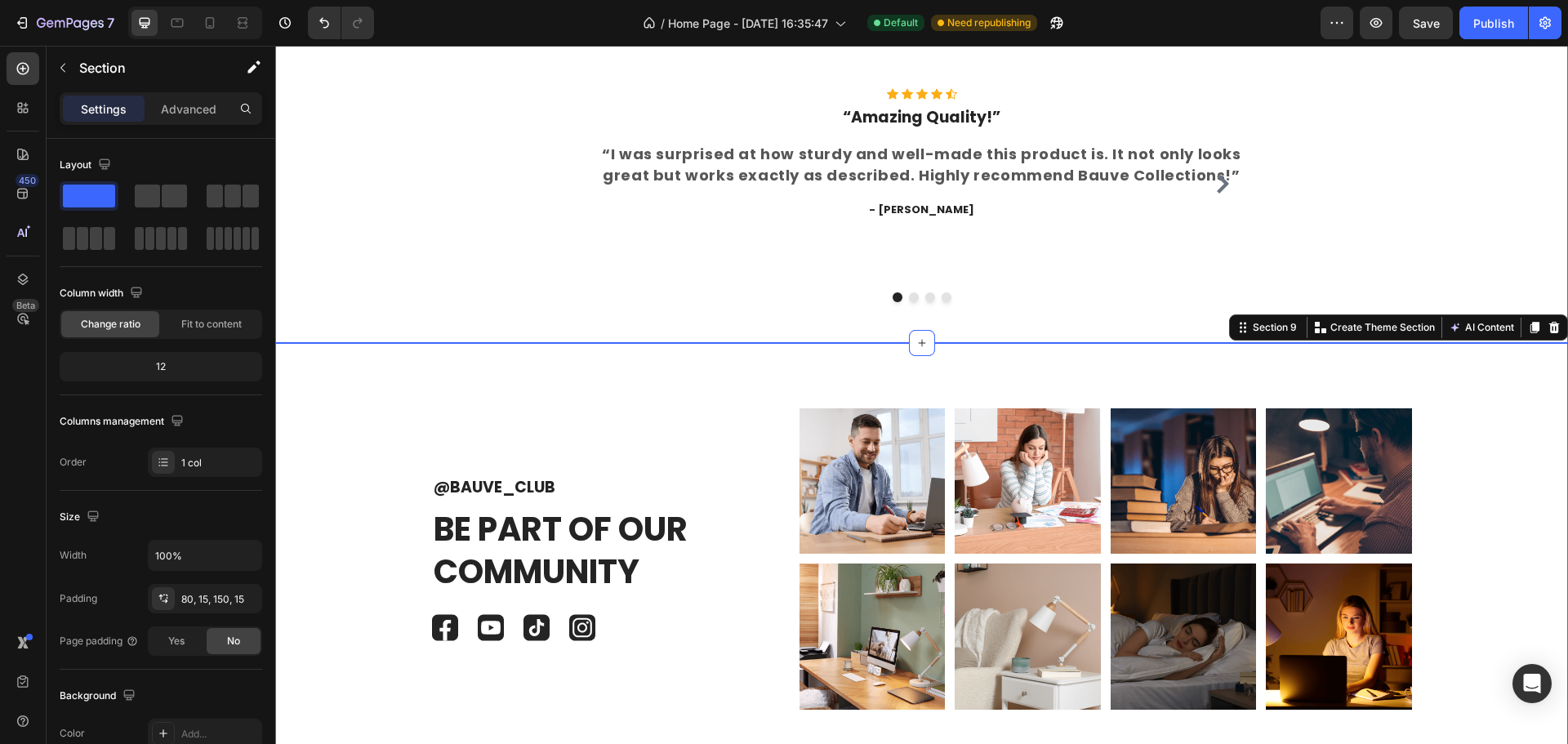
click at [1453, 234] on div "What Our Customers Are Saying Heading Our customer advocates are standing by 24…" at bounding box center [922, 134] width 1268 height 336
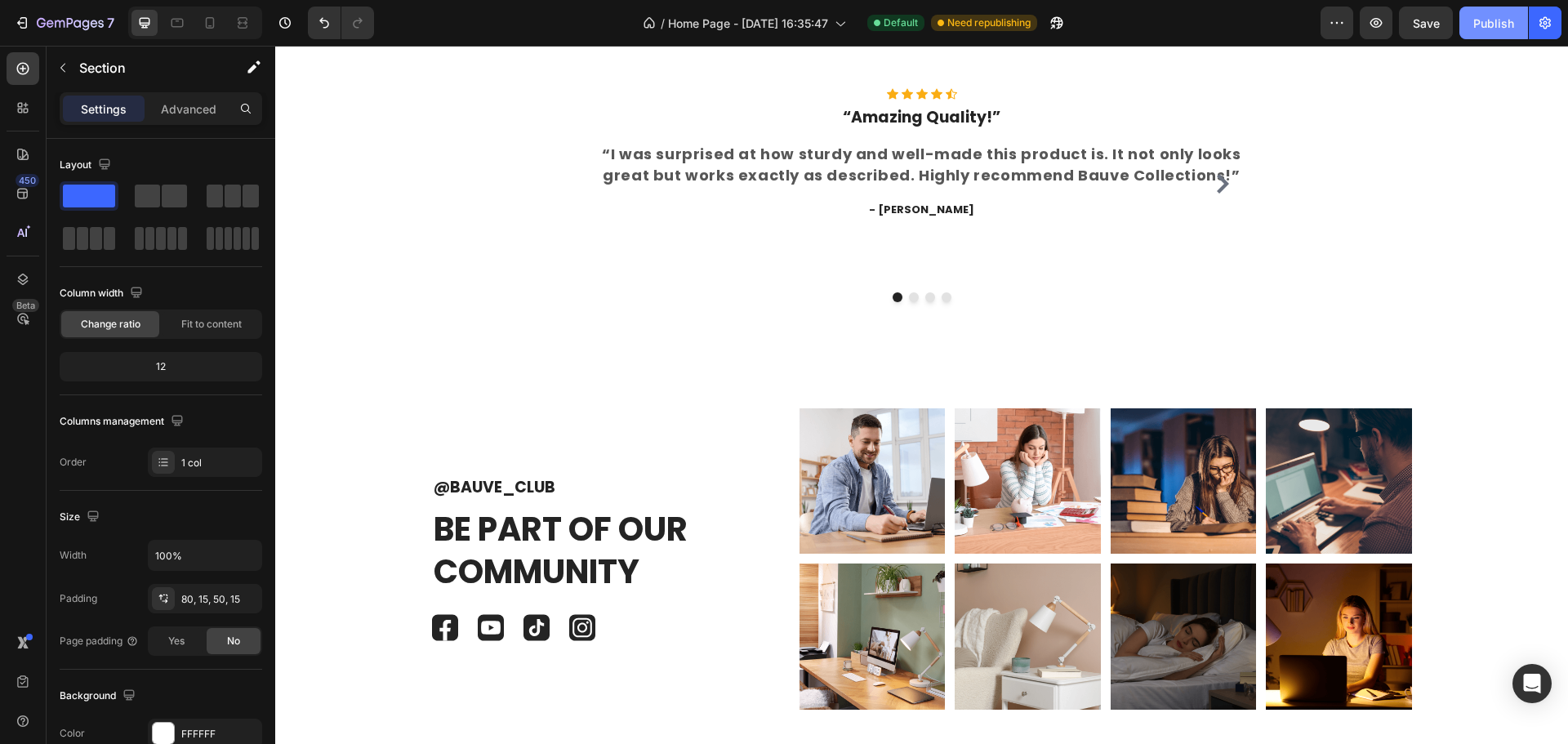
click at [1479, 13] on button "Publish" at bounding box center [1495, 23] width 69 height 32
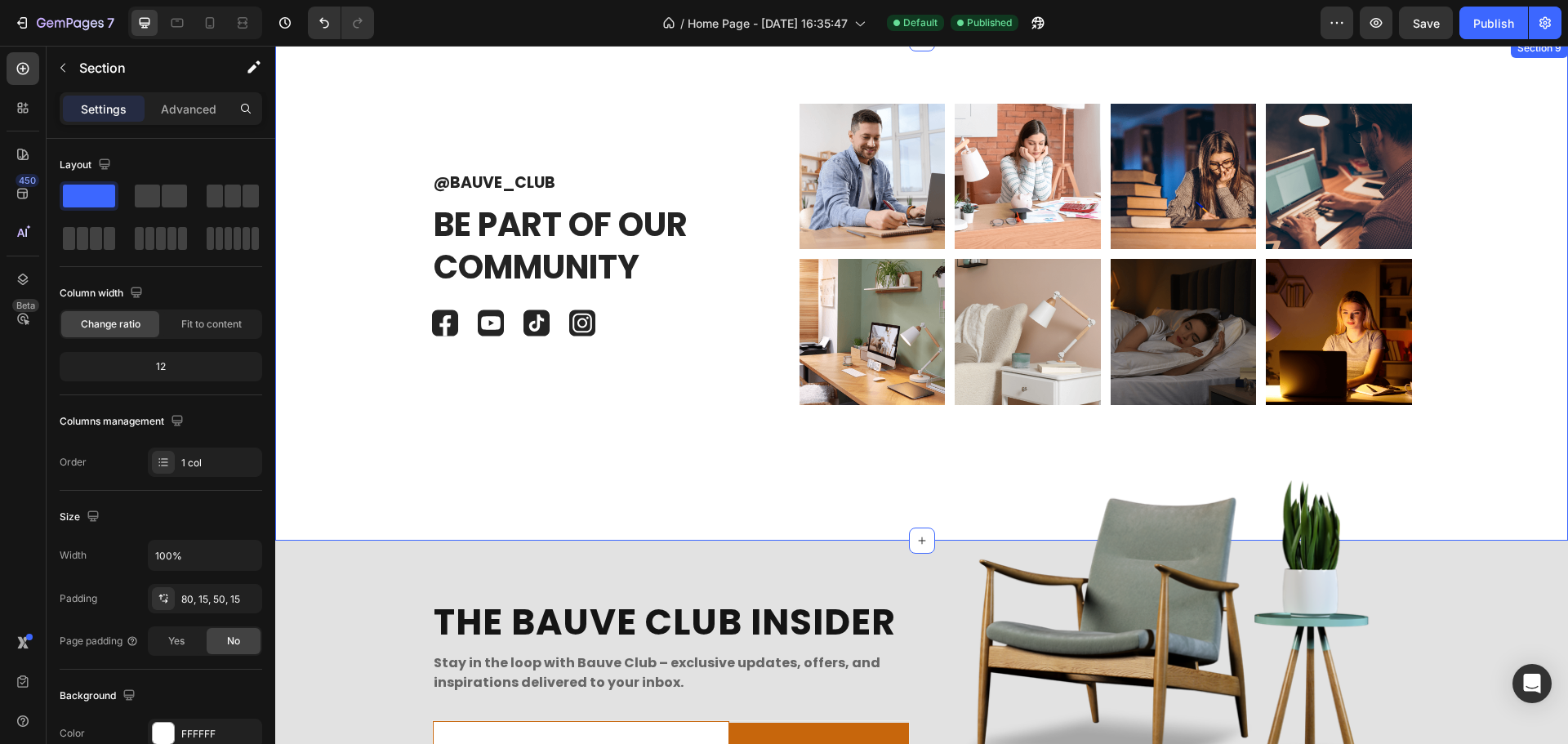
scroll to position [5192, 0]
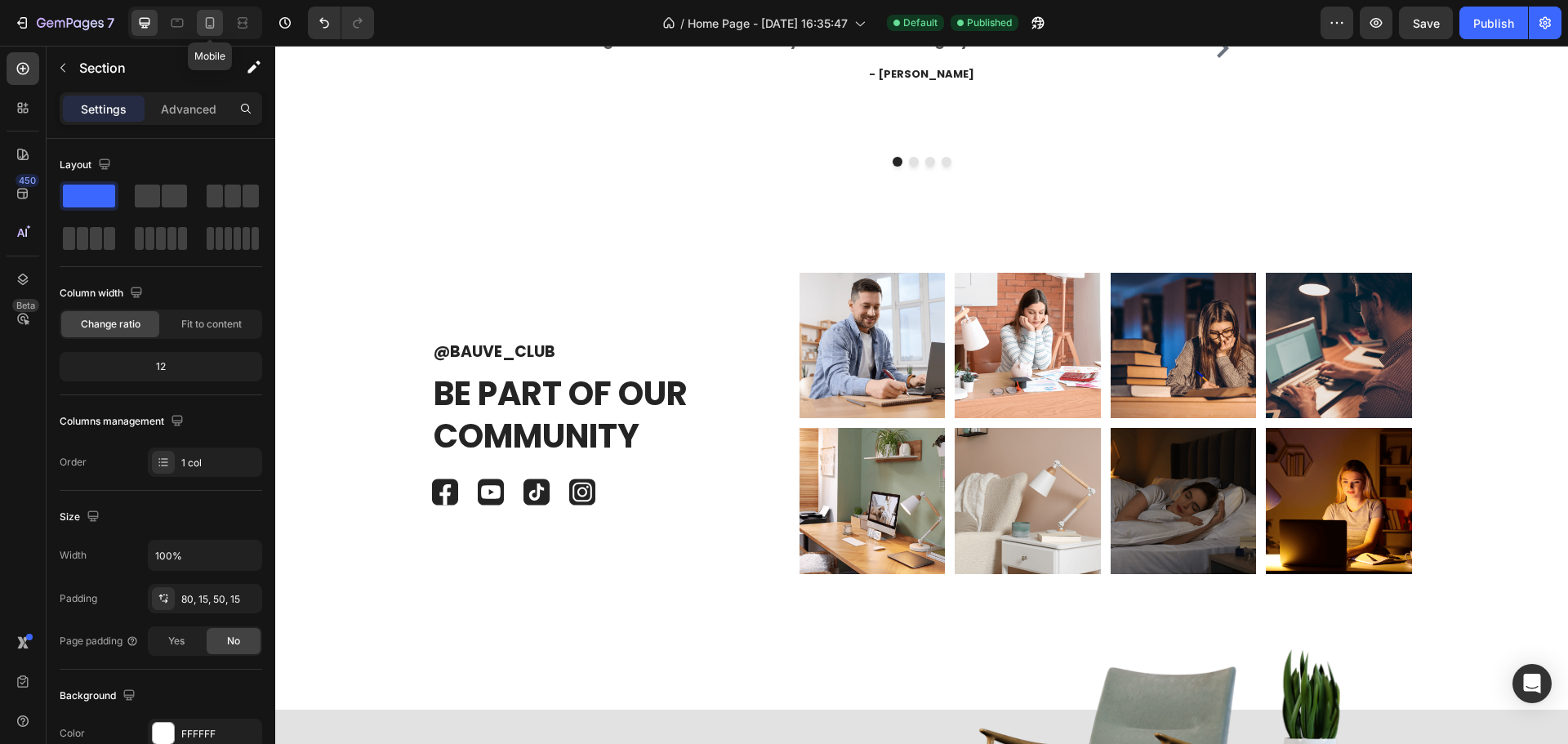
click at [212, 25] on icon at bounding box center [210, 23] width 17 height 17
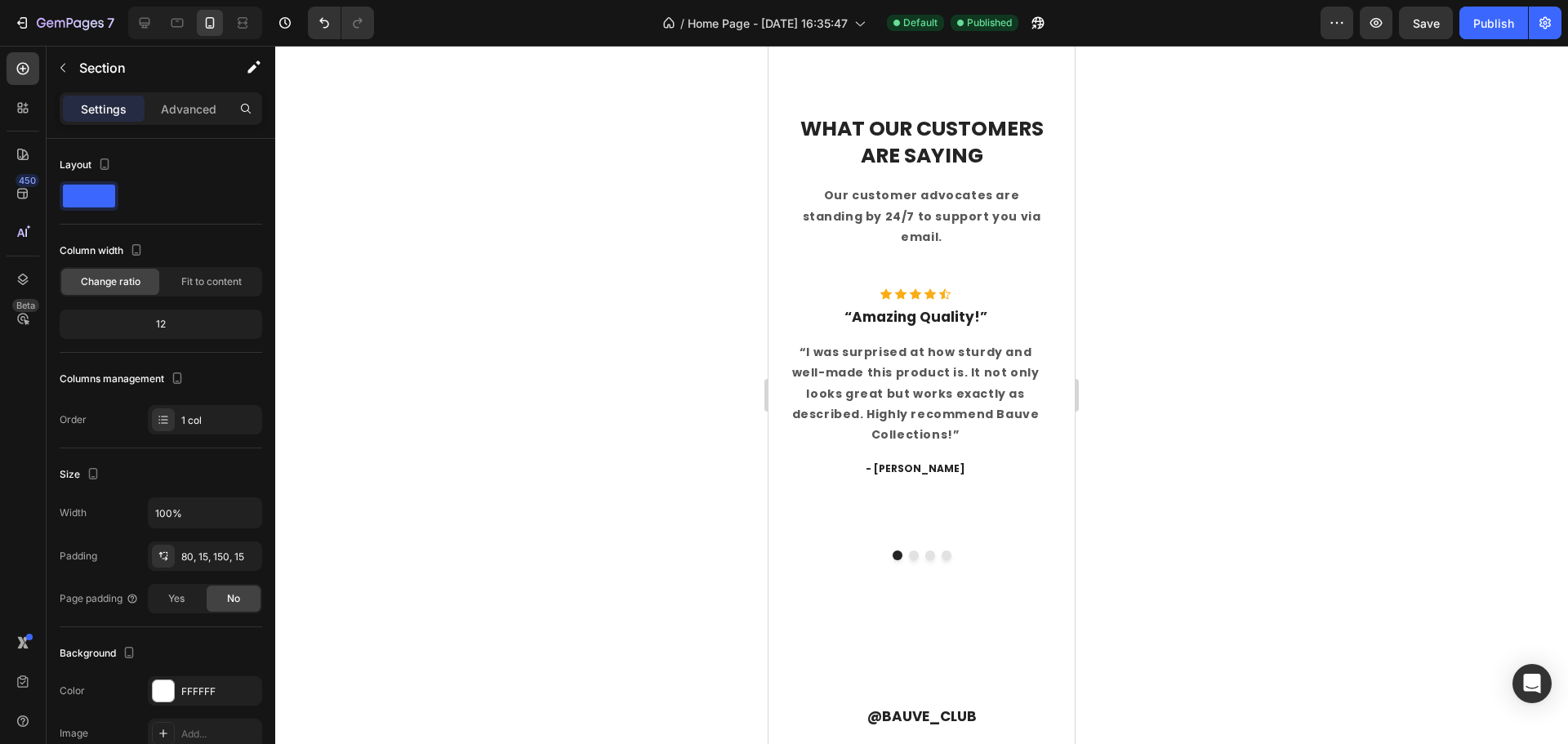
scroll to position [4795, 0]
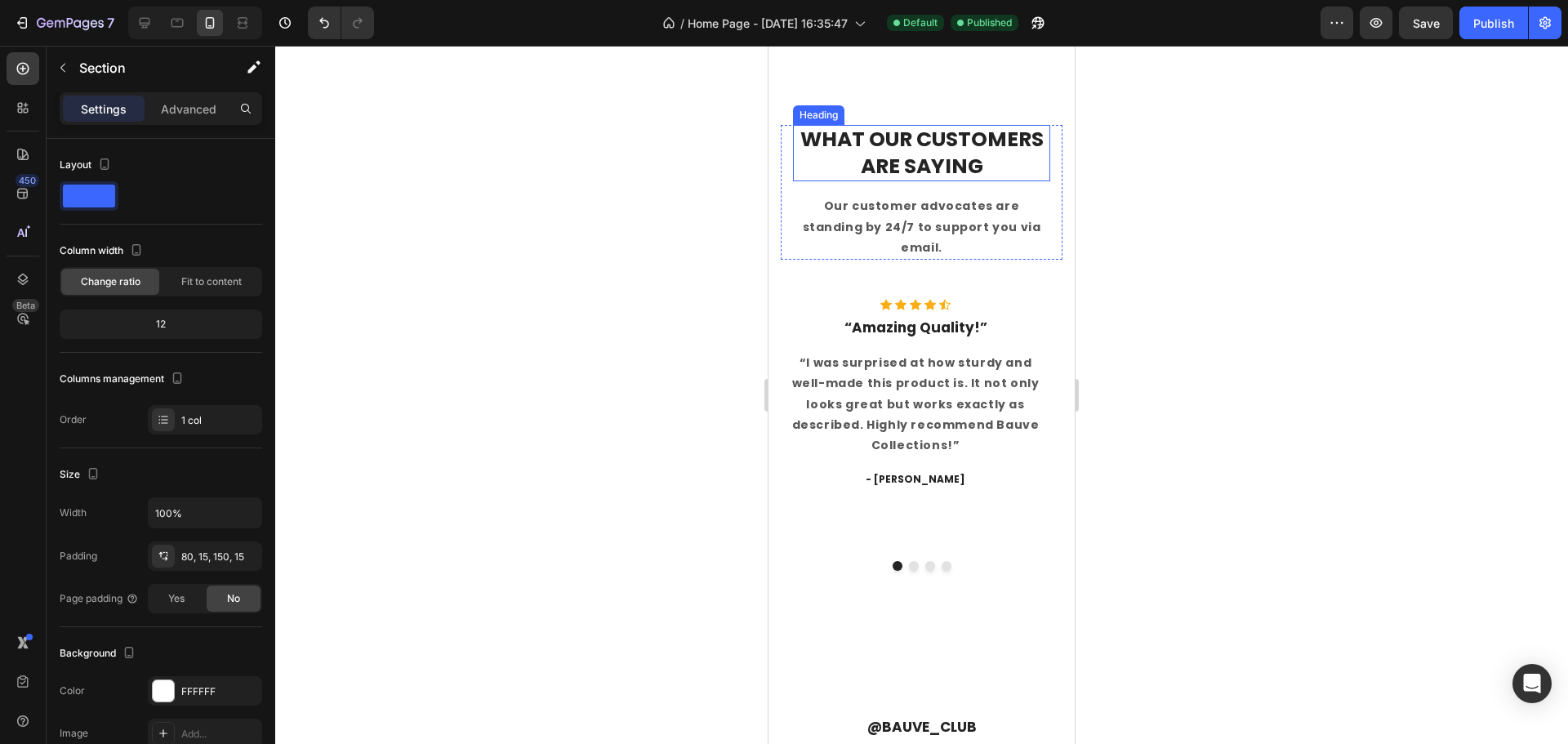
click at [941, 179] on p "What Our Customers Are Saying" at bounding box center [922, 153] width 254 height 53
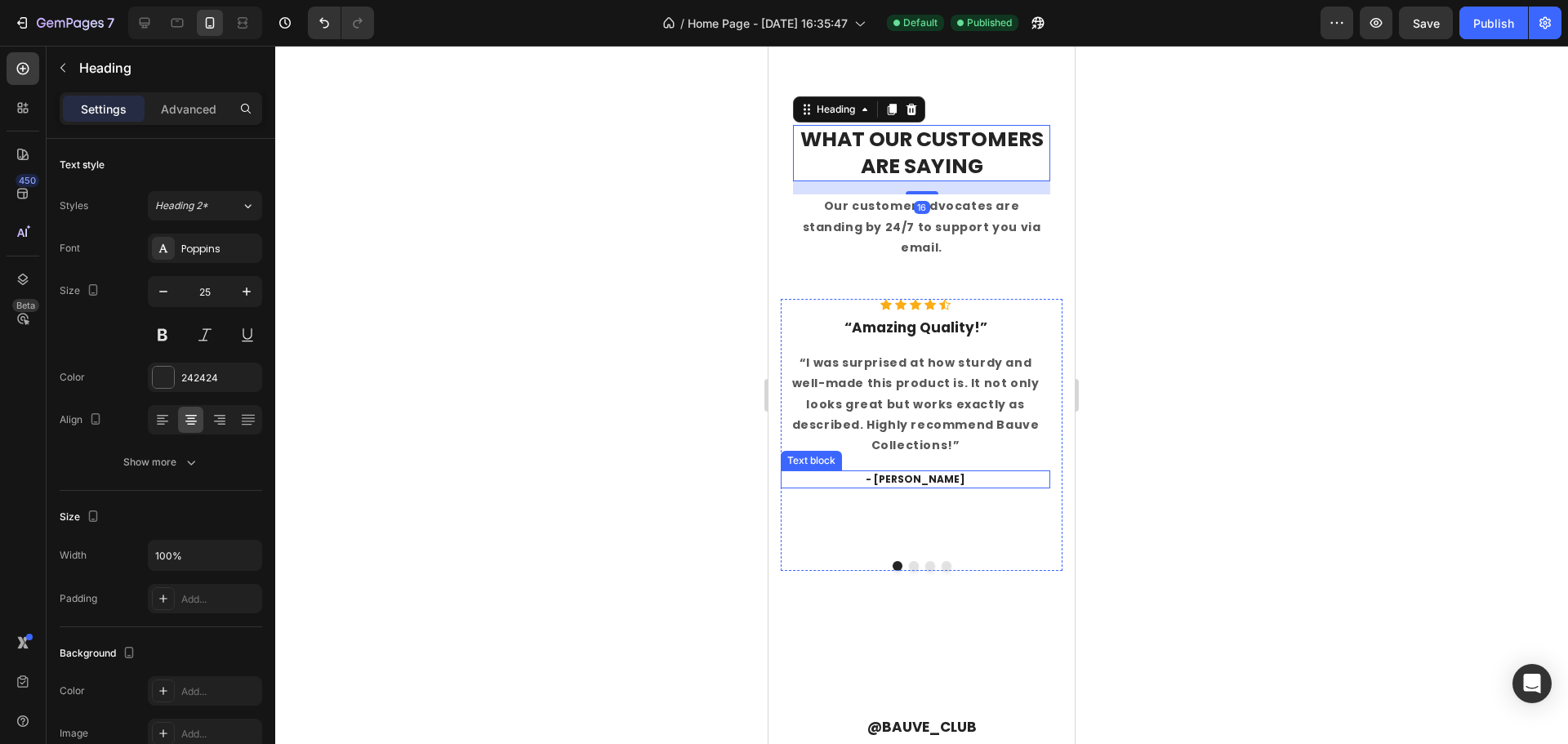
scroll to position [5121, 0]
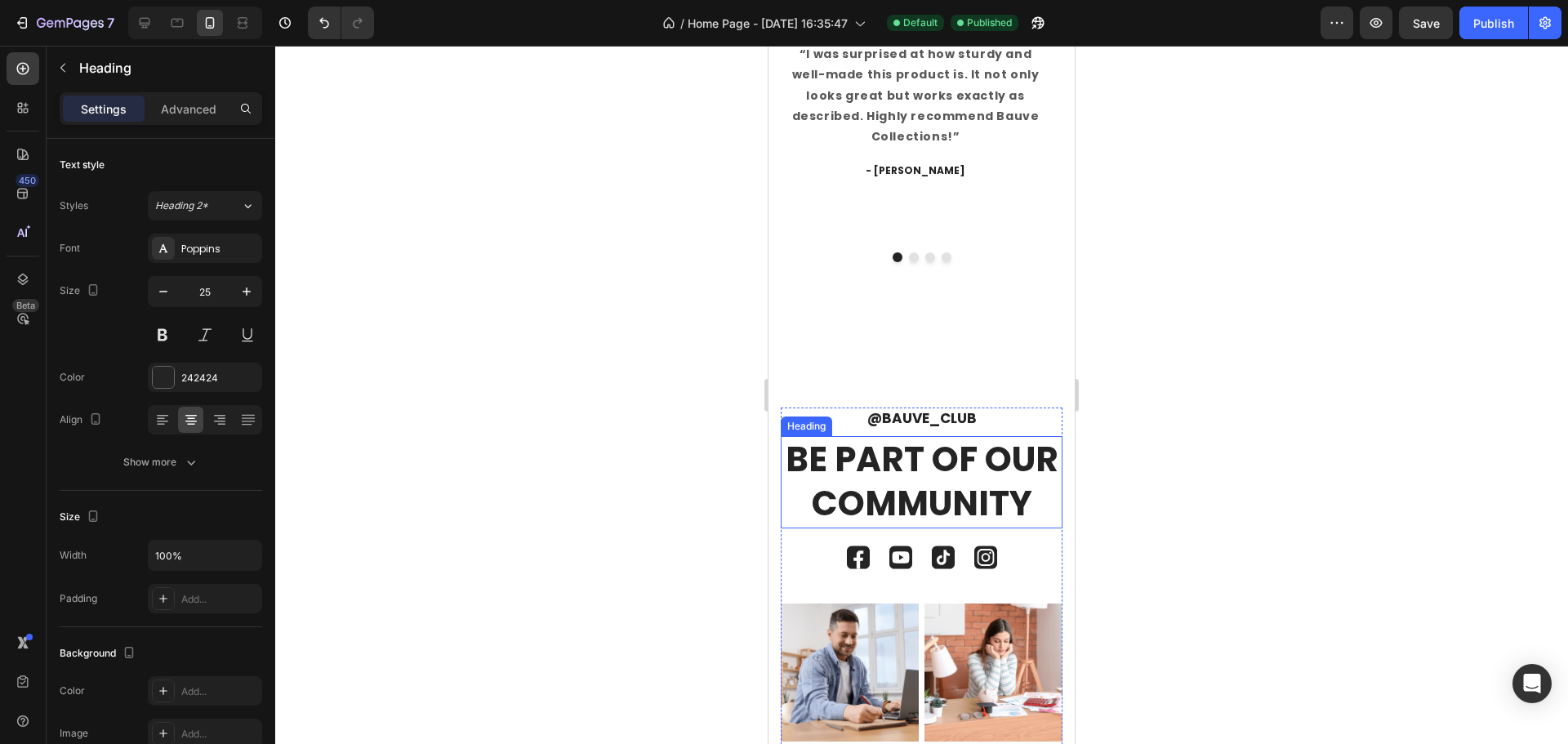
click at [883, 451] on h2 "Be Part of Our Community" at bounding box center [922, 482] width 282 height 92
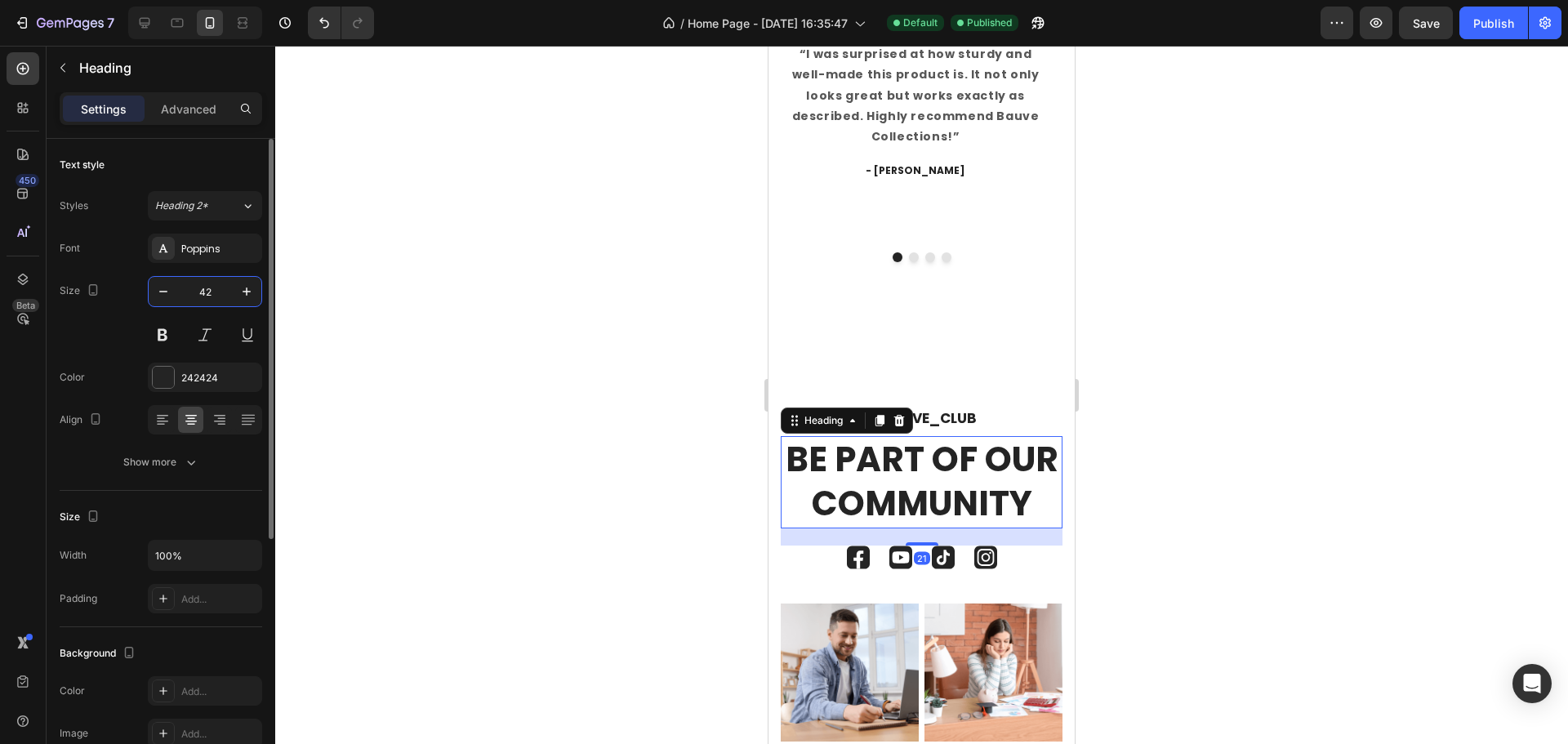
click at [217, 289] on input "42" at bounding box center [205, 292] width 54 height 29
type input "25"
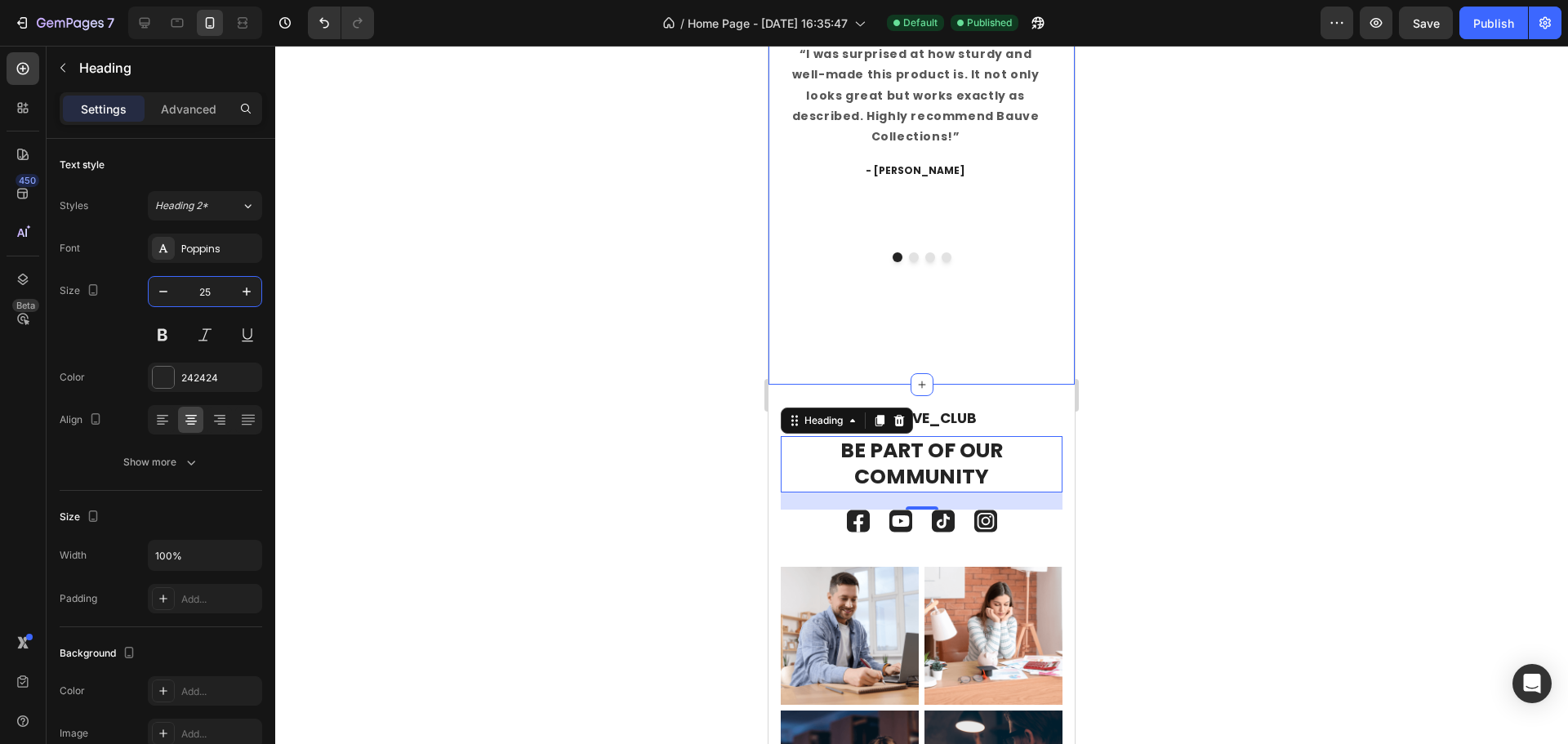
click at [979, 308] on div "What Our Customers Are Saying Heading Our customer advocates are standing by 24…" at bounding box center [922, 68] width 307 height 633
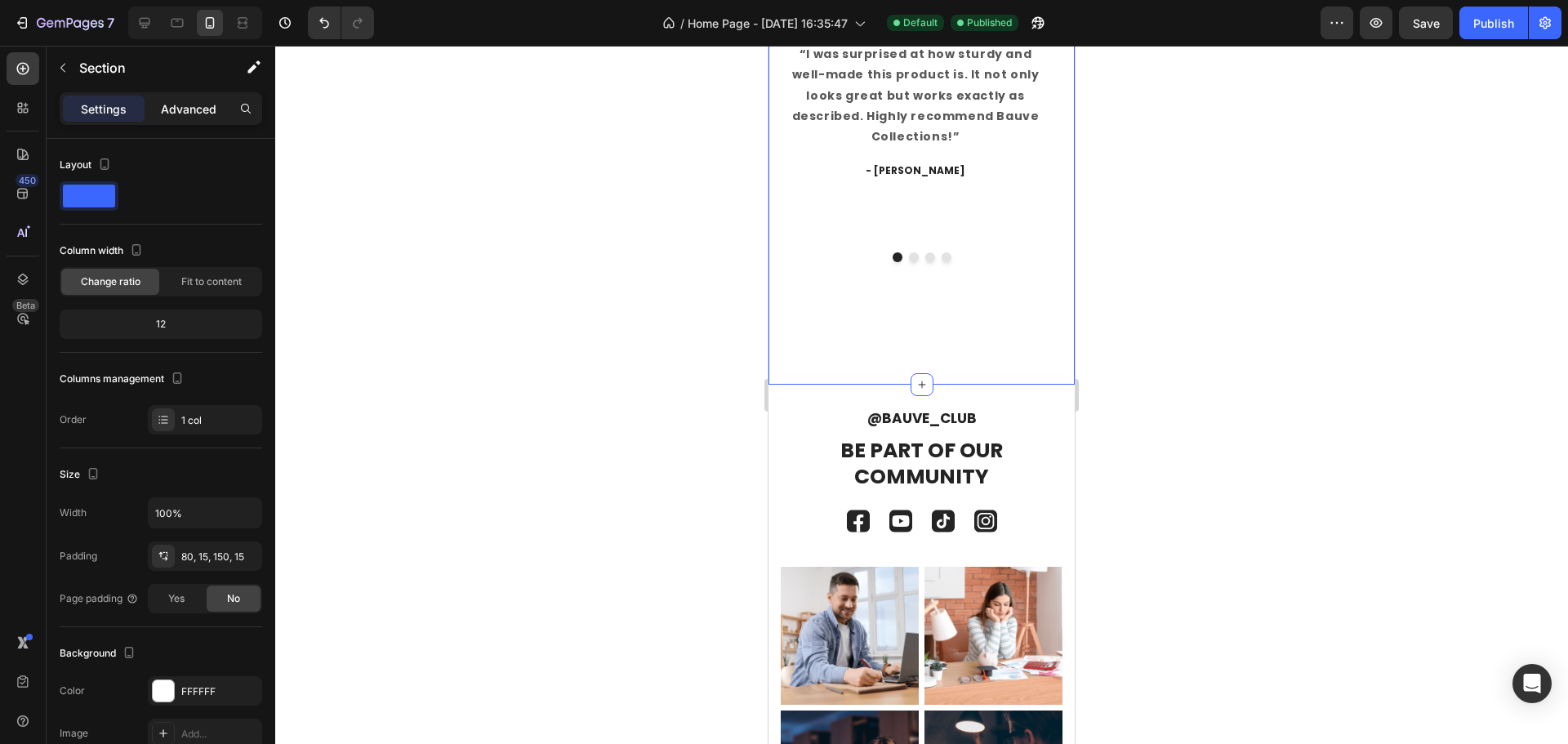
click at [199, 111] on p "Advanced" at bounding box center [188, 110] width 56 height 18
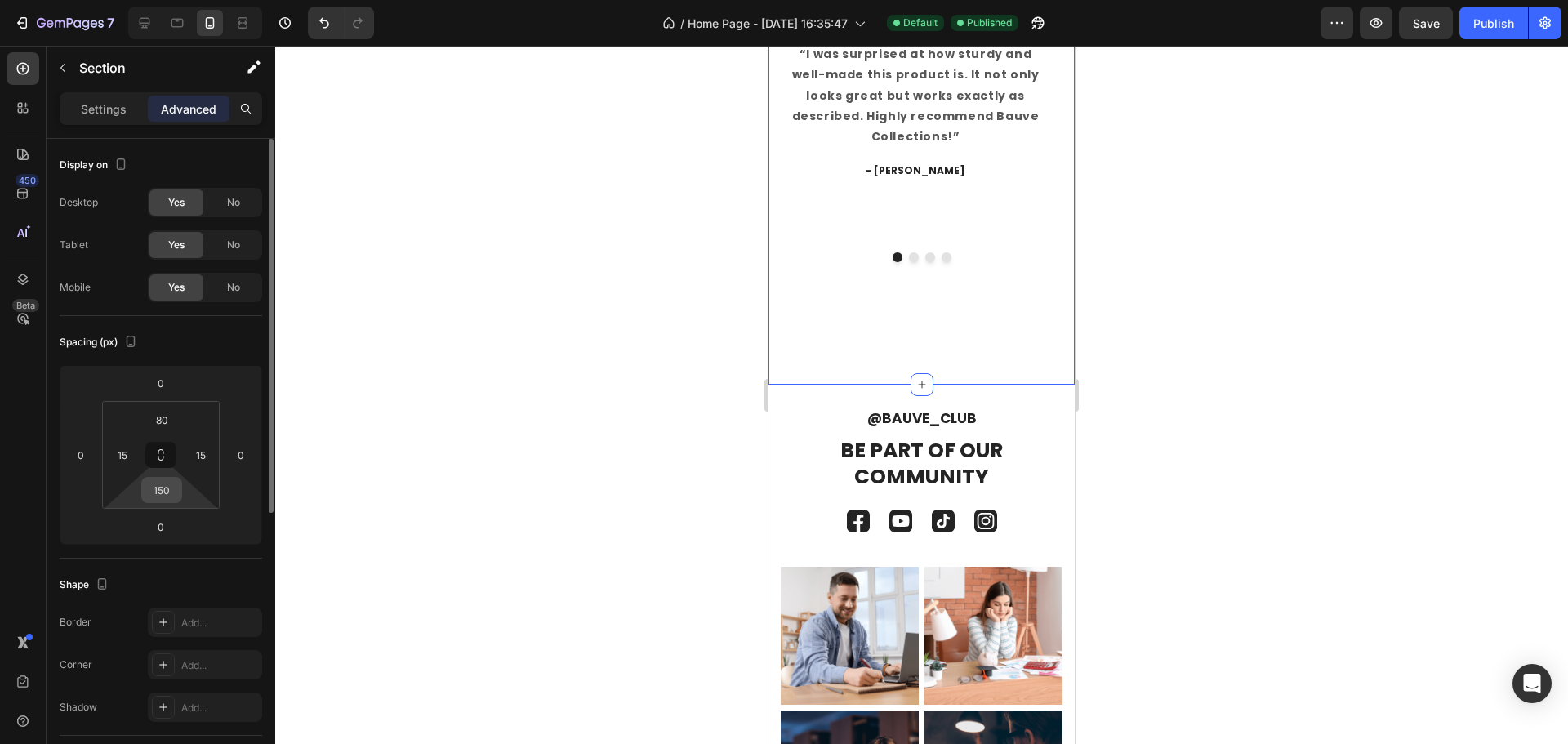
click at [175, 486] on input "150" at bounding box center [161, 489] width 32 height 24
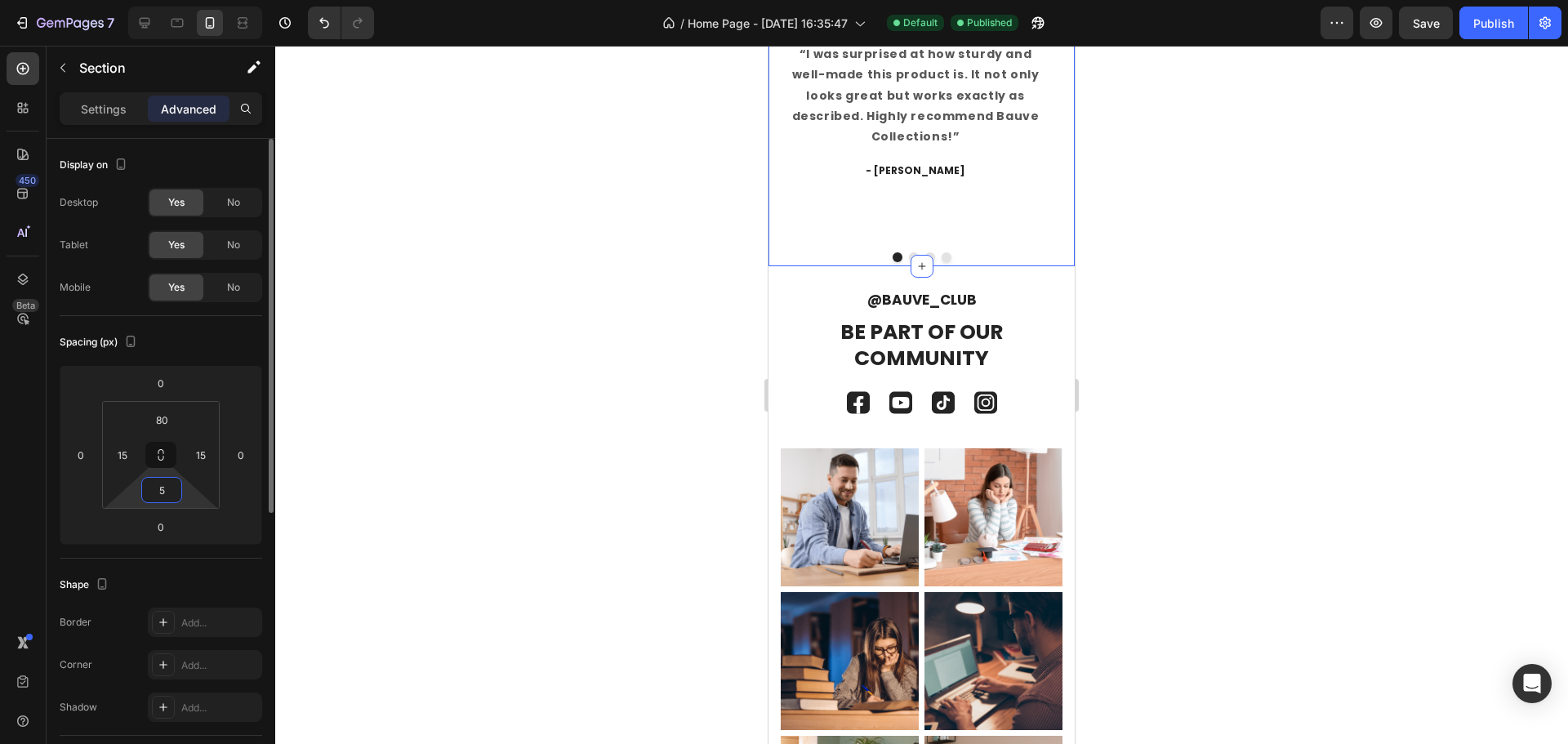
type input "50"
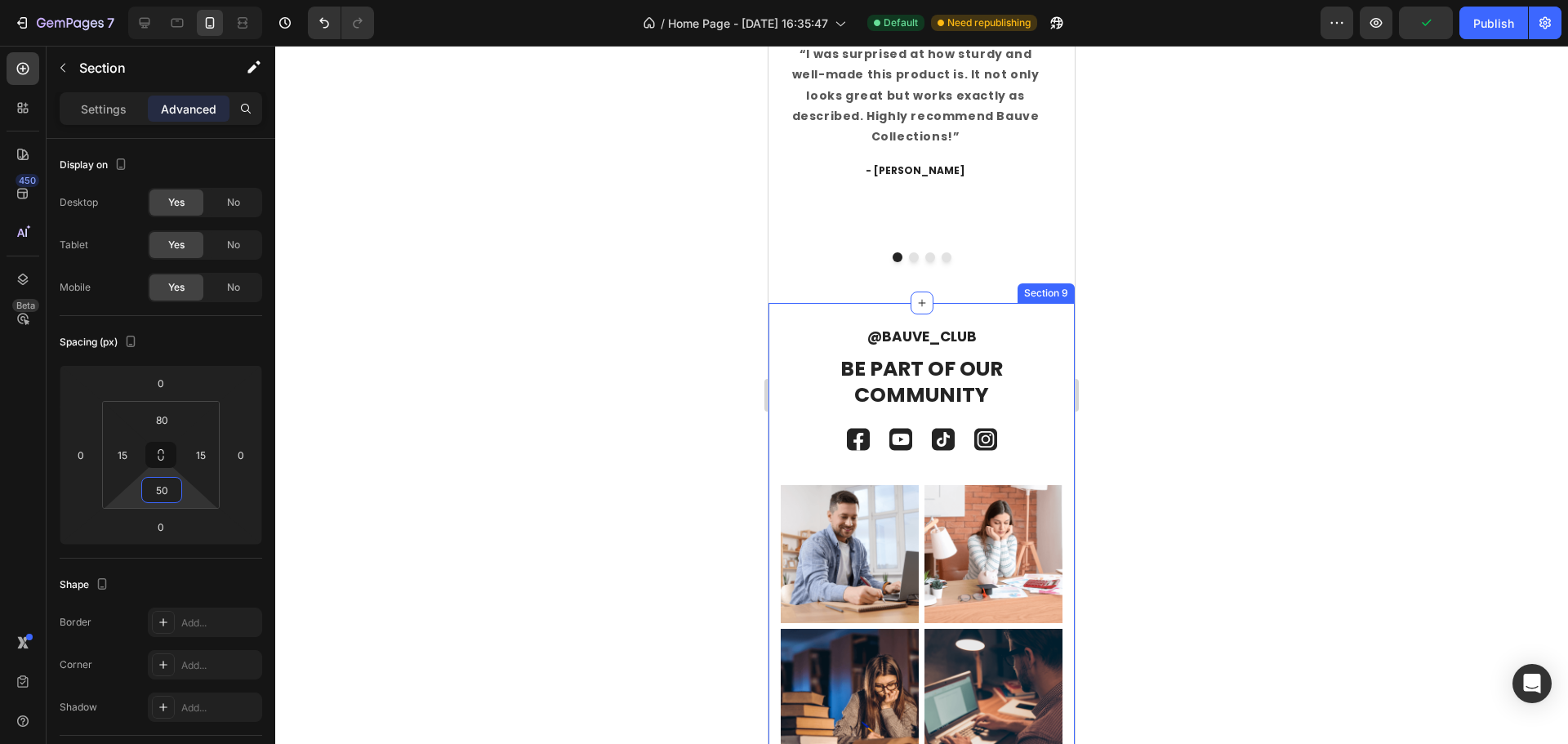
click at [1026, 302] on div "@BAUVE_CLUB Text Block Be Part of Our Community Heading Image Image Image Image…" at bounding box center [922, 690] width 307 height 775
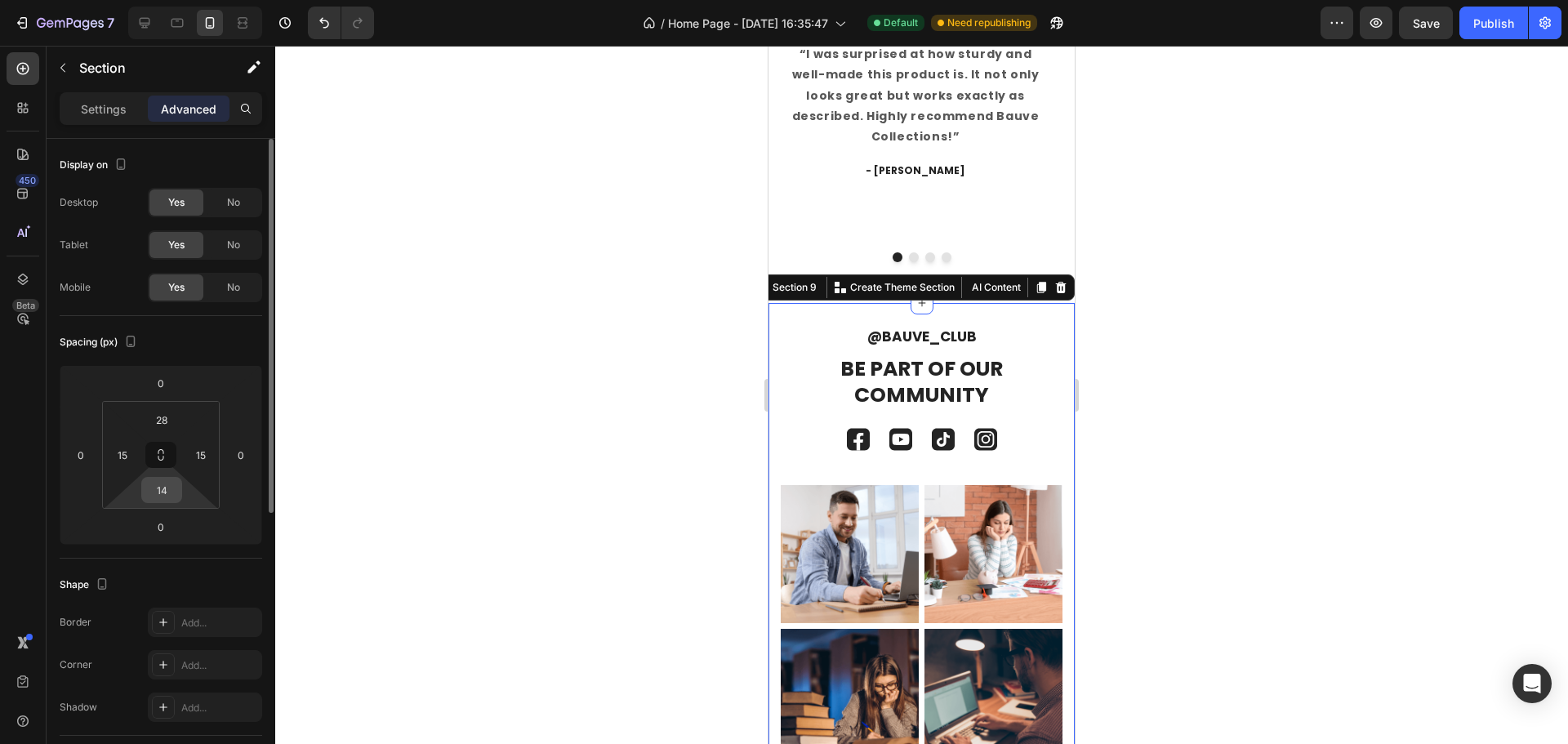
click at [174, 490] on input "14" at bounding box center [161, 489] width 32 height 24
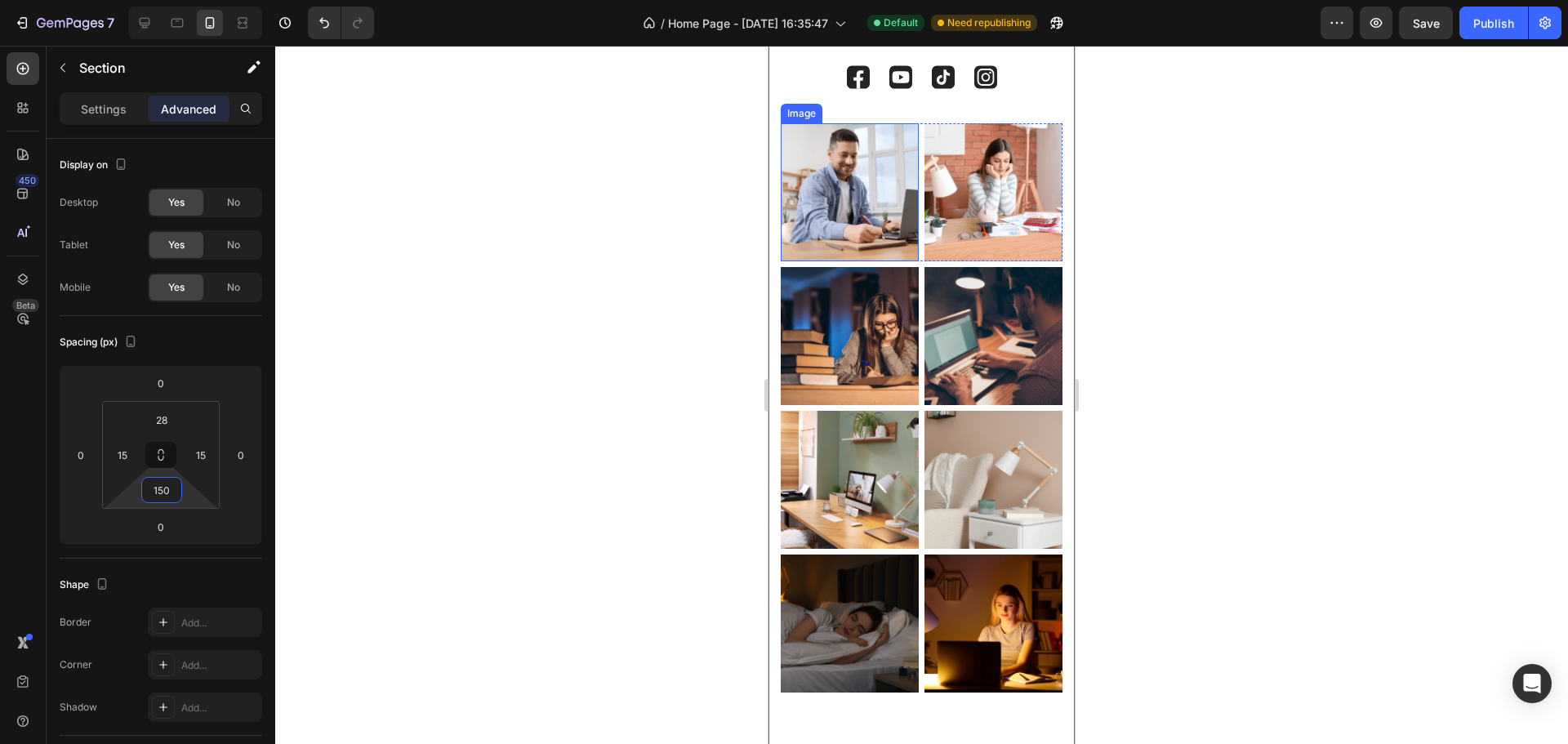
scroll to position [5693, 0]
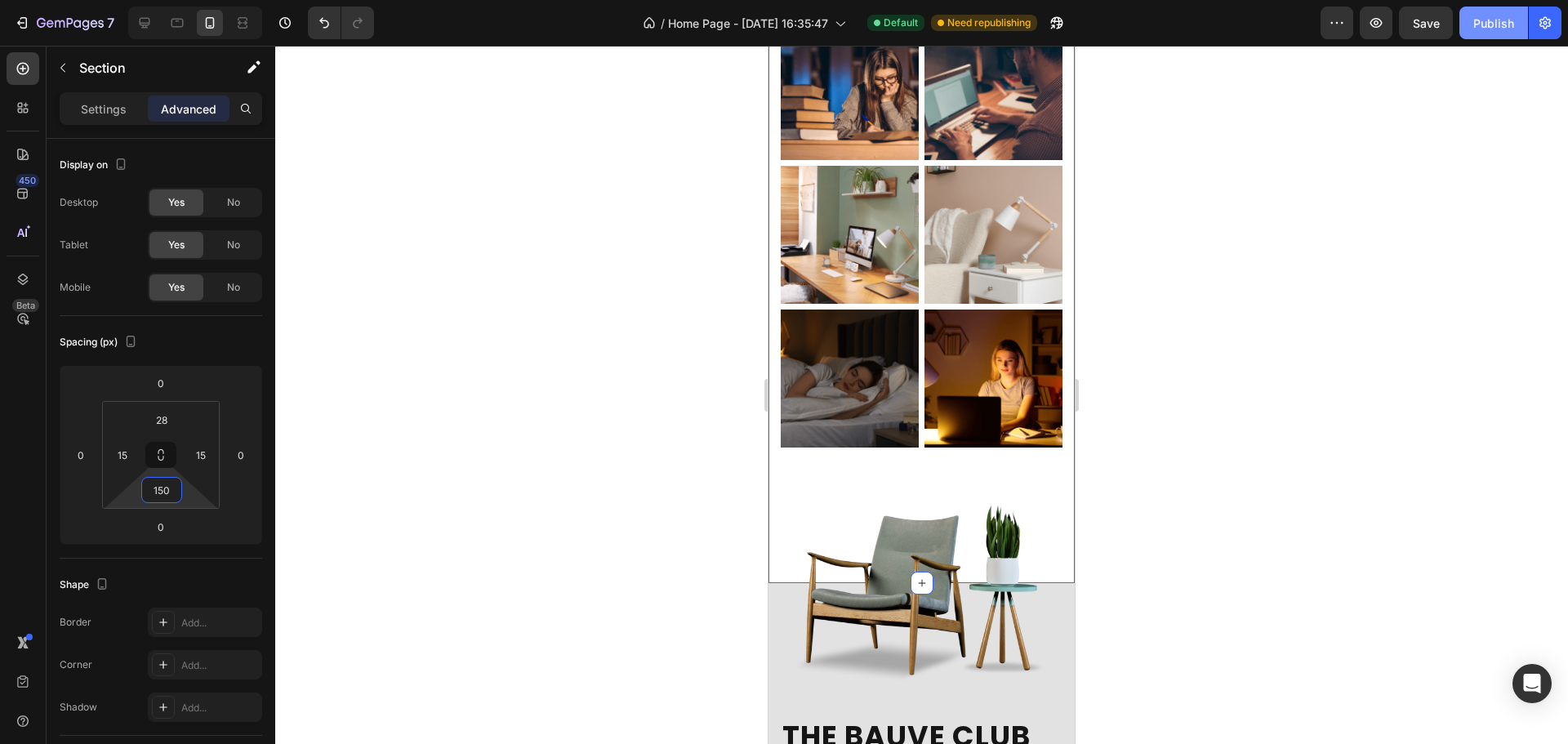
type input "150"
click at [1495, 19] on div "Publish" at bounding box center [1495, 23] width 41 height 18
